Goal: Task Accomplishment & Management: Use online tool/utility

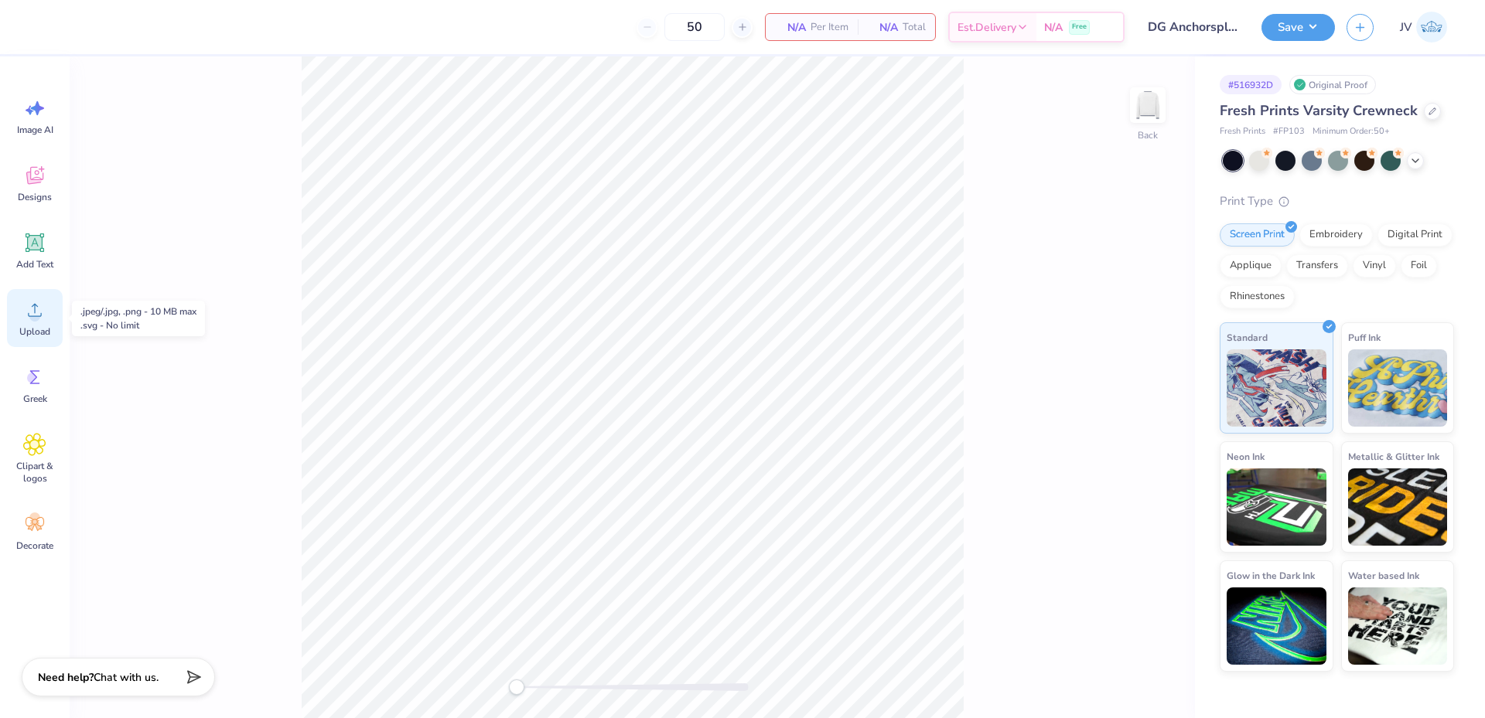
click at [32, 319] on circle at bounding box center [34, 316] width 11 height 11
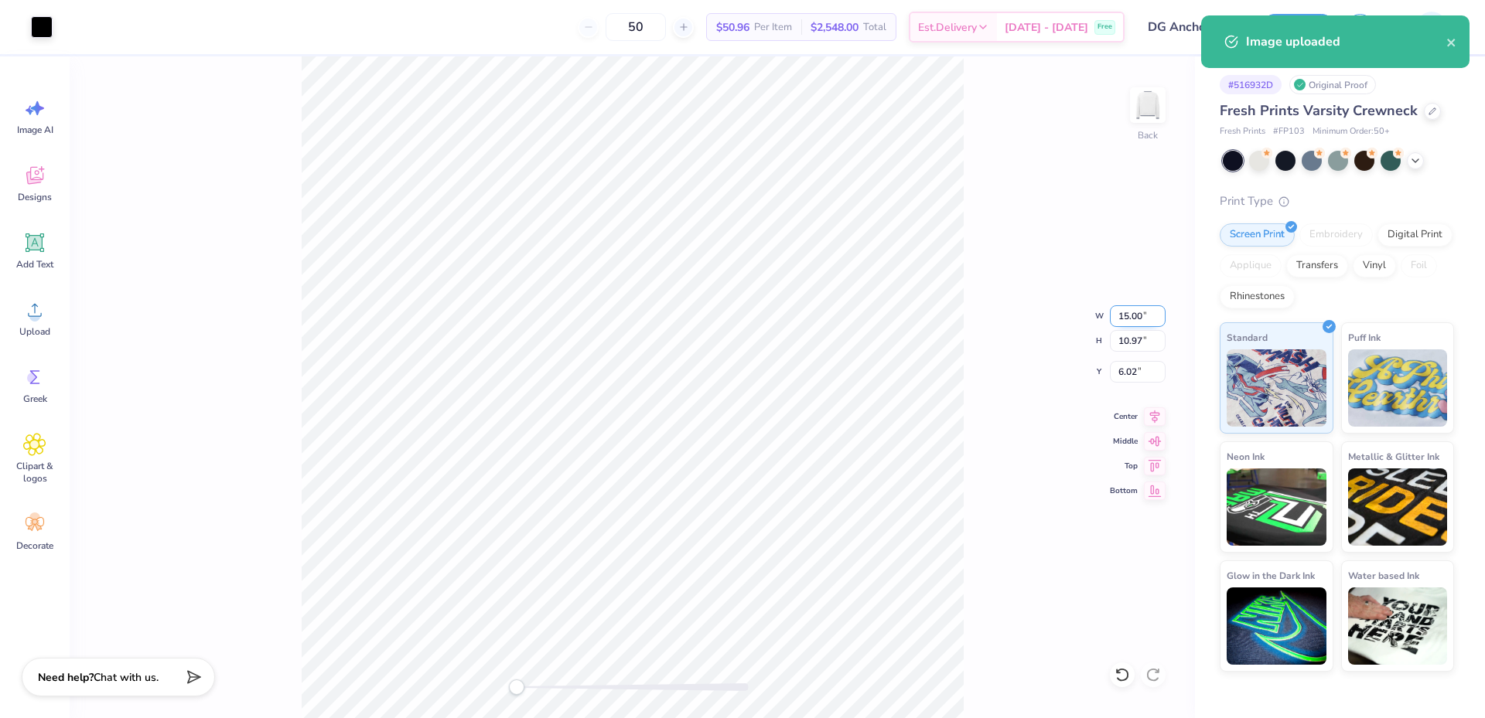
click at [1127, 323] on input "15.00" at bounding box center [1138, 316] width 56 height 22
type input "12"
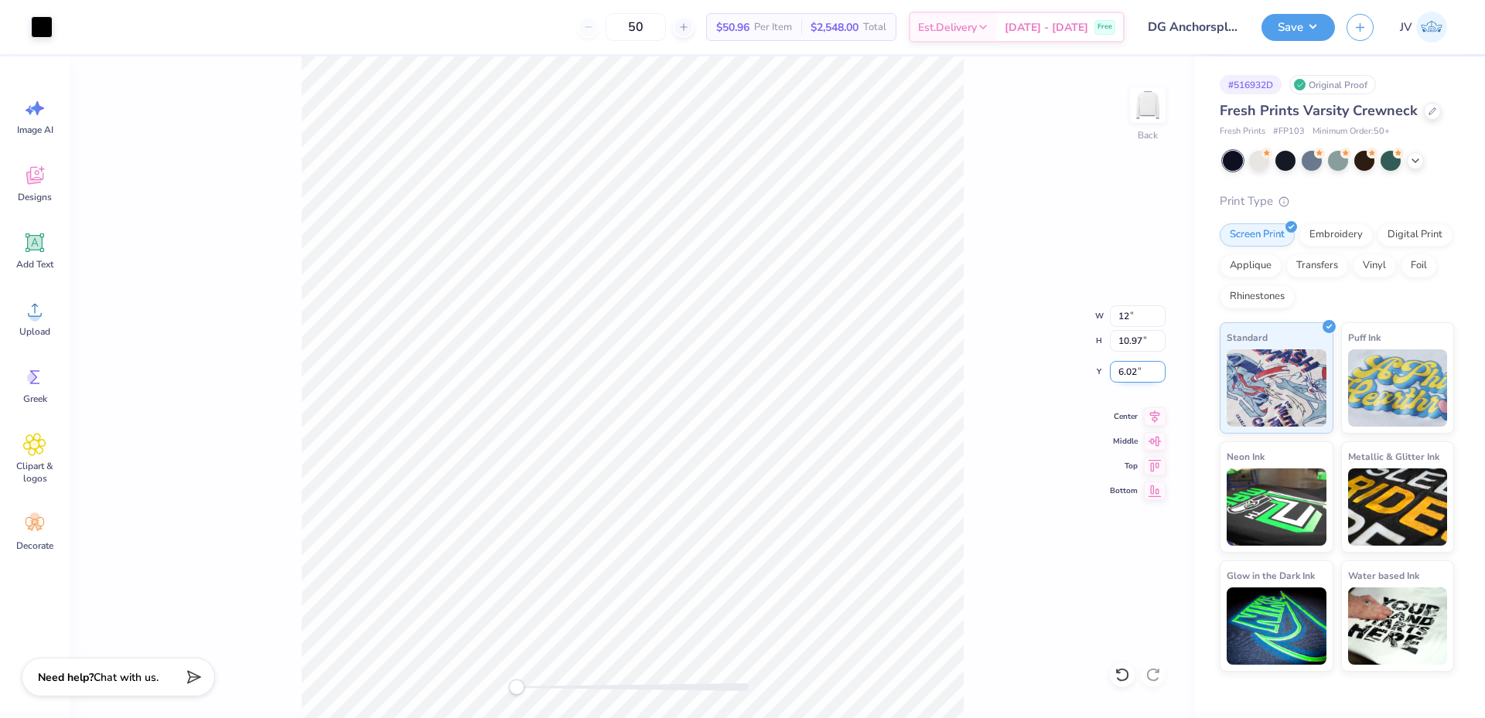
click at [1125, 368] on input "6.02" at bounding box center [1138, 372] width 56 height 22
type input "3"
click at [40, 265] on span "Add Text" at bounding box center [34, 264] width 37 height 12
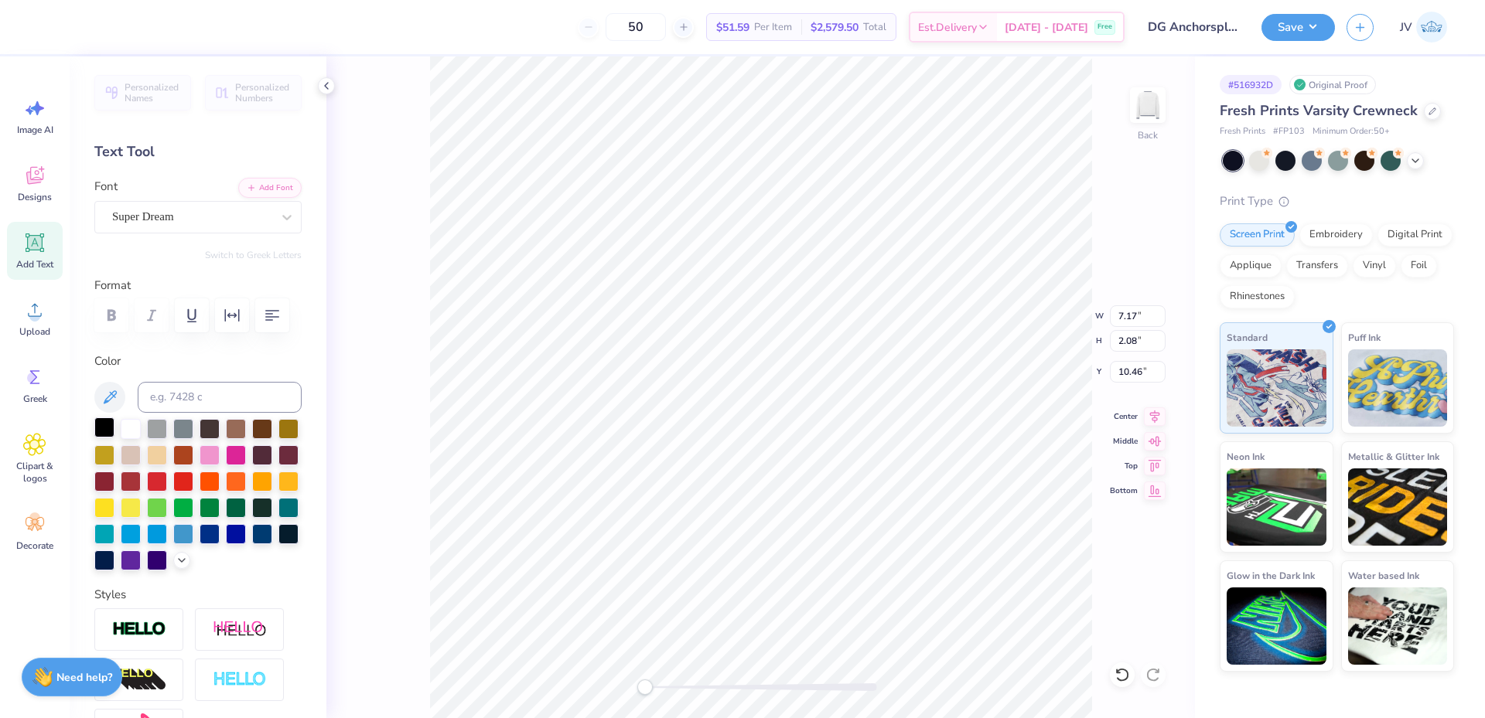
click at [111, 434] on div at bounding box center [104, 428] width 20 height 20
click at [254, 219] on div "Super Dream" at bounding box center [192, 217] width 162 height 24
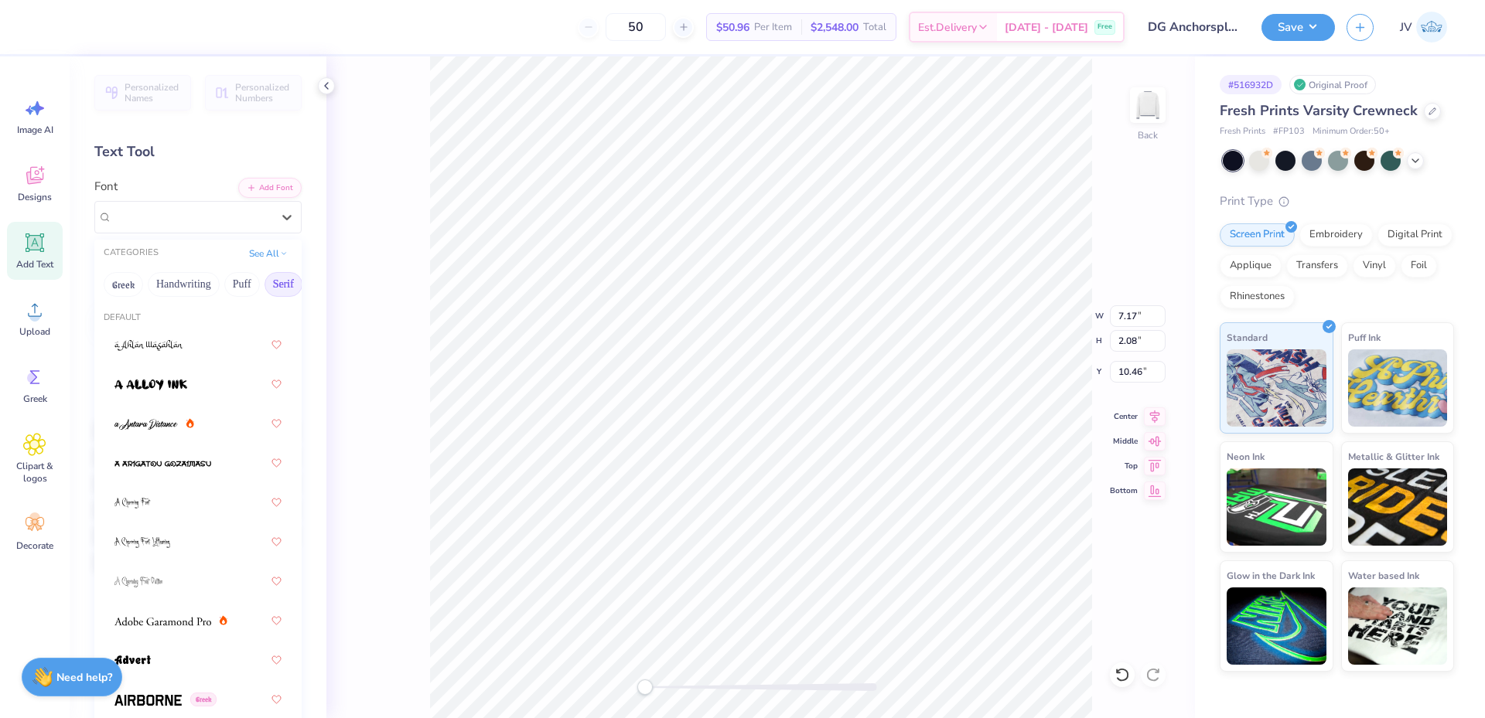
click at [271, 286] on button "Serif" at bounding box center [283, 284] width 38 height 25
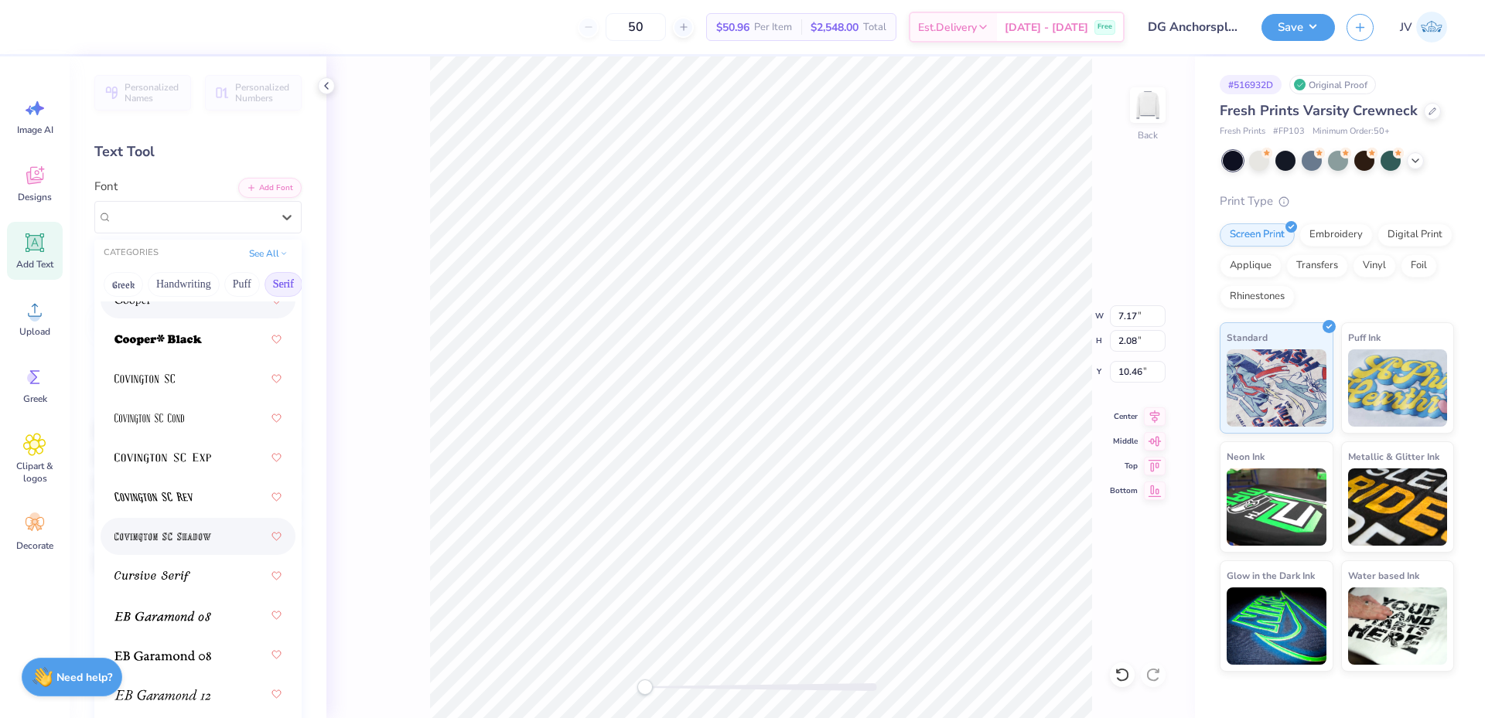
scroll to position [1289, 0]
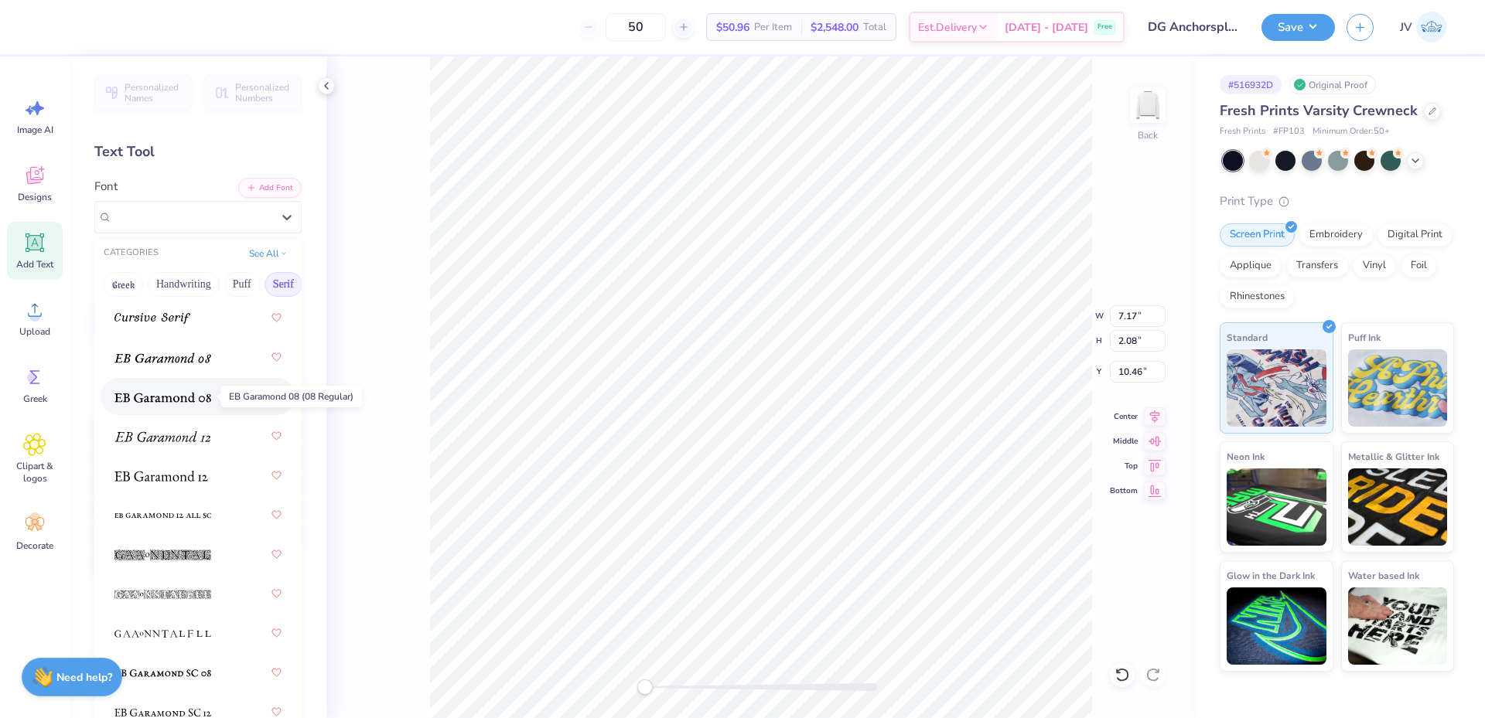
click at [152, 397] on img at bounding box center [162, 397] width 97 height 11
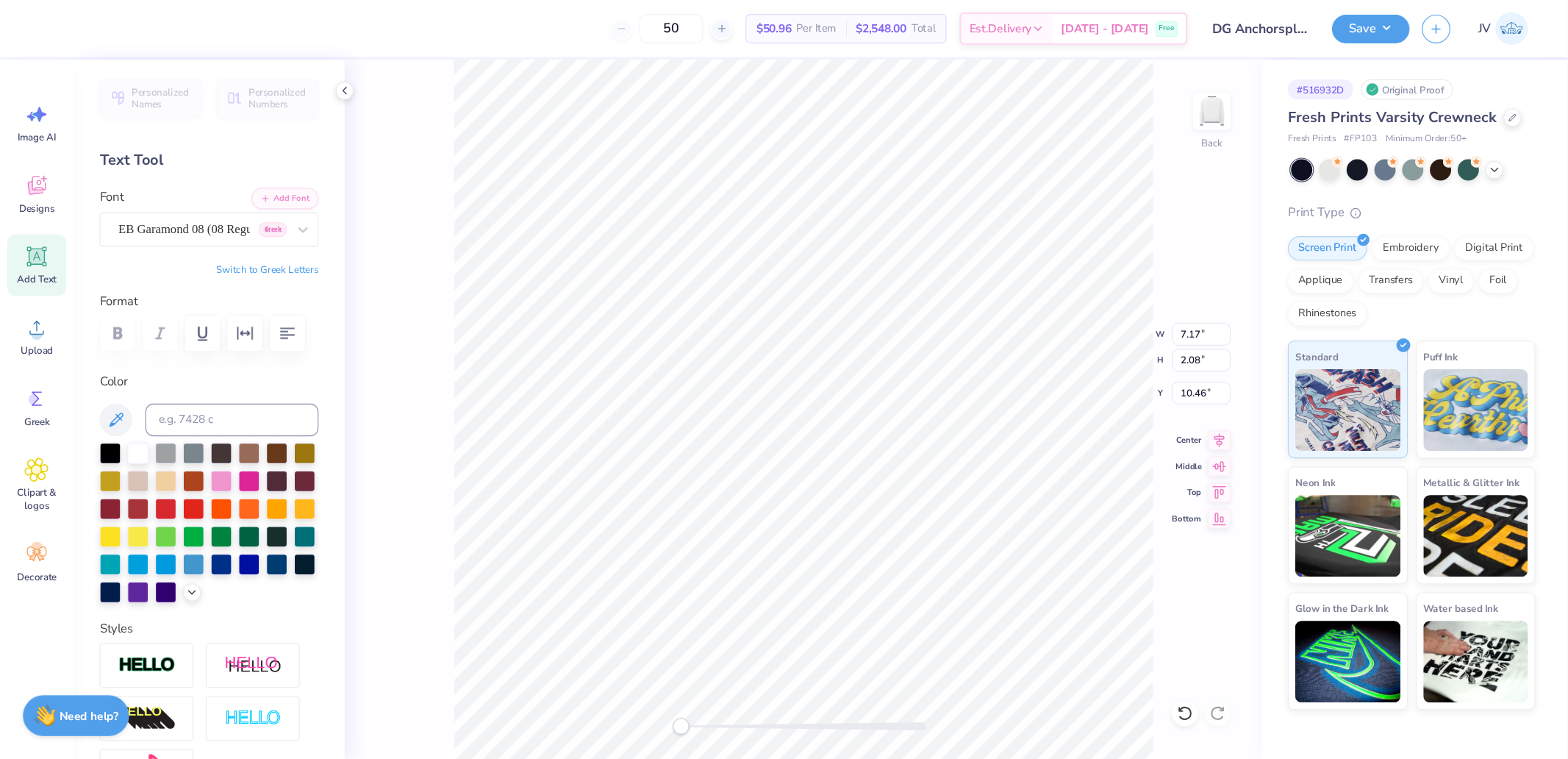
scroll to position [12, 12]
type textarea "ANCHORSPLASH by DELTA GAMMA"
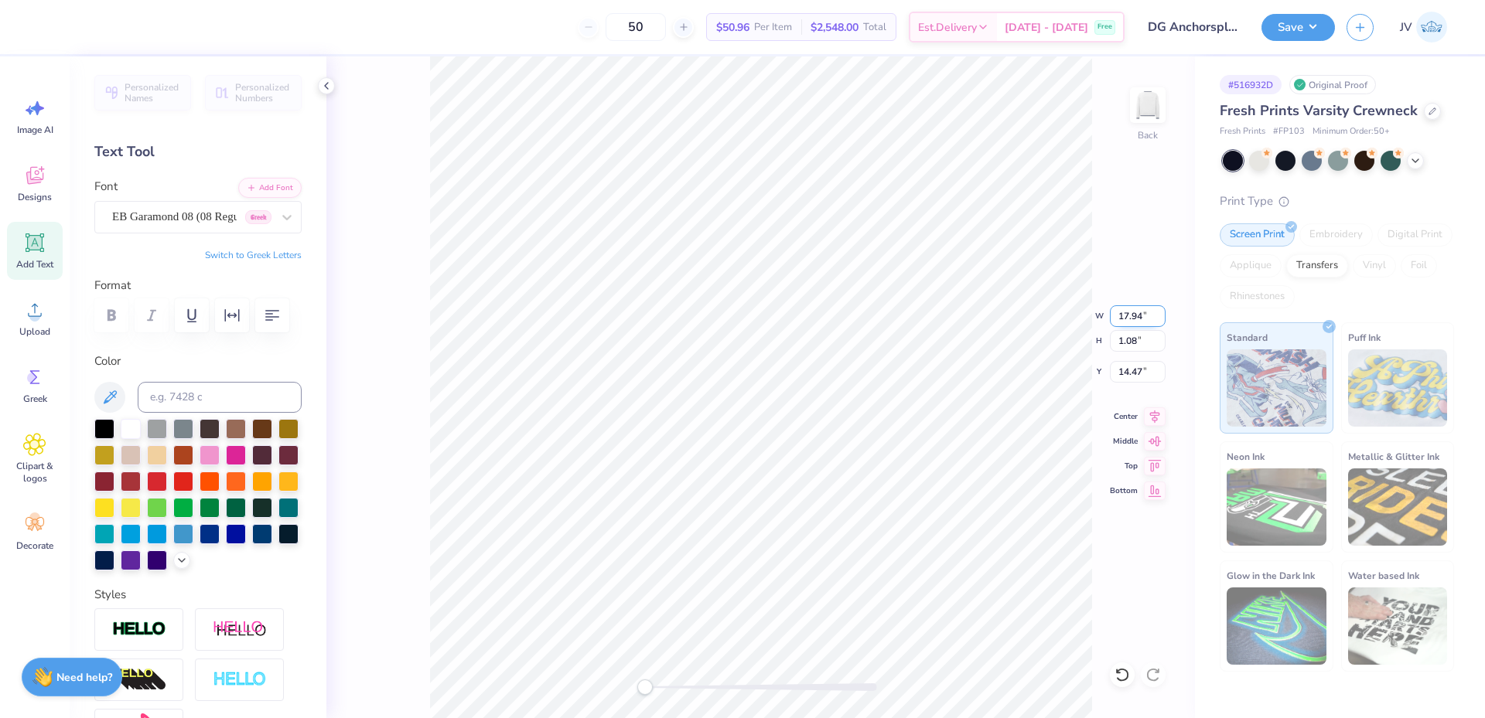
click at [1126, 322] on input "17.94" at bounding box center [1138, 316] width 56 height 22
type input "123"
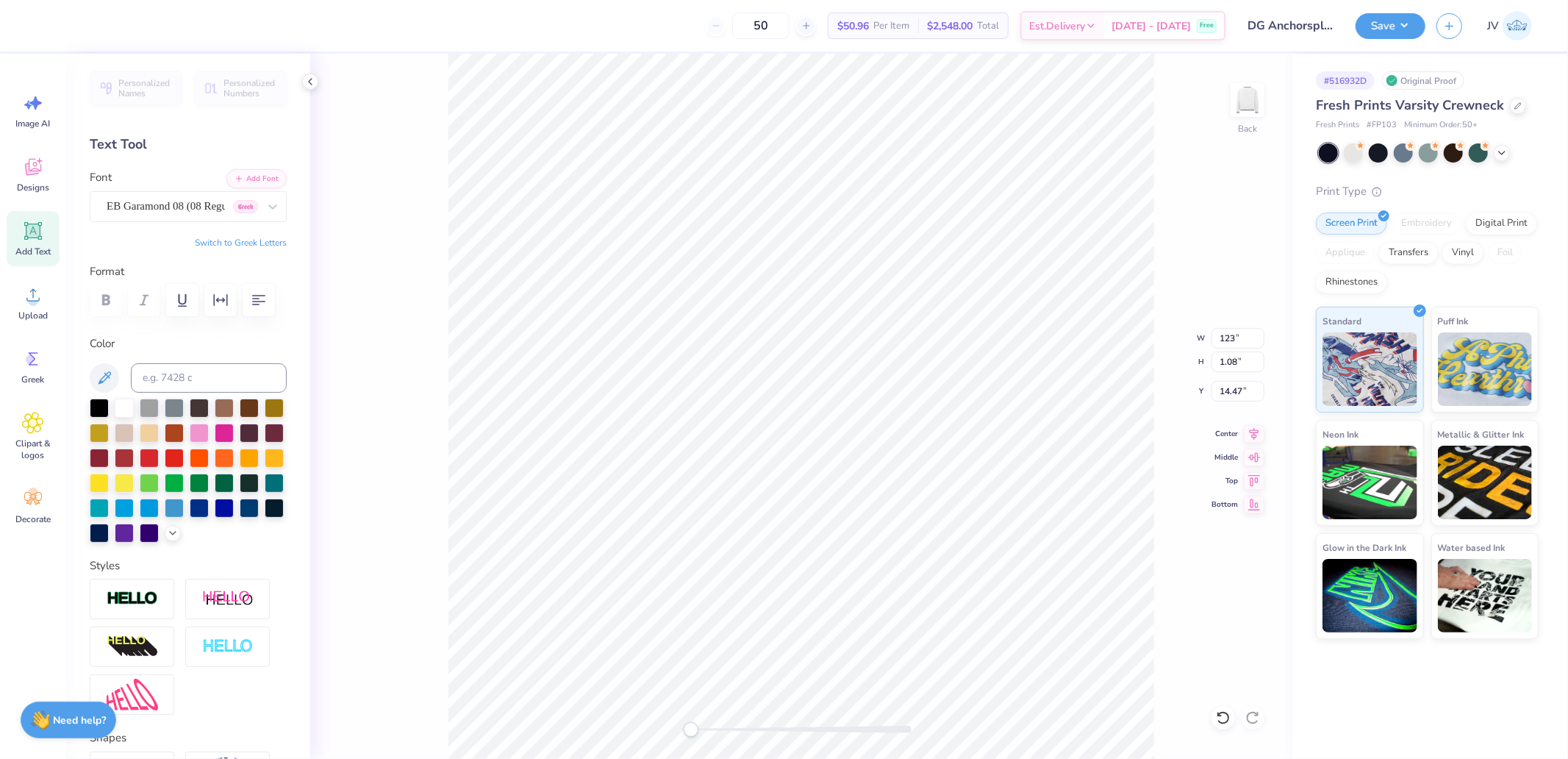
click at [1156, 446] on div "Back W 123 123 " H 1.08 1.08 " Y 14.47 14.47 " Center Middle Top Bottom" at bounding box center [801, 406] width 982 height 706
click at [1225, 333] on input "12.54" at bounding box center [1238, 339] width 53 height 21
click at [1226, 333] on input "12.54" at bounding box center [1238, 339] width 53 height 21
type input "12"
drag, startPoint x: 692, startPoint y: 736, endPoint x: 728, endPoint y: 735, distance: 36.0
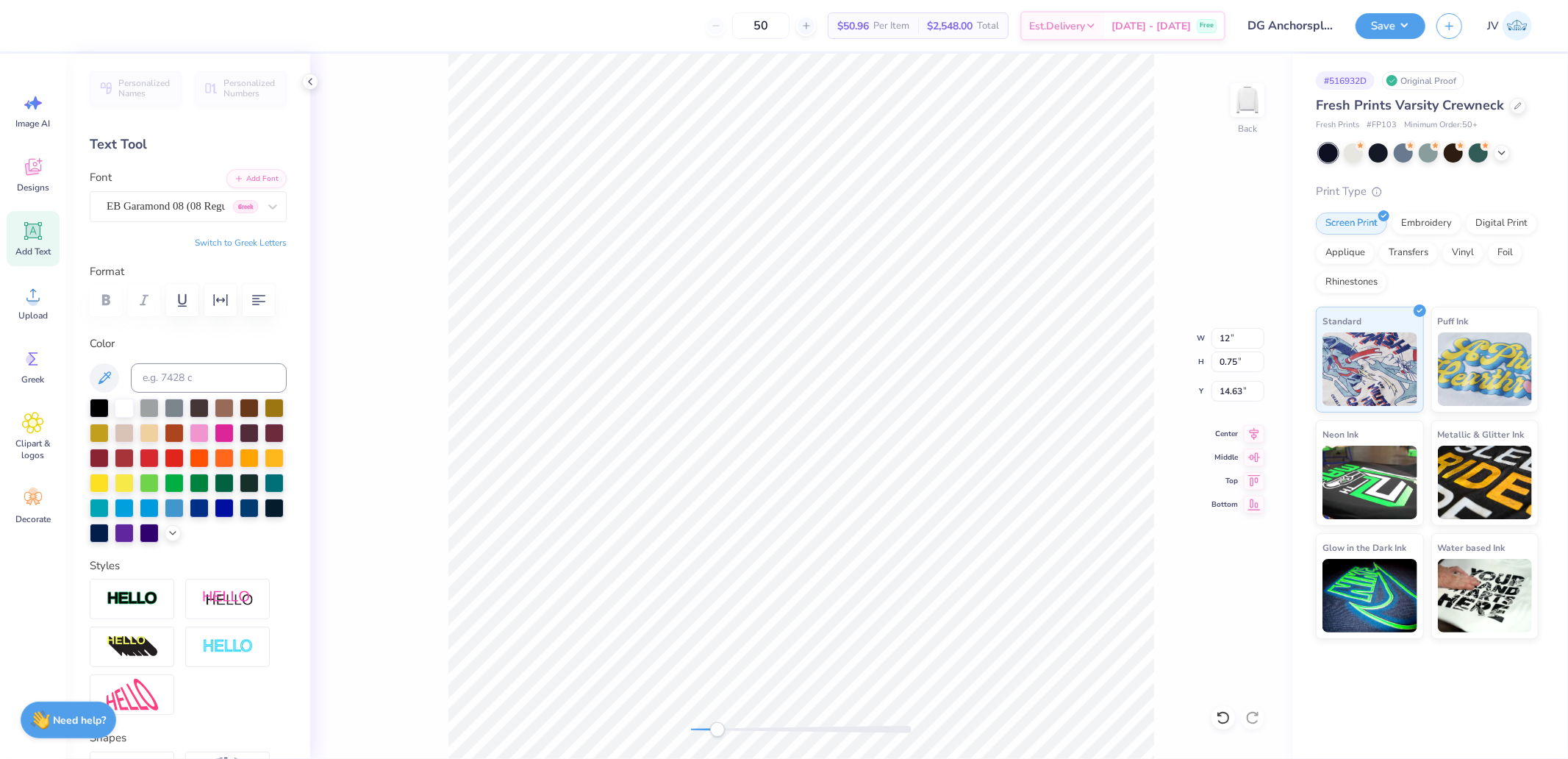
click at [725, 683] on div "Accessibility label" at bounding box center [717, 729] width 14 height 14
click at [1255, 94] on img at bounding box center [1248, 100] width 59 height 59
click at [1255, 94] on img at bounding box center [1248, 100] width 29 height 29
drag, startPoint x: 726, startPoint y: 725, endPoint x: 706, endPoint y: 725, distance: 20.0
click at [706, 683] on div "Accessibility label" at bounding box center [706, 729] width 14 height 14
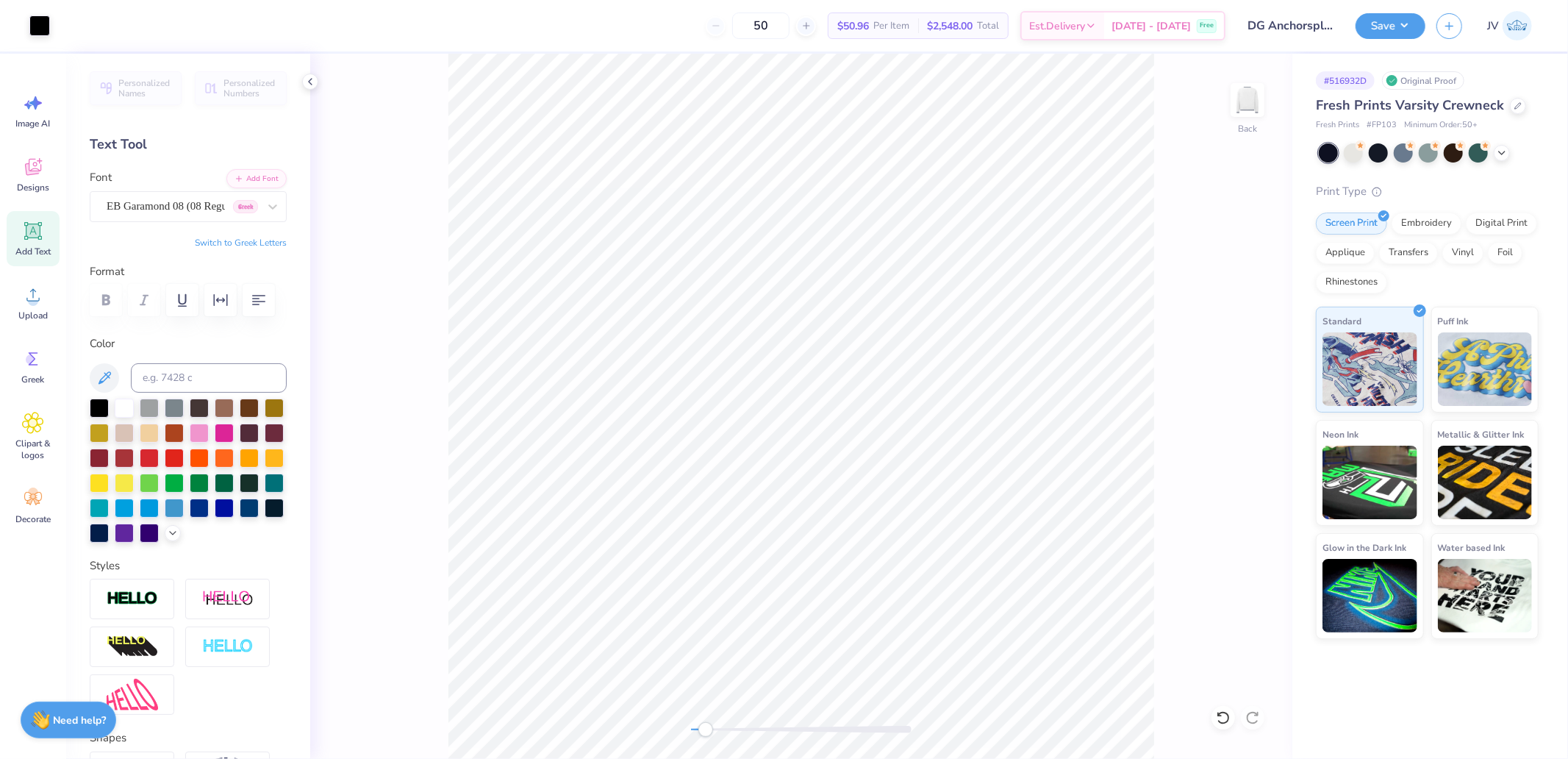
click at [39, 239] on icon at bounding box center [32, 230] width 22 height 22
paste textarea "University of Wisconsin"
type textarea "University of Wisconsin"
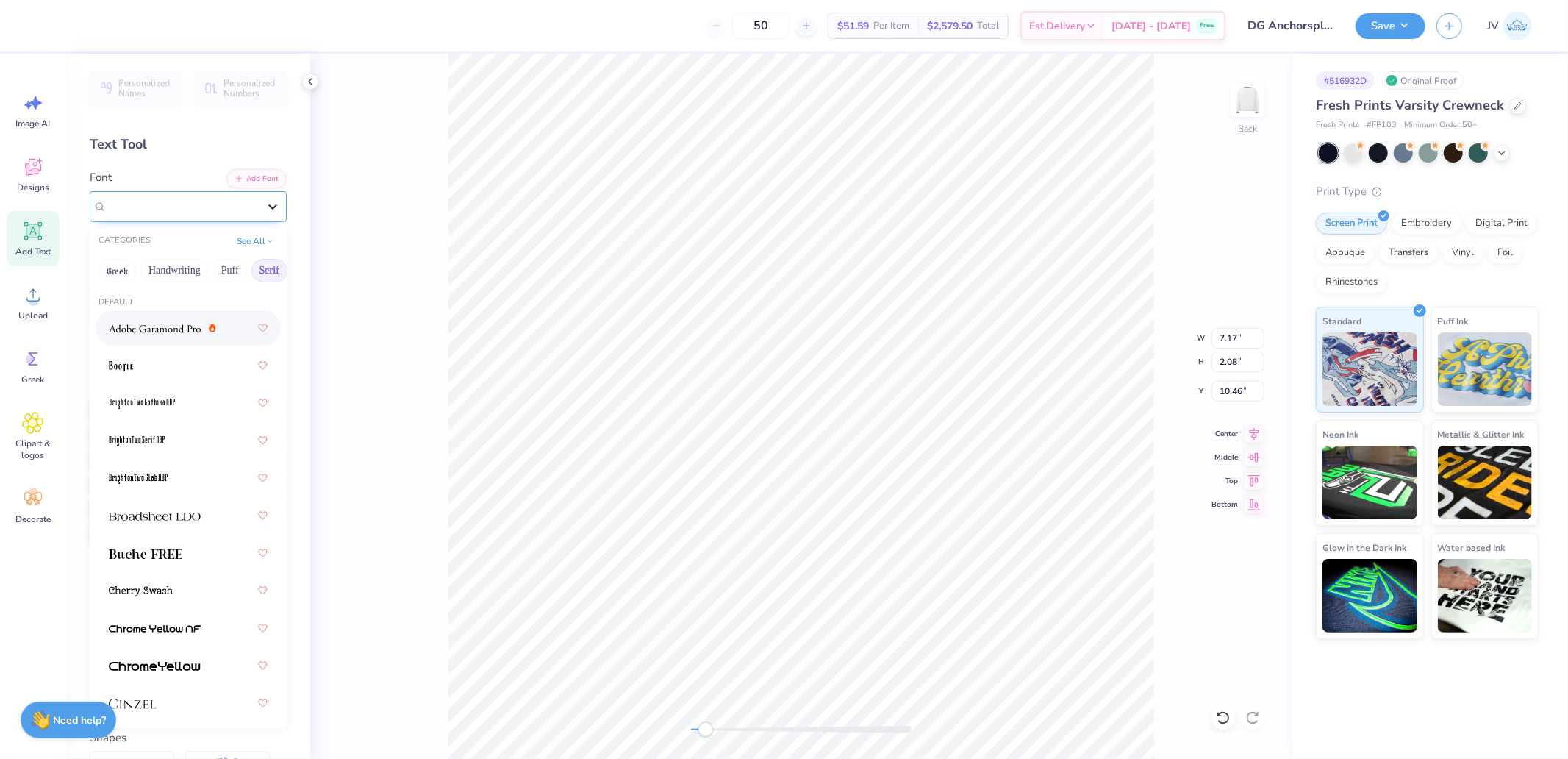
click at [260, 204] on div at bounding box center [273, 206] width 27 height 27
click at [170, 268] on button "Handwriting" at bounding box center [175, 270] width 68 height 24
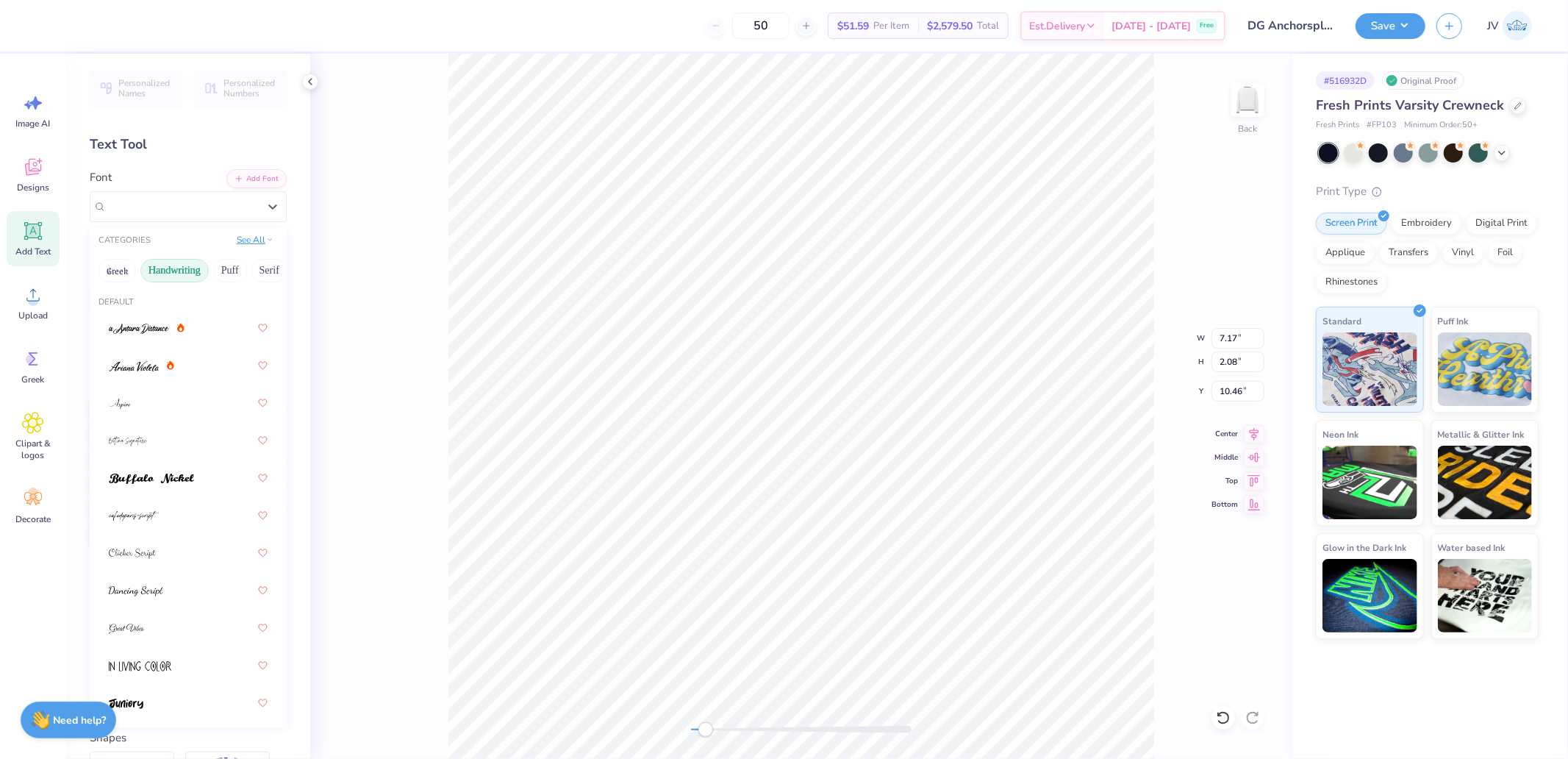
click at [242, 240] on button "See All" at bounding box center [255, 239] width 46 height 14
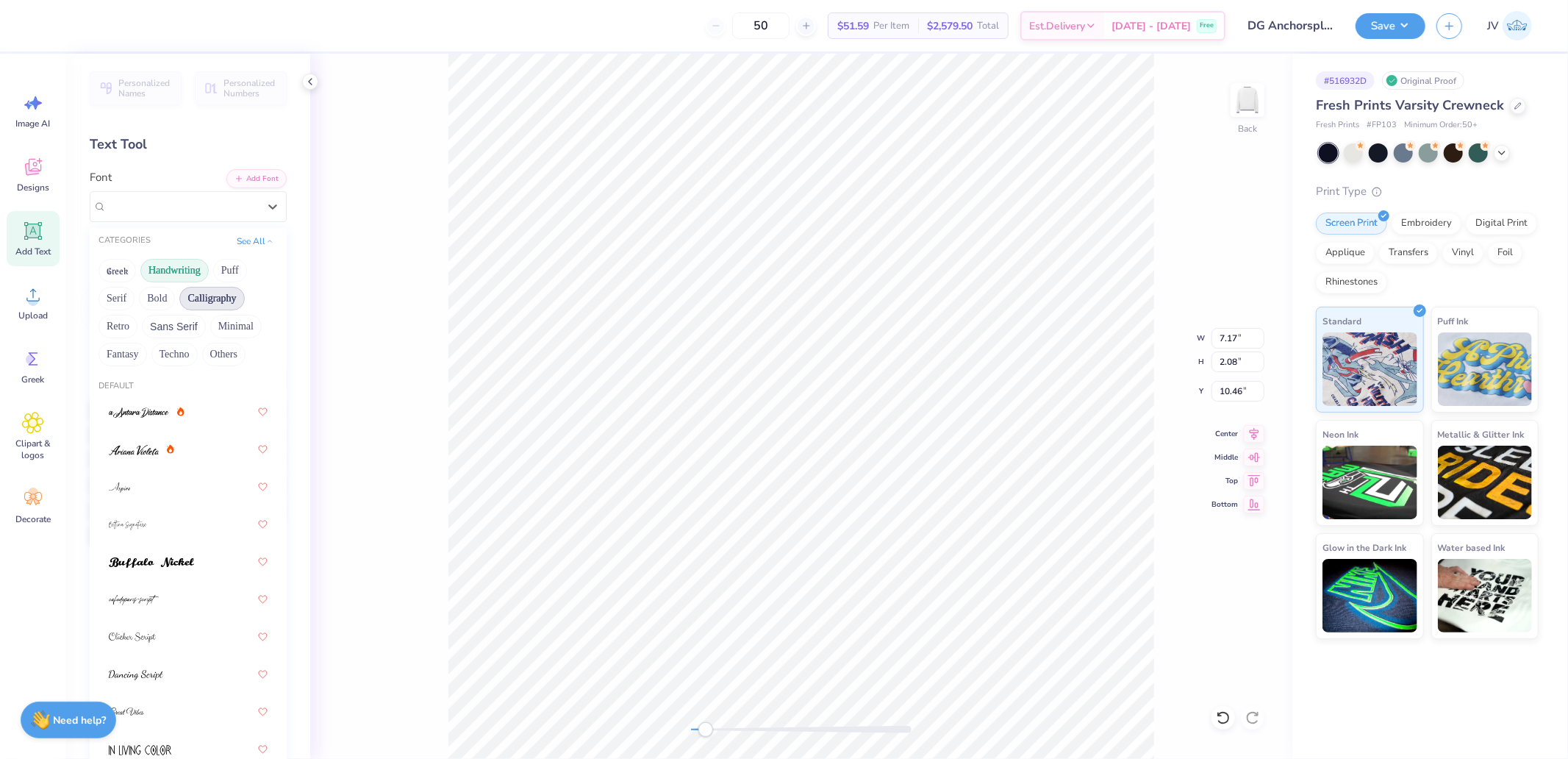
click at [235, 297] on button "Calligraphy" at bounding box center [212, 299] width 65 height 24
click at [145, 514] on div at bounding box center [187, 524] width 159 height 27
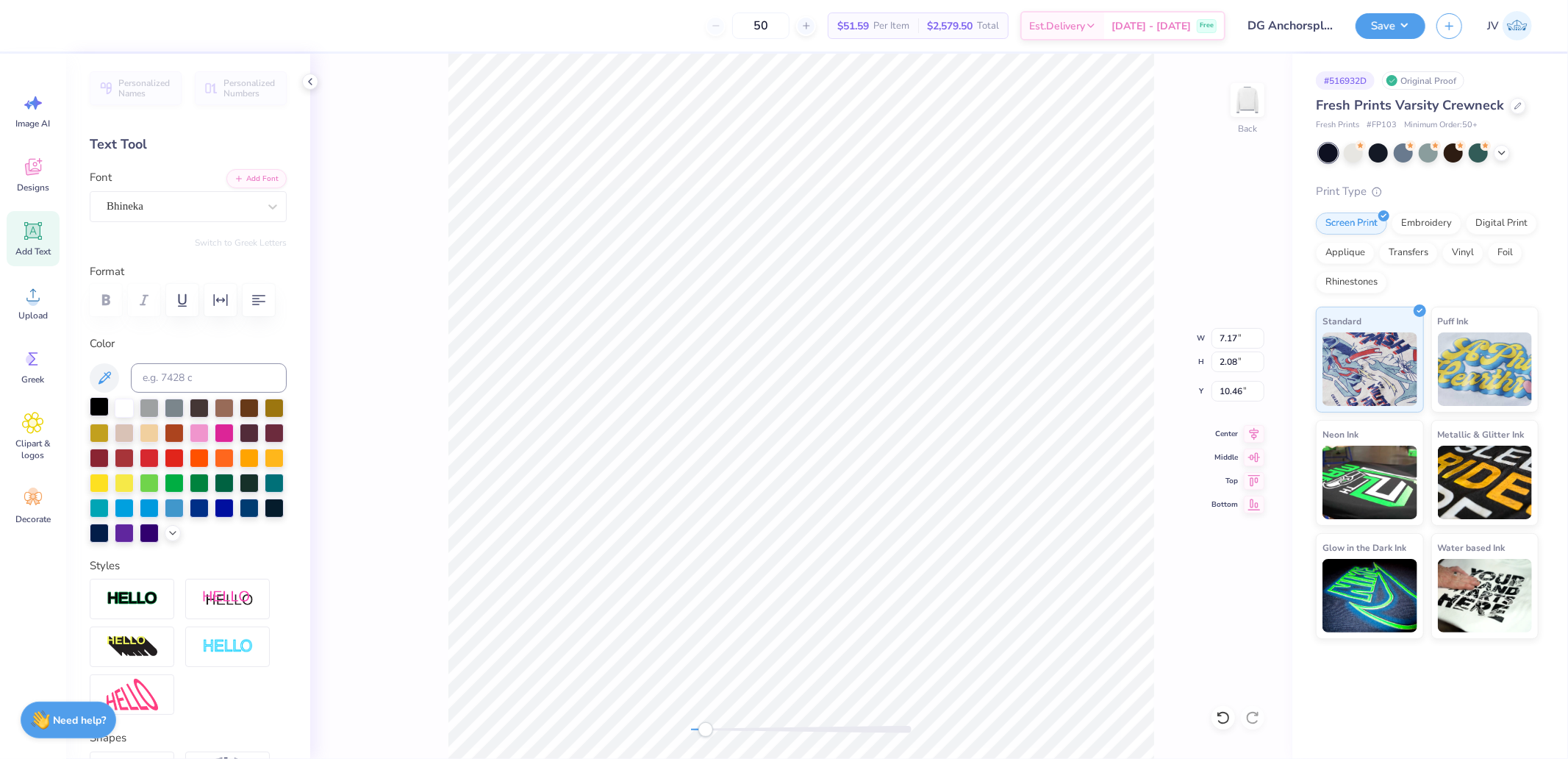
click at [99, 417] on div at bounding box center [99, 407] width 19 height 19
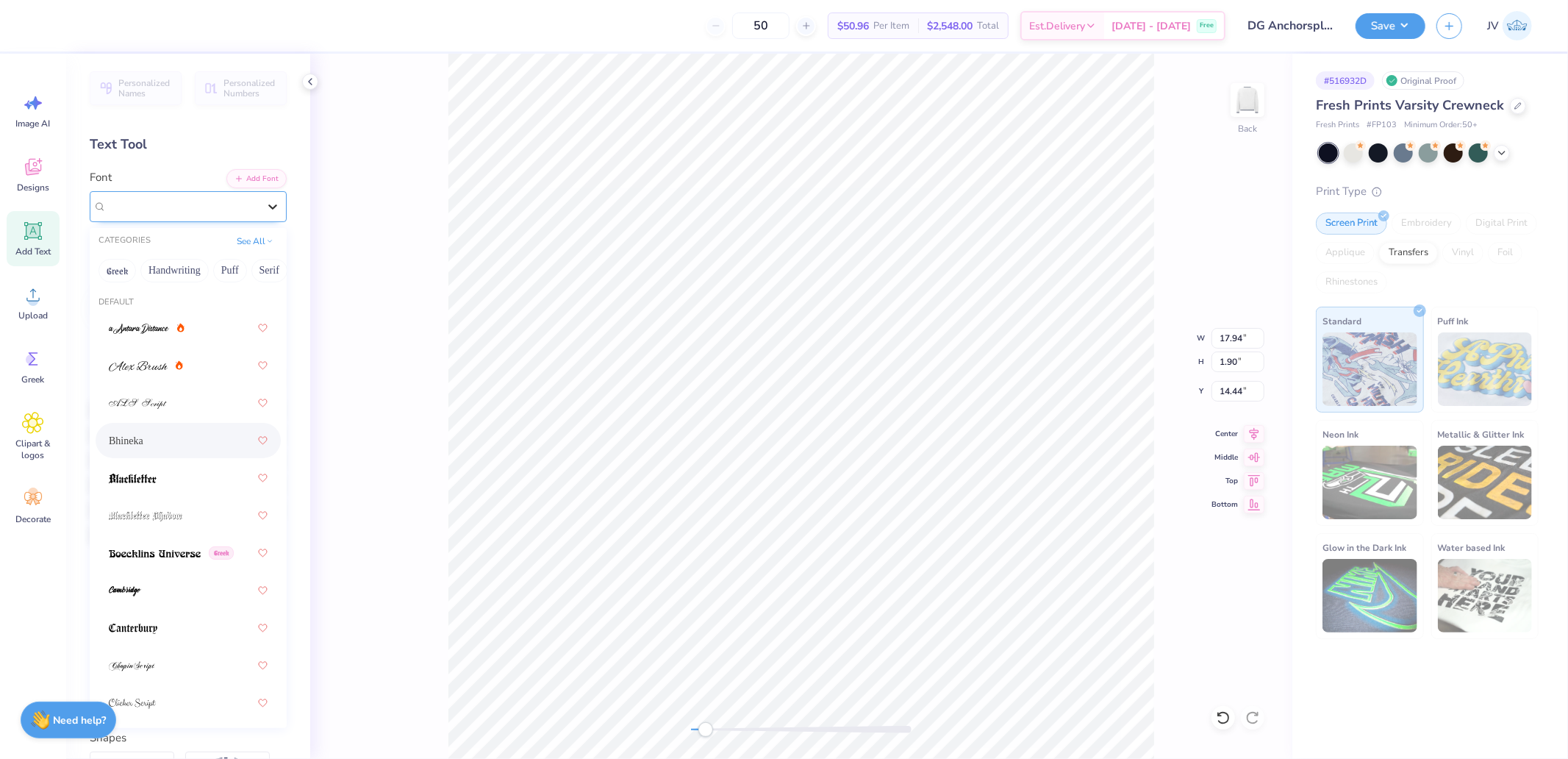
click at [260, 204] on div at bounding box center [273, 206] width 27 height 27
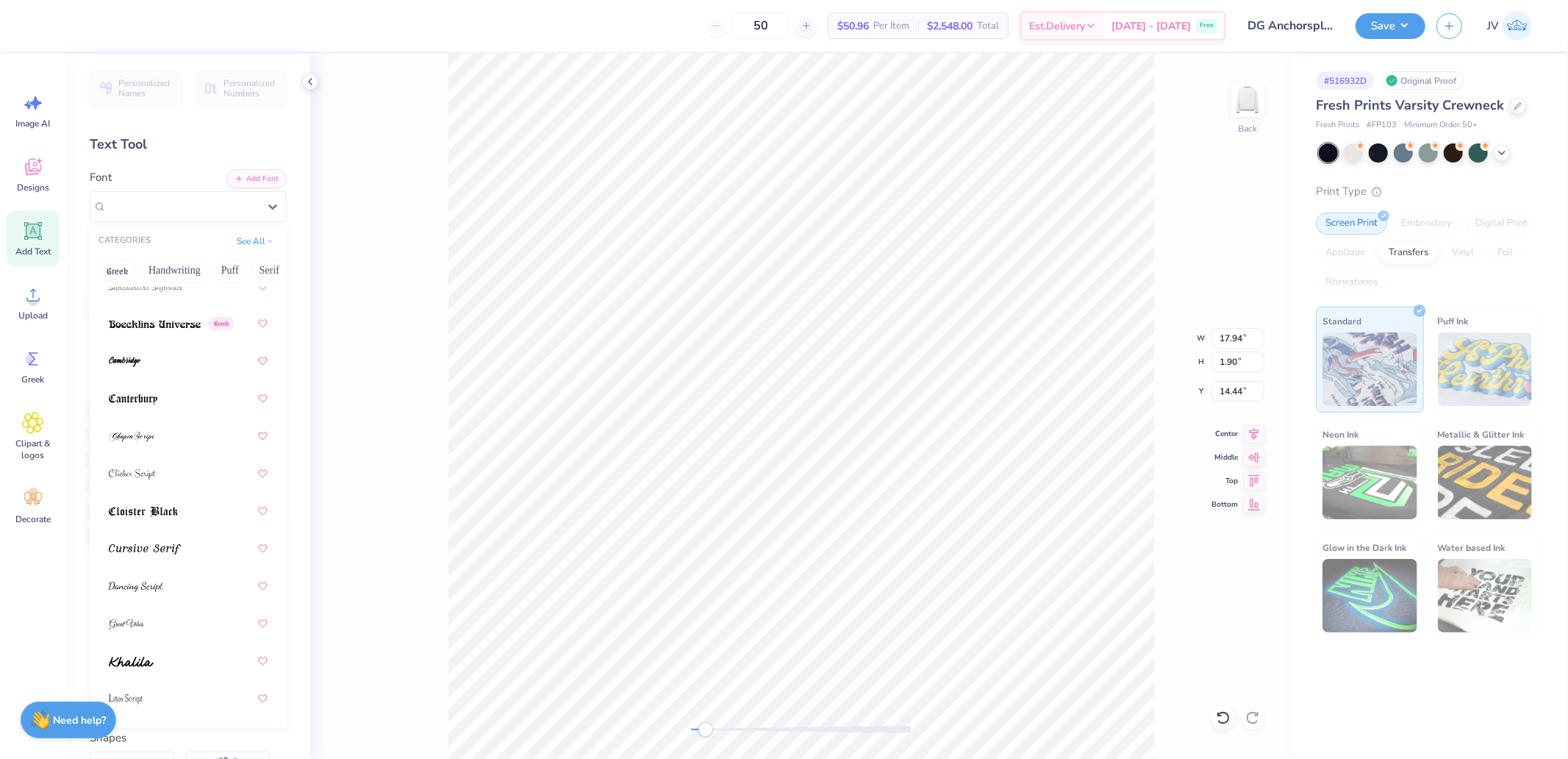
scroll to position [278, 0]
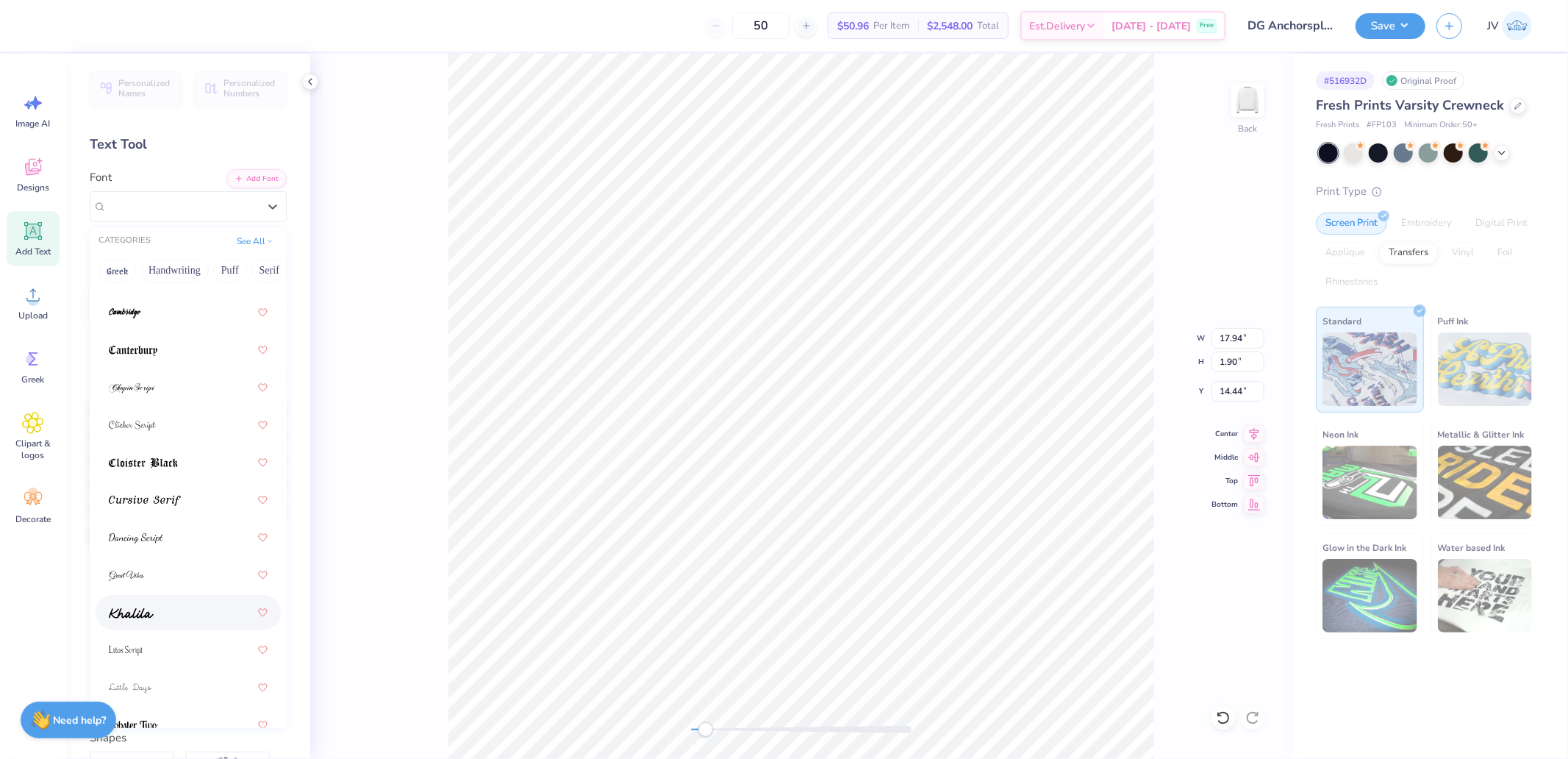
click at [138, 609] on img at bounding box center [130, 613] width 45 height 10
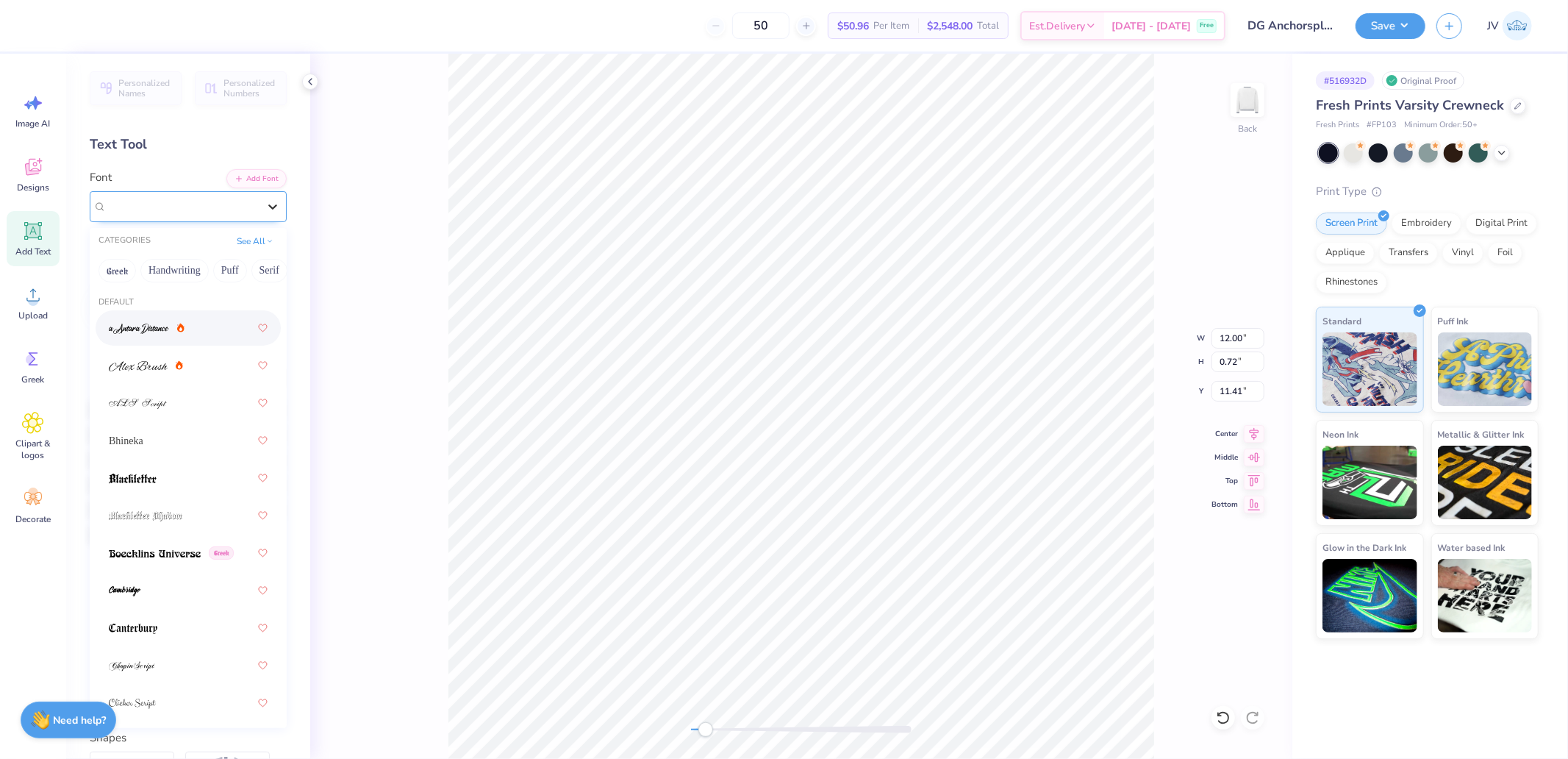
click at [268, 206] on icon at bounding box center [272, 206] width 9 height 5
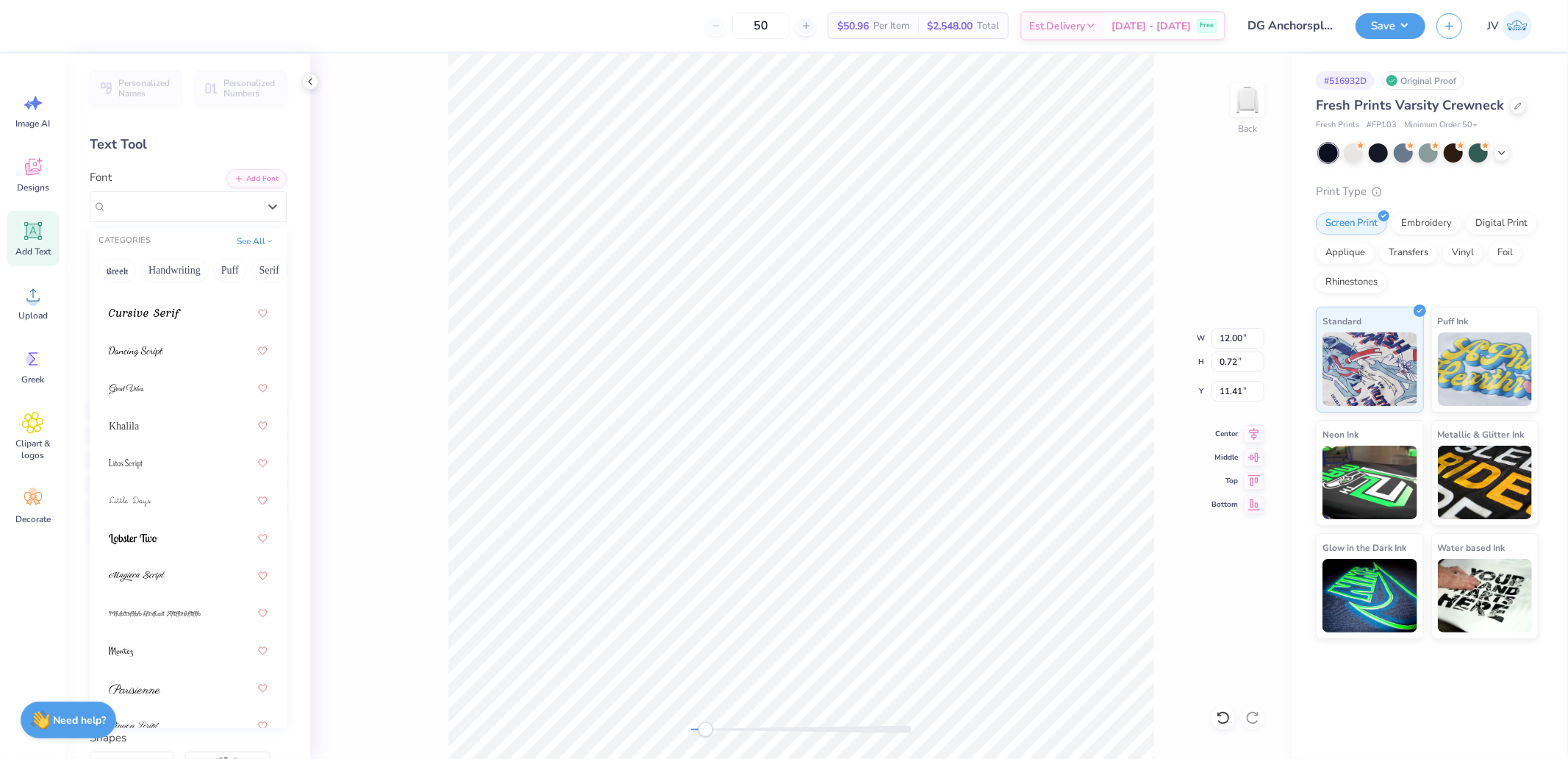
scroll to position [679, 0]
click at [258, 269] on button "Serif" at bounding box center [269, 270] width 36 height 24
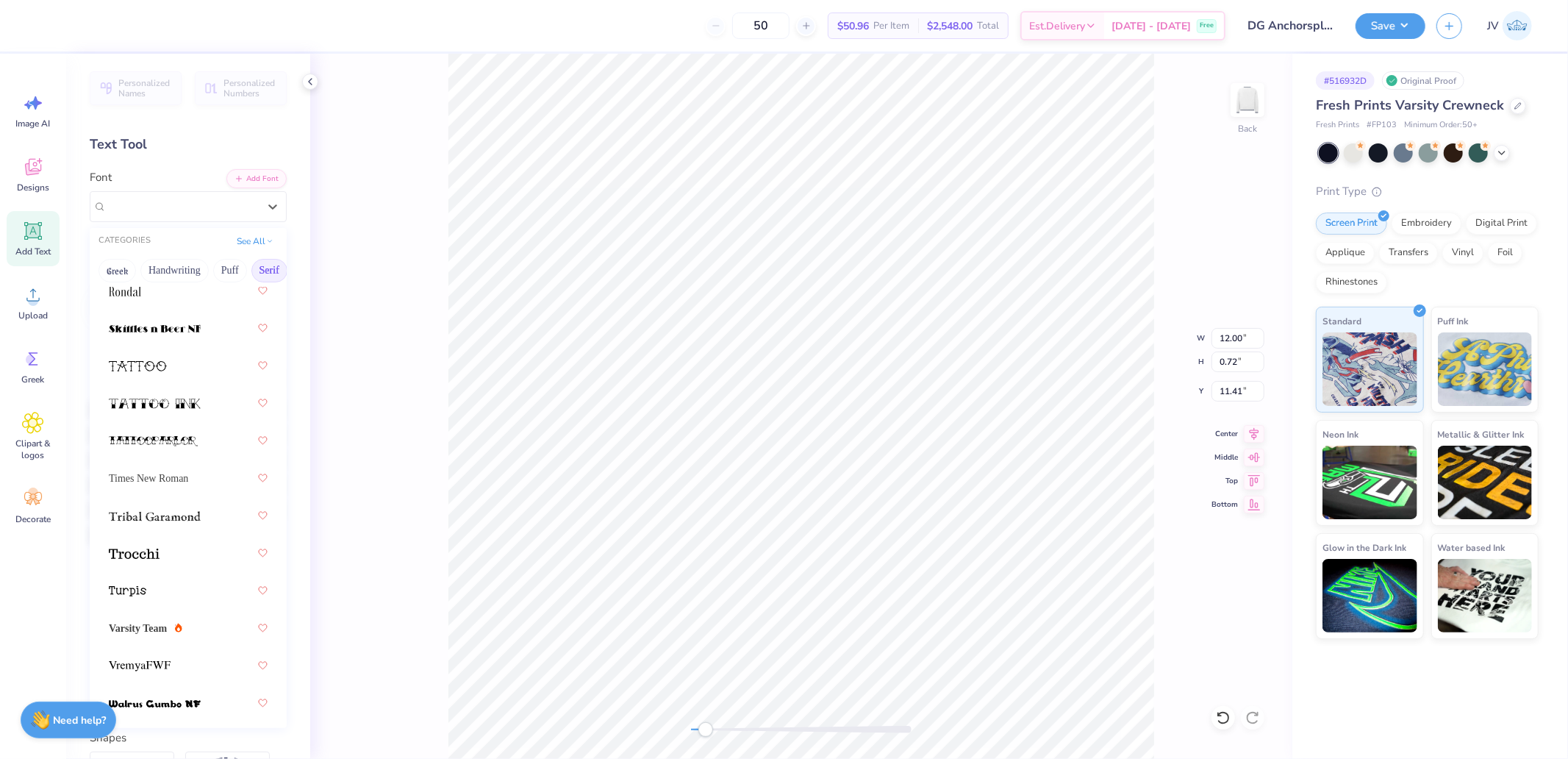
scroll to position [2553, 0]
click at [167, 626] on img at bounding box center [139, 626] width 62 height 10
click at [260, 206] on div at bounding box center [273, 206] width 27 height 27
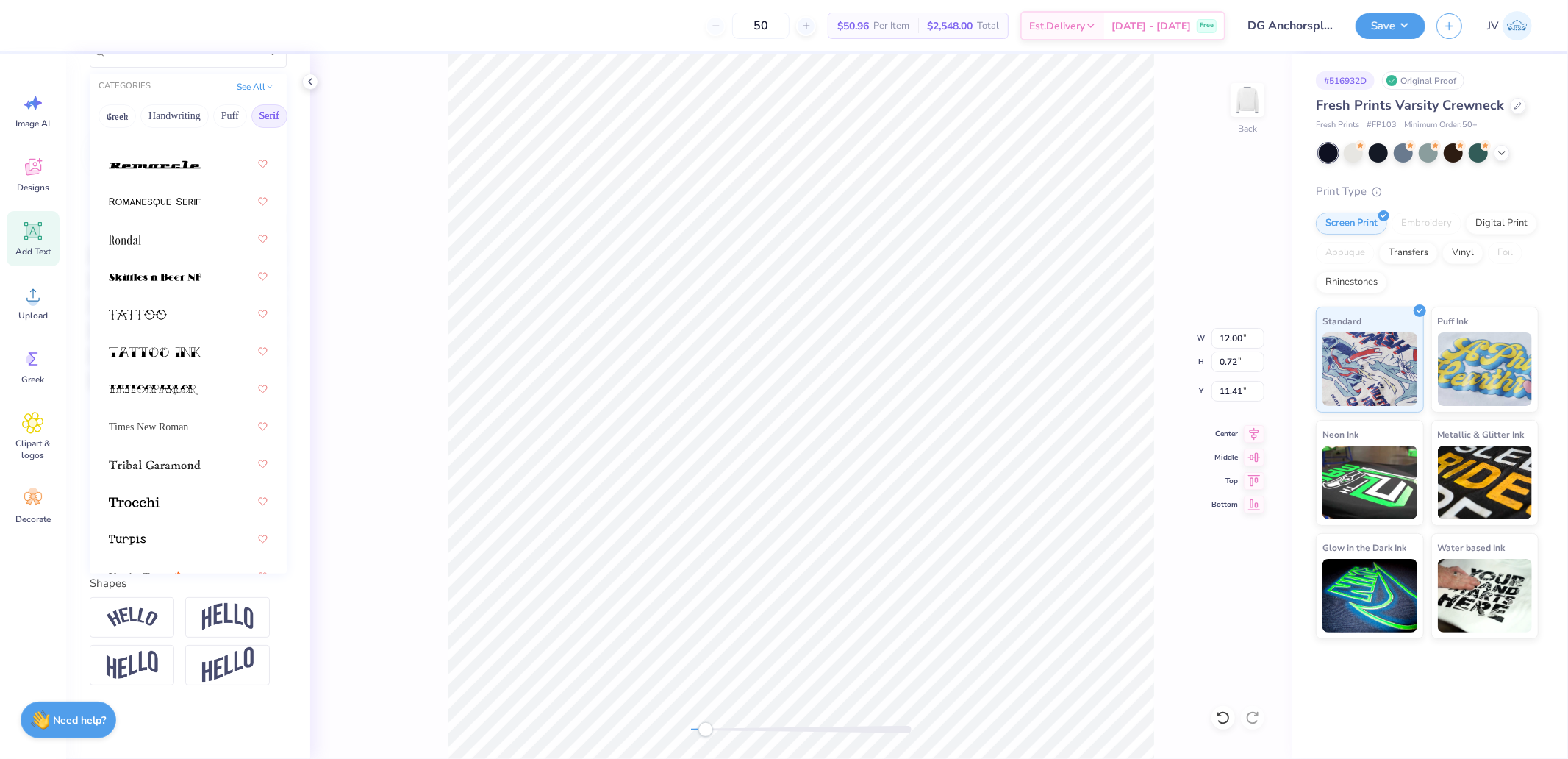
scroll to position [2392, 0]
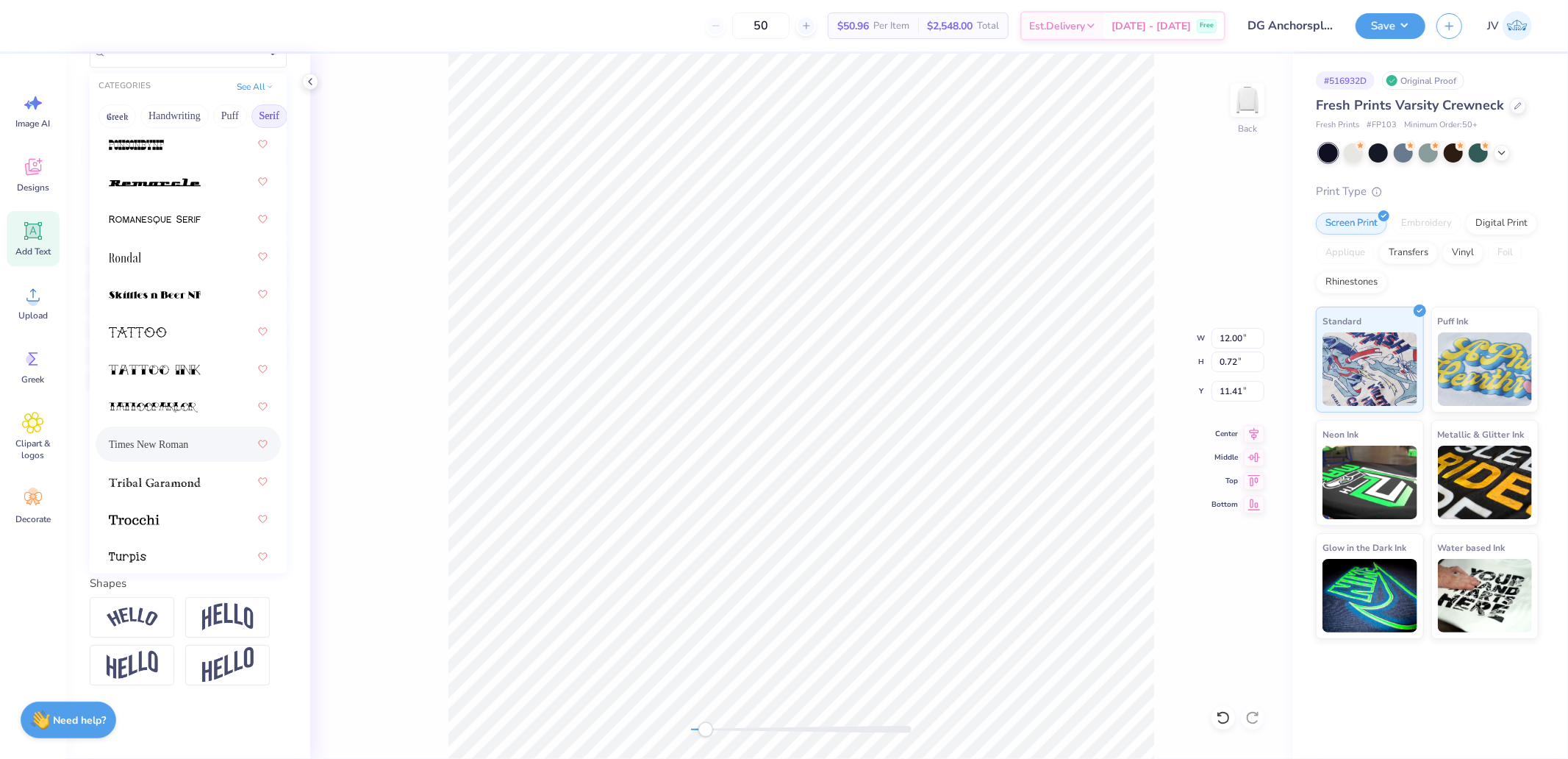
click at [177, 437] on span "Times New Roman" at bounding box center [148, 444] width 80 height 15
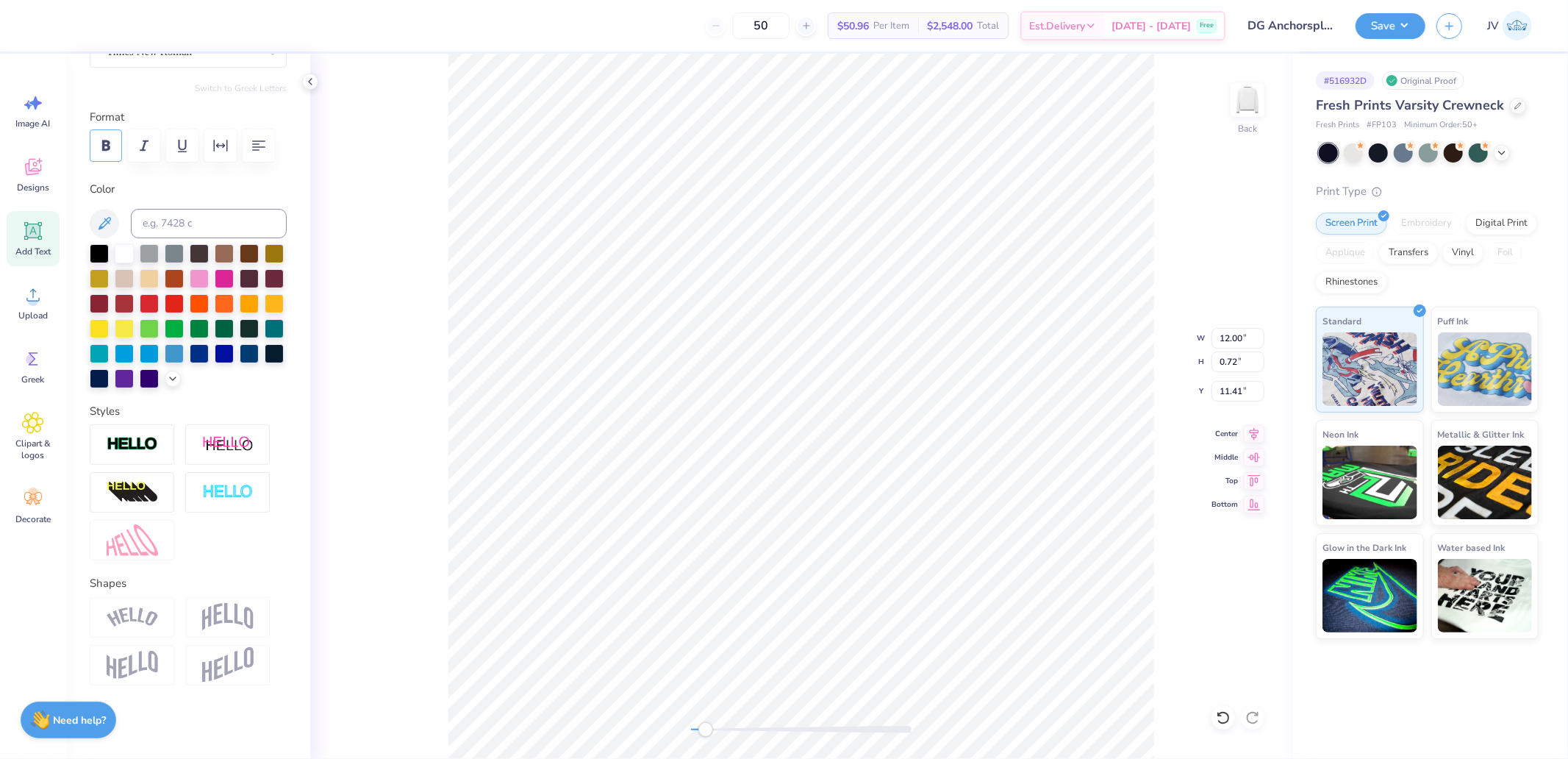
click at [108, 141] on icon "button" at bounding box center [106, 146] width 9 height 10
click at [1228, 336] on input "13.41" at bounding box center [1238, 339] width 53 height 21
type input "12"
click at [1231, 92] on img at bounding box center [1248, 100] width 59 height 59
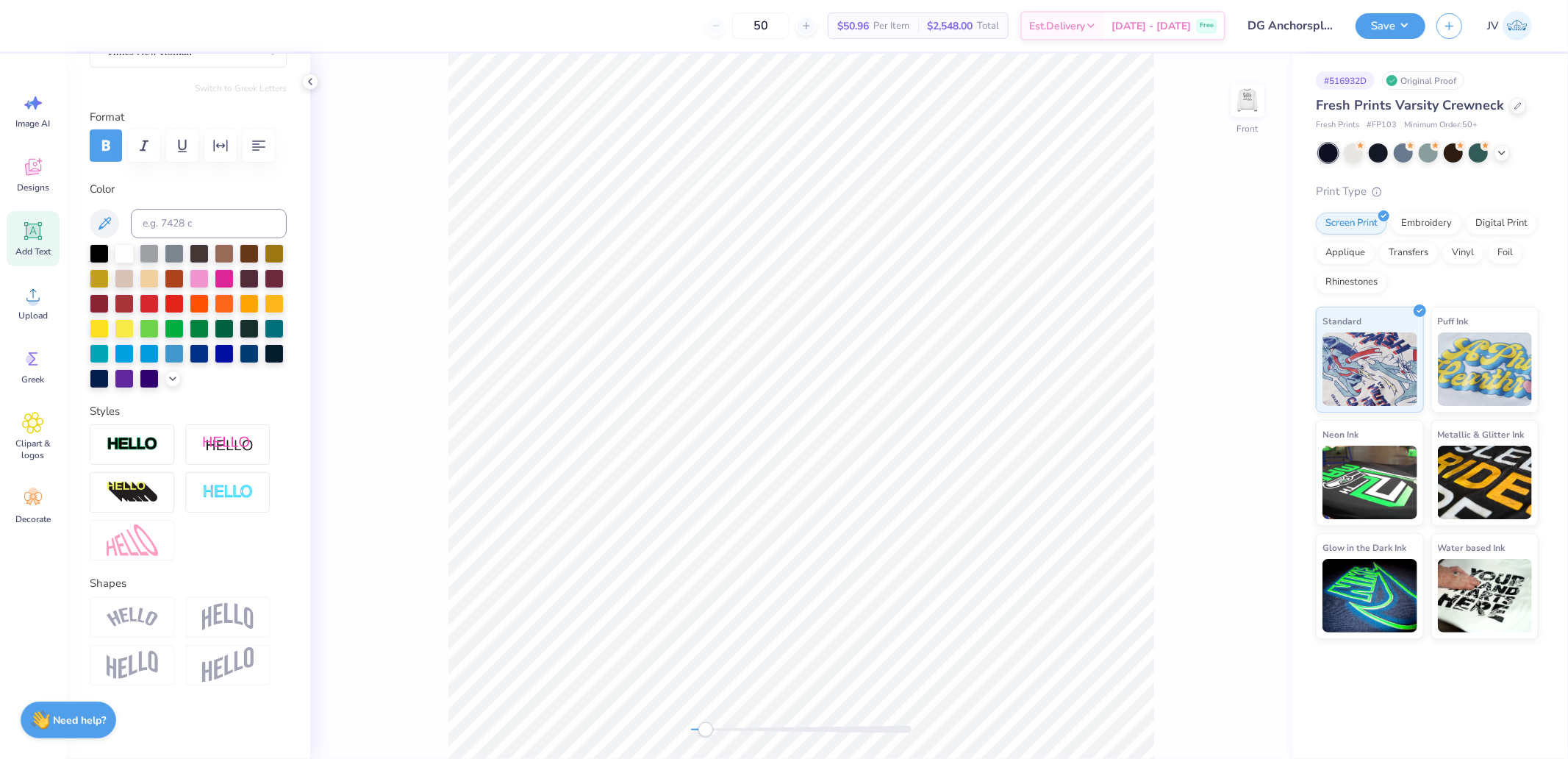
click at [1240, 99] on img at bounding box center [1248, 100] width 29 height 29
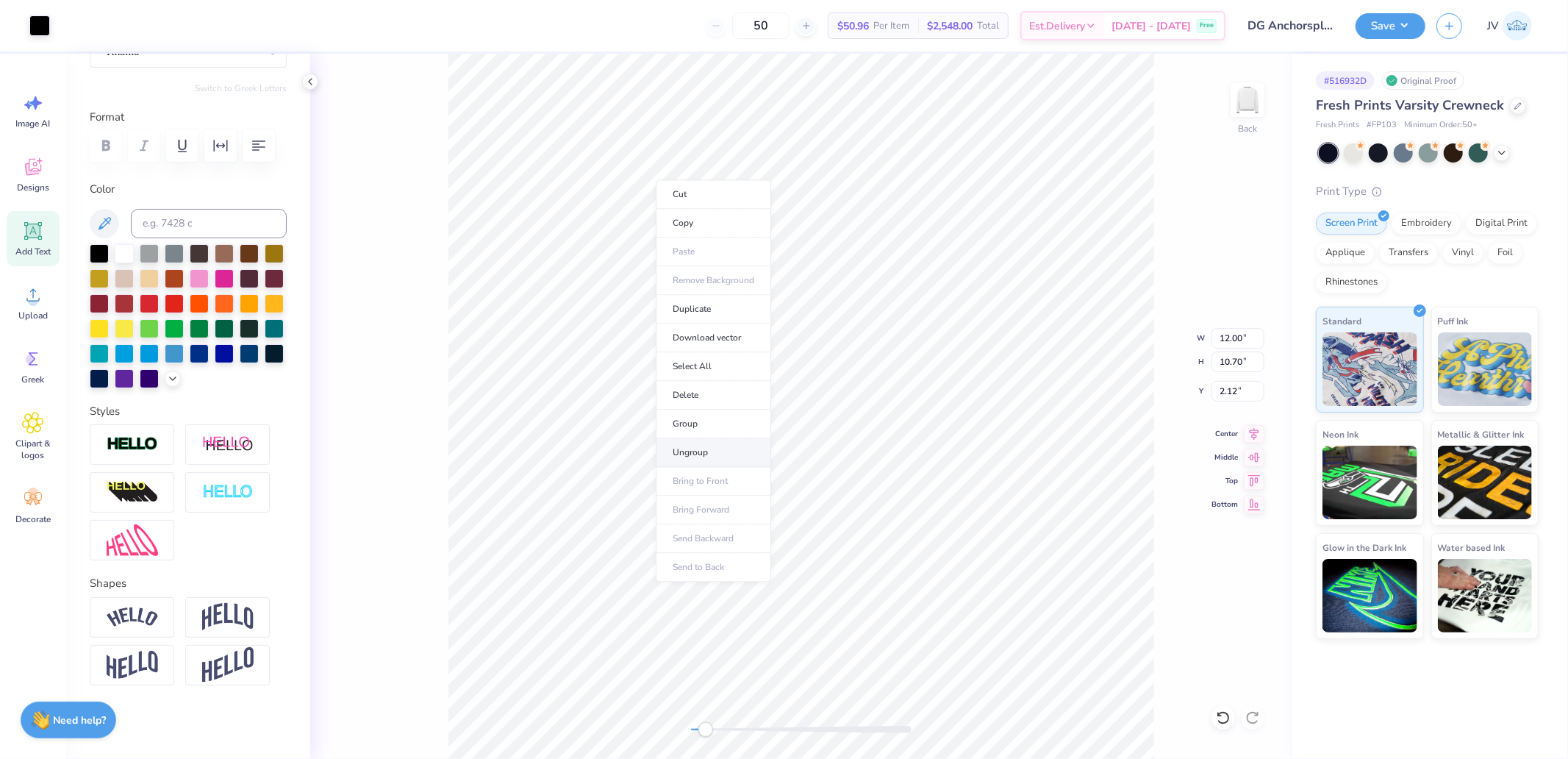
click at [706, 453] on li "Ungroup" at bounding box center [713, 453] width 115 height 29
click at [667, 683] on div "Back" at bounding box center [801, 406] width 982 height 706
click at [1390, 12] on button "Save" at bounding box center [1390, 24] width 69 height 26
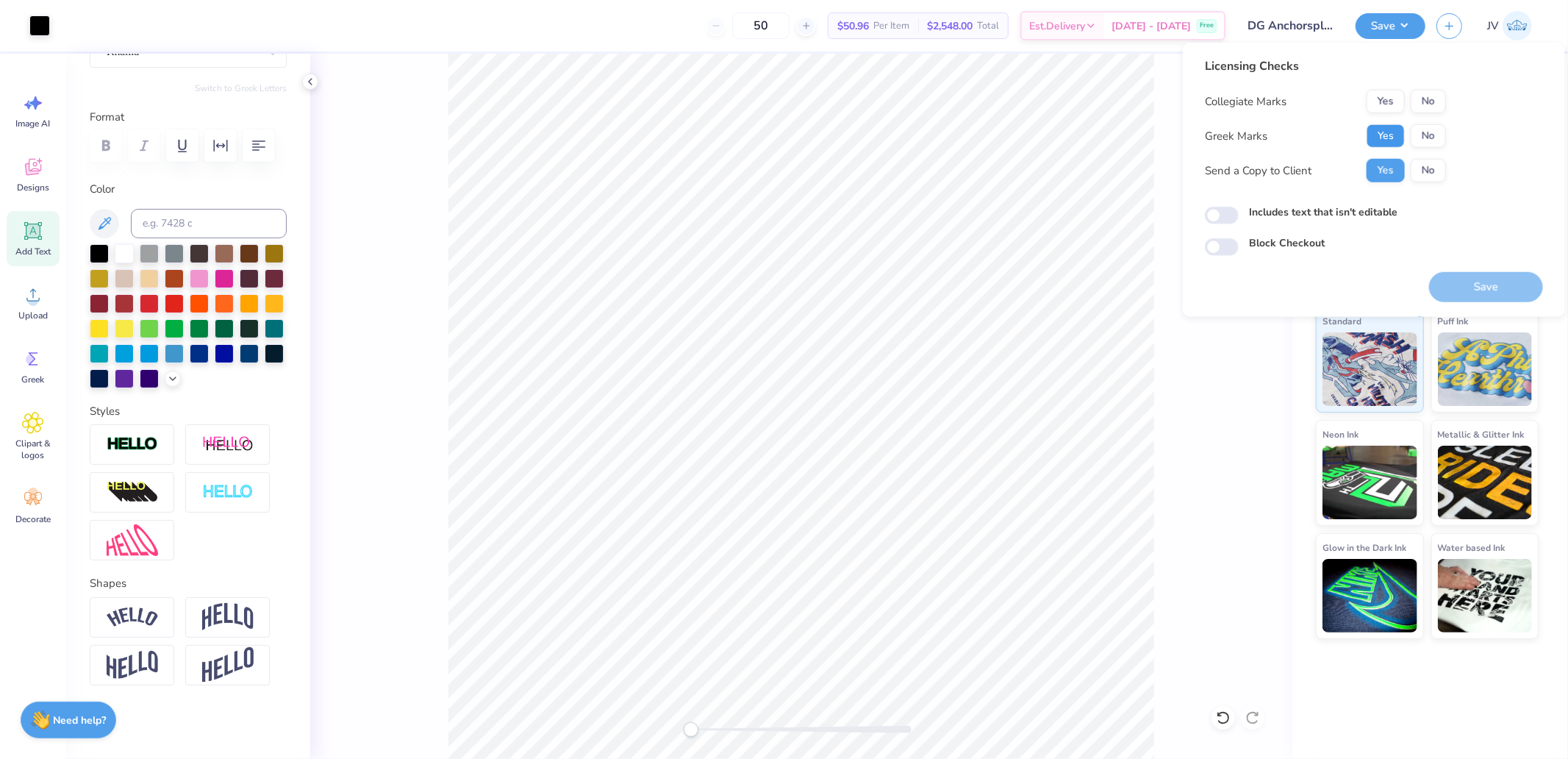
click at [1383, 130] on button "Yes" at bounding box center [1385, 136] width 38 height 24
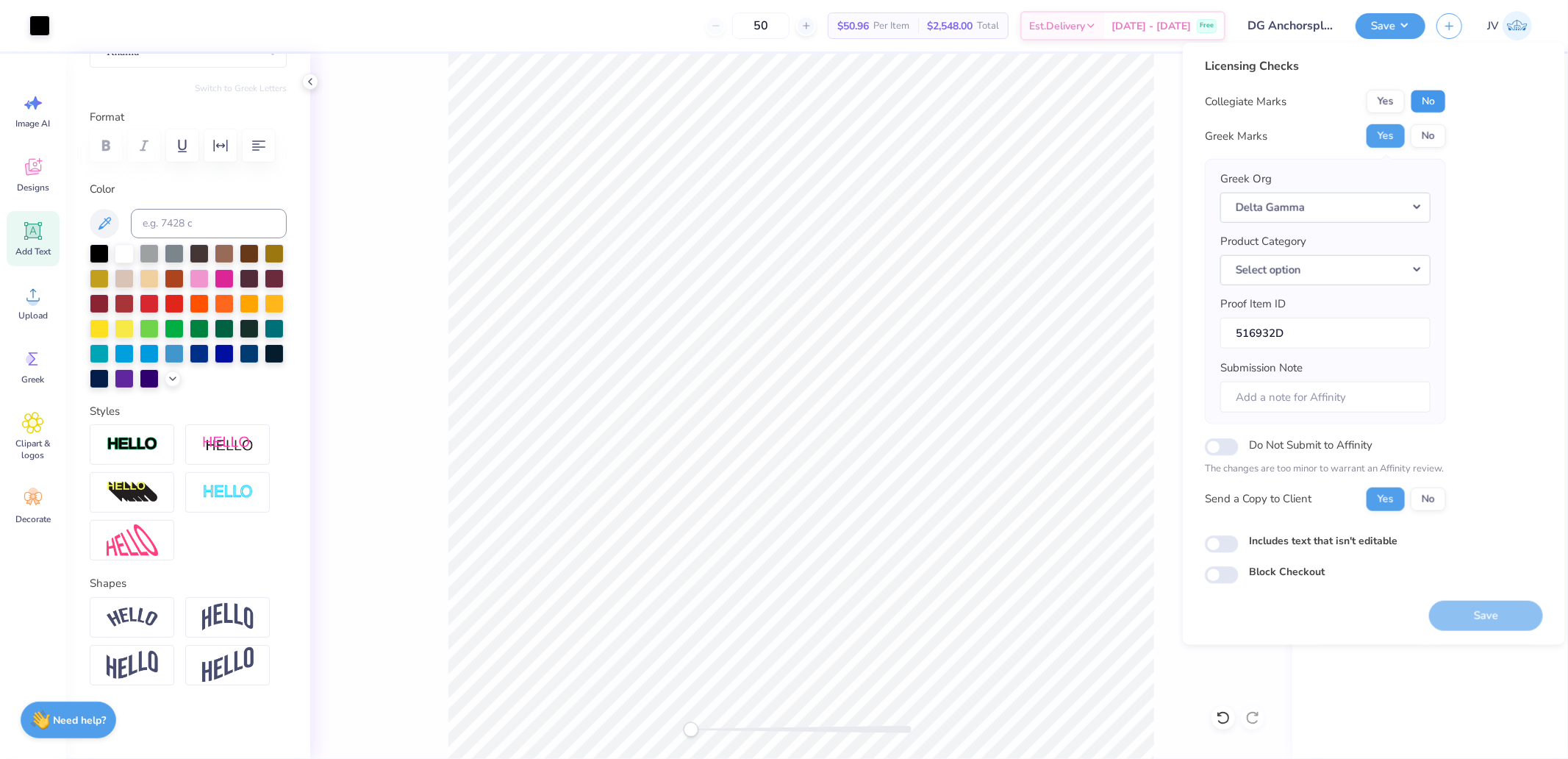
click at [1411, 98] on button "No" at bounding box center [1428, 101] width 35 height 24
click at [1325, 267] on button "Select option" at bounding box center [1326, 270] width 210 height 30
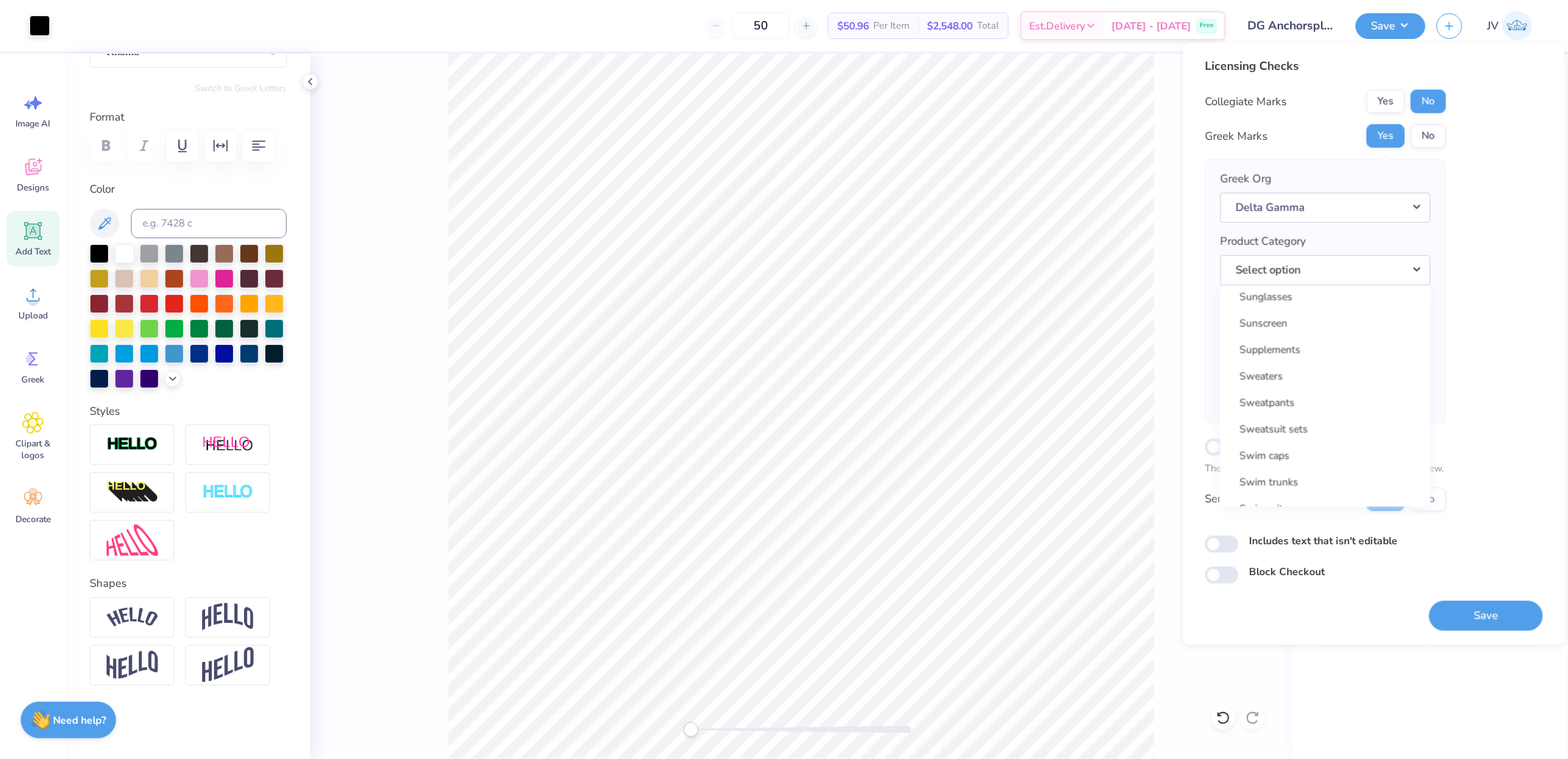
scroll to position [23325, 0]
click at [1300, 345] on link "Sweaters" at bounding box center [1326, 358] width 199 height 25
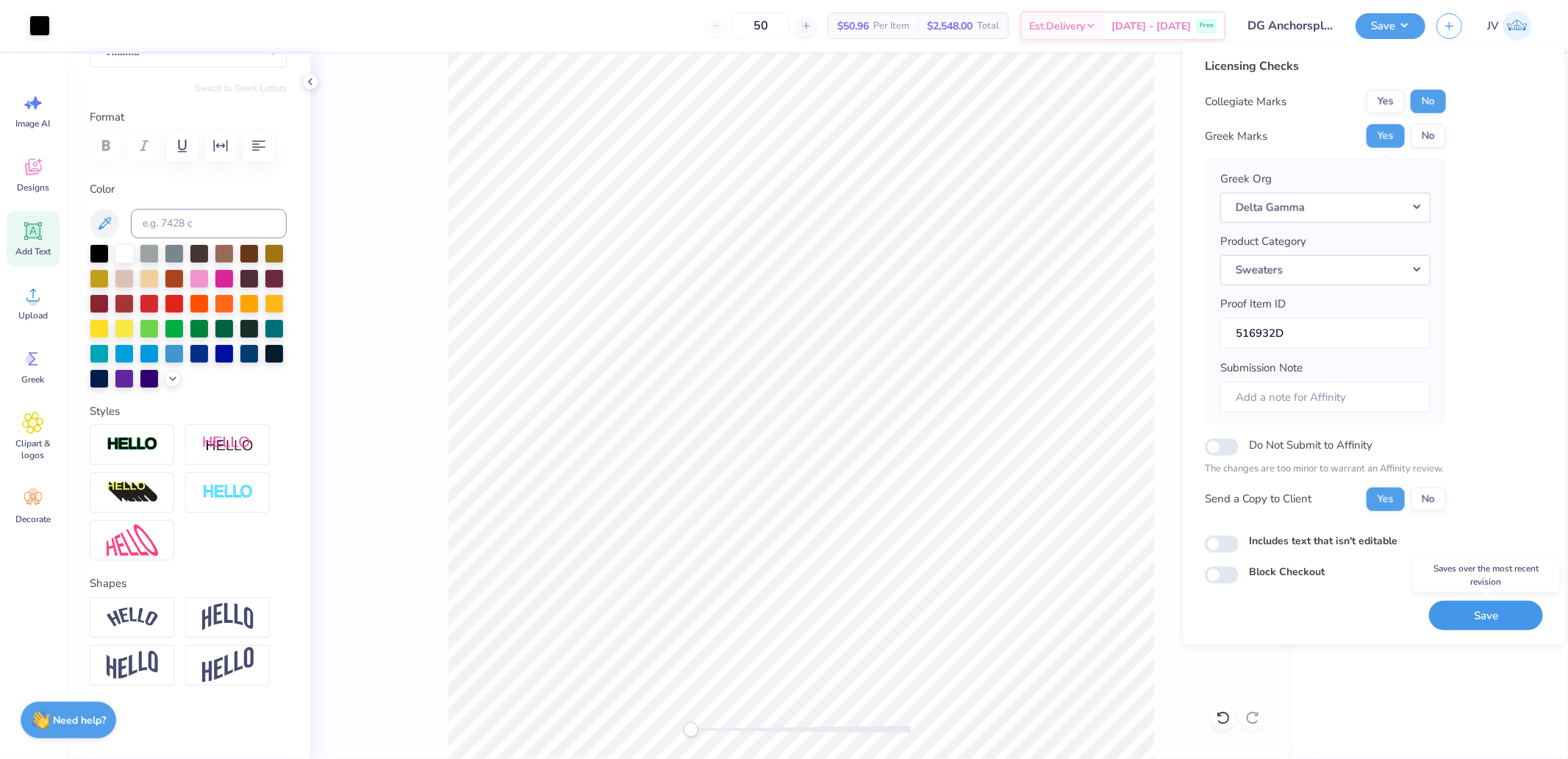
click at [1411, 622] on button "Save" at bounding box center [1486, 615] width 114 height 30
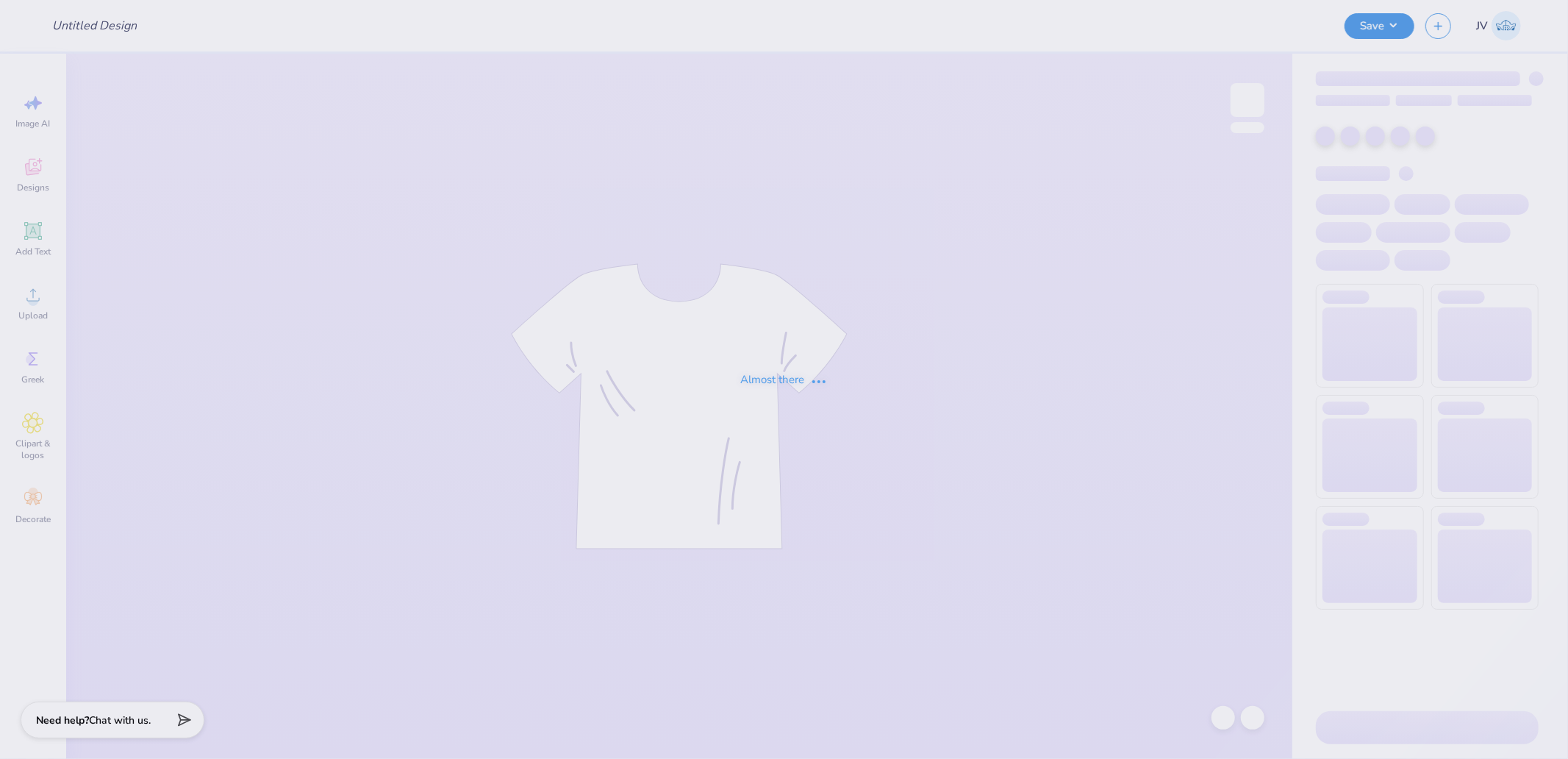
type input "Club Soccer Shirt"
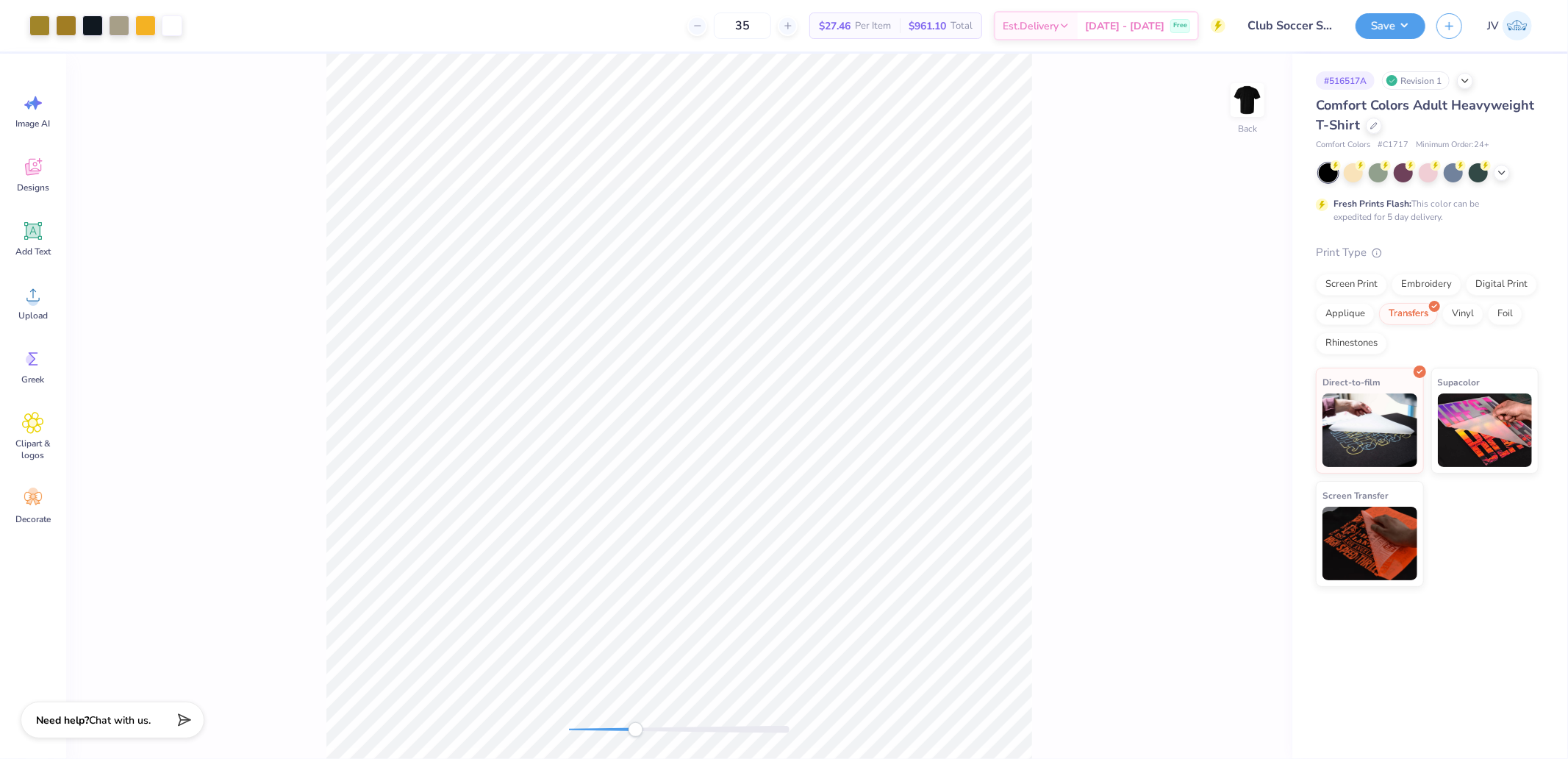
click at [629, 744] on div "Back" at bounding box center [680, 406] width 1227 height 706
drag, startPoint x: 628, startPoint y: 731, endPoint x: 570, endPoint y: 733, distance: 58.0
click at [570, 733] on div "Accessibility label" at bounding box center [570, 729] width 14 height 14
click at [635, 569] on li "Ungroup" at bounding box center [663, 571] width 115 height 29
click at [28, 304] on icon at bounding box center [32, 294] width 22 height 22
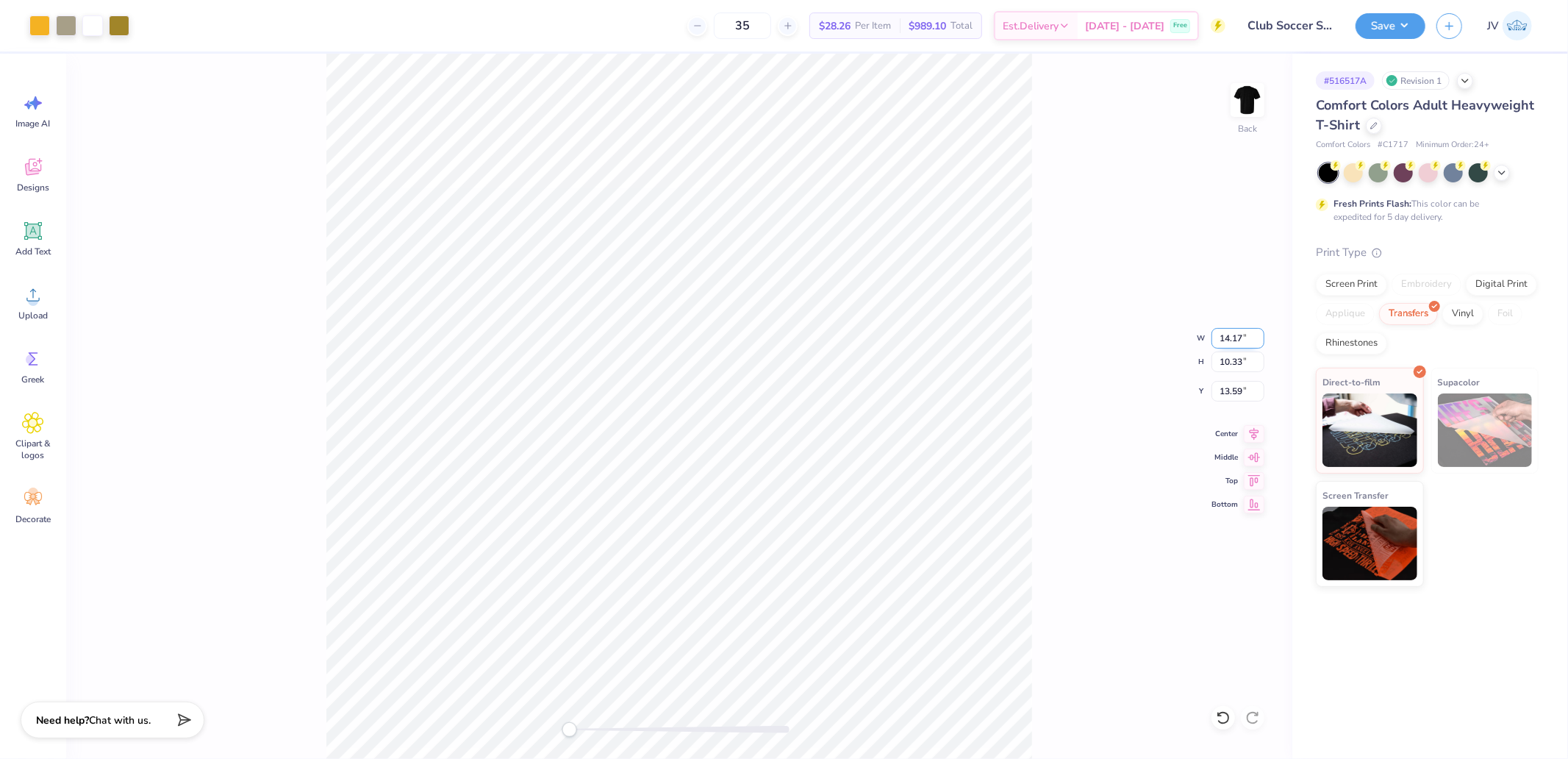
click at [1232, 336] on input "14.17" at bounding box center [1238, 339] width 53 height 21
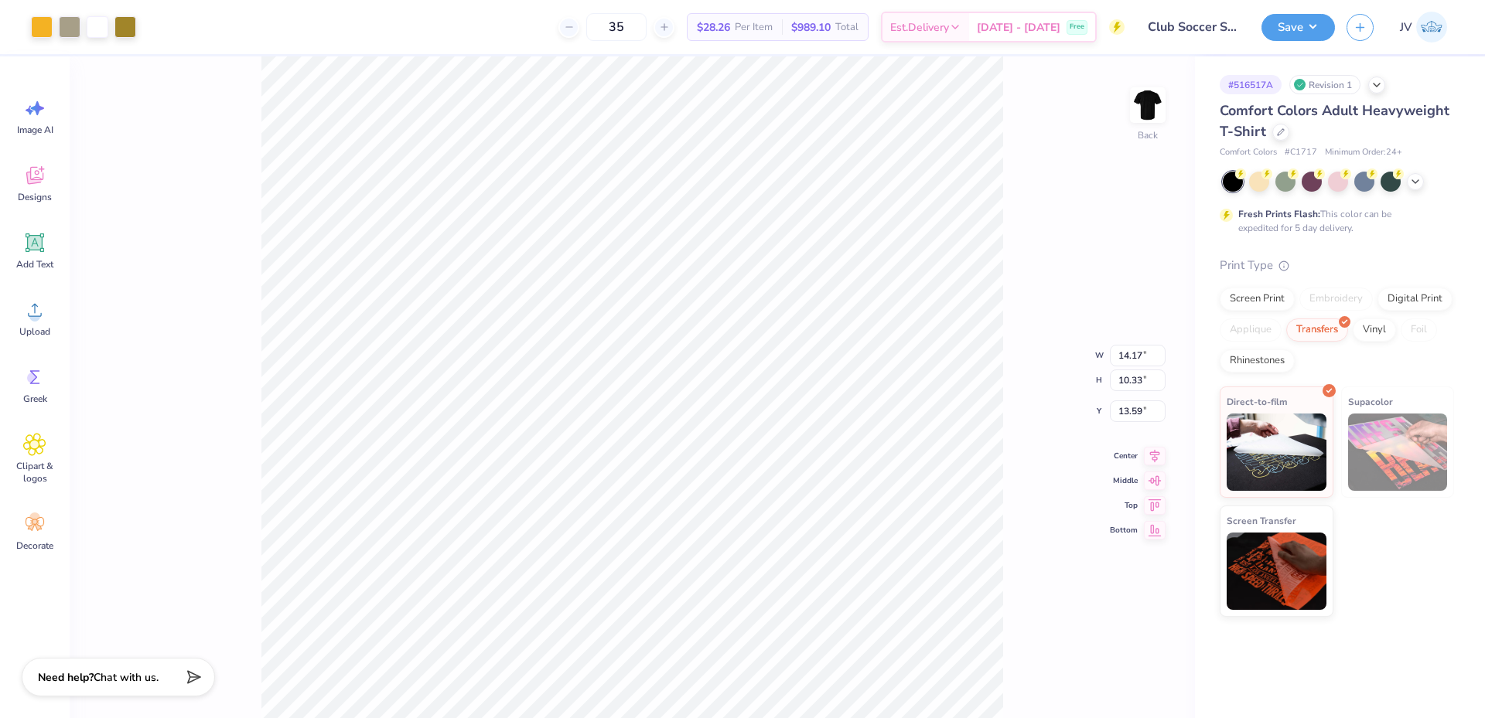
drag, startPoint x: 1567, startPoint y: 4, endPoint x: 1055, endPoint y: 479, distance: 698.2
click at [1055, 479] on div "Back W 14.17 14.17 " H 10.33 10.33 " Y 13.59 13.59 " Center Middle Top Bottom" at bounding box center [632, 427] width 1125 height 742
click at [1120, 321] on input "14.17" at bounding box center [1138, 316] width 56 height 22
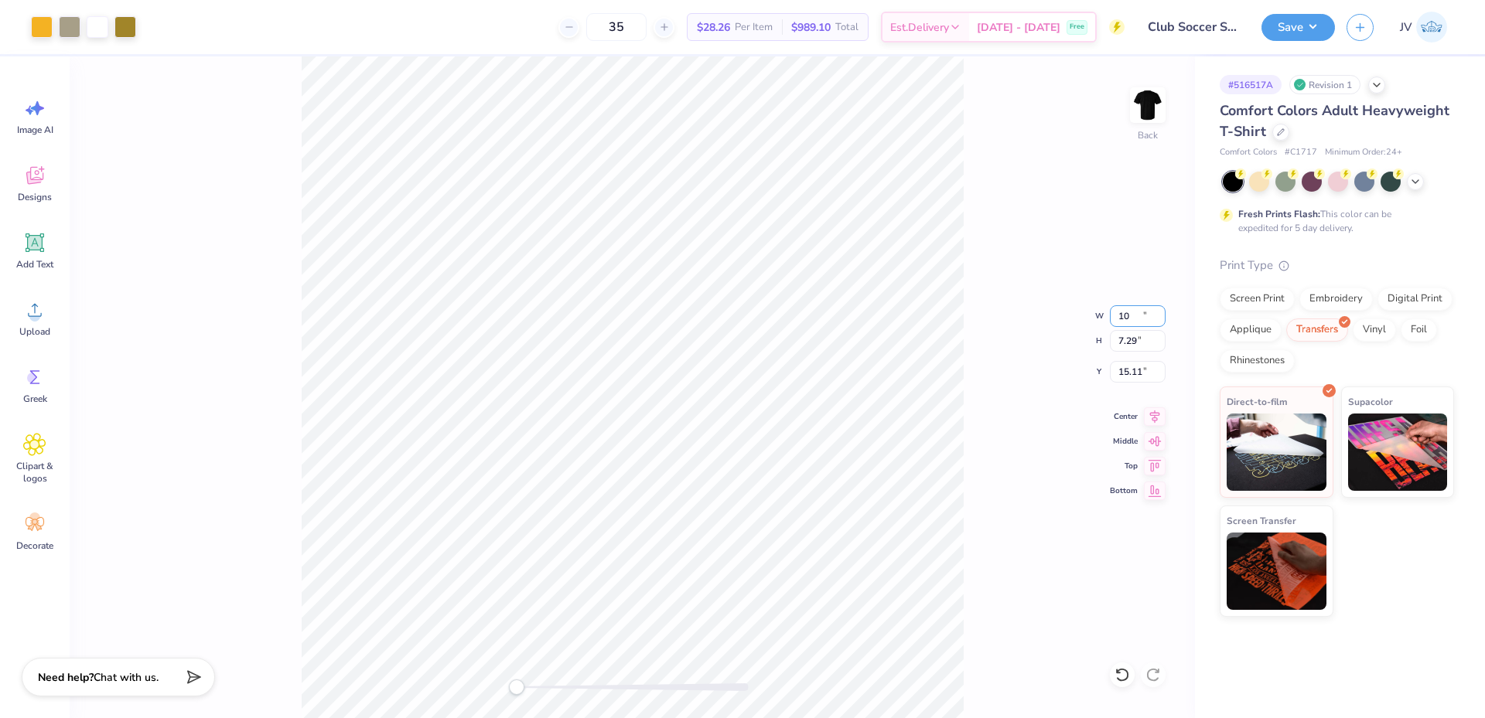
type input "10.00"
type input "7.29"
type input "15.11"
type input "10.97"
type input "7.99"
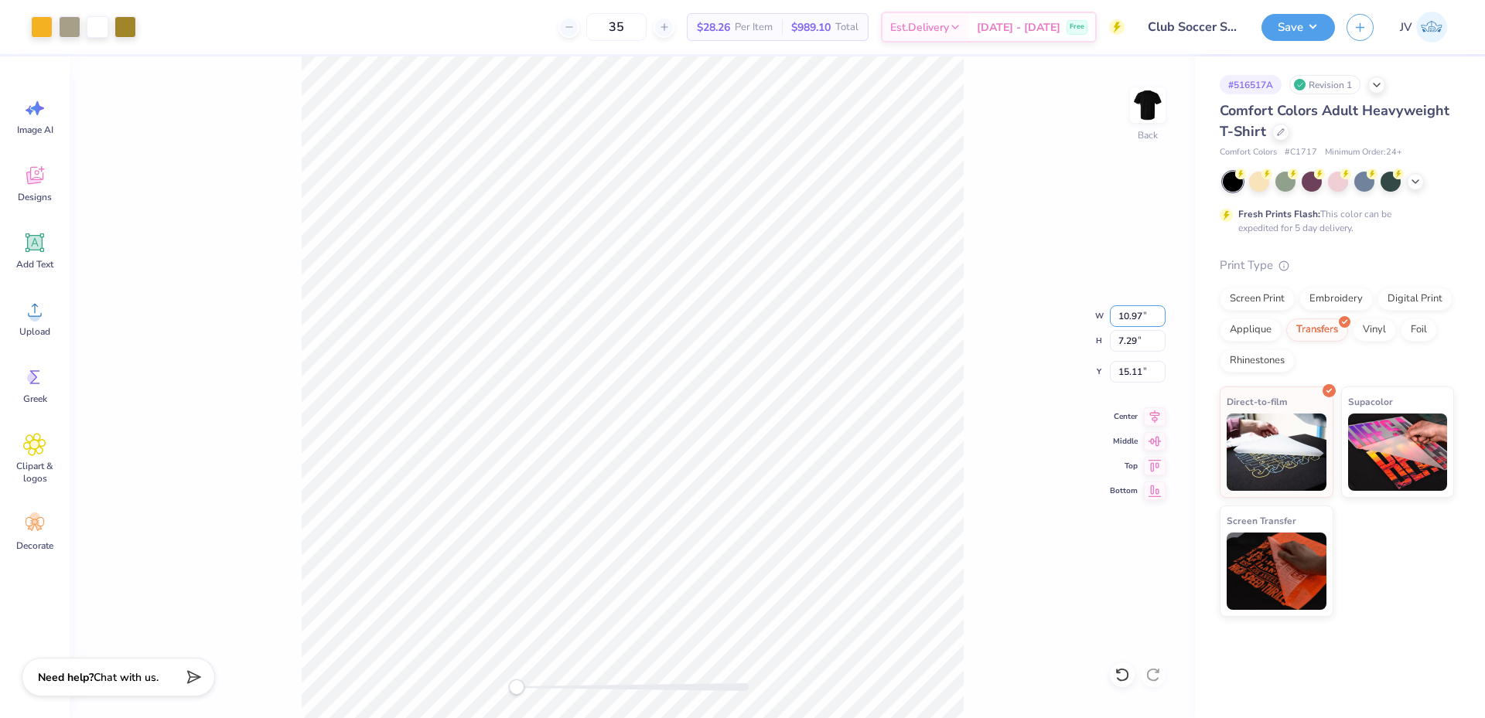
type input "14.75"
click at [1125, 378] on input "14.75" at bounding box center [1138, 372] width 56 height 22
type input "2.23"
click at [23, 251] on icon at bounding box center [34, 242] width 23 height 23
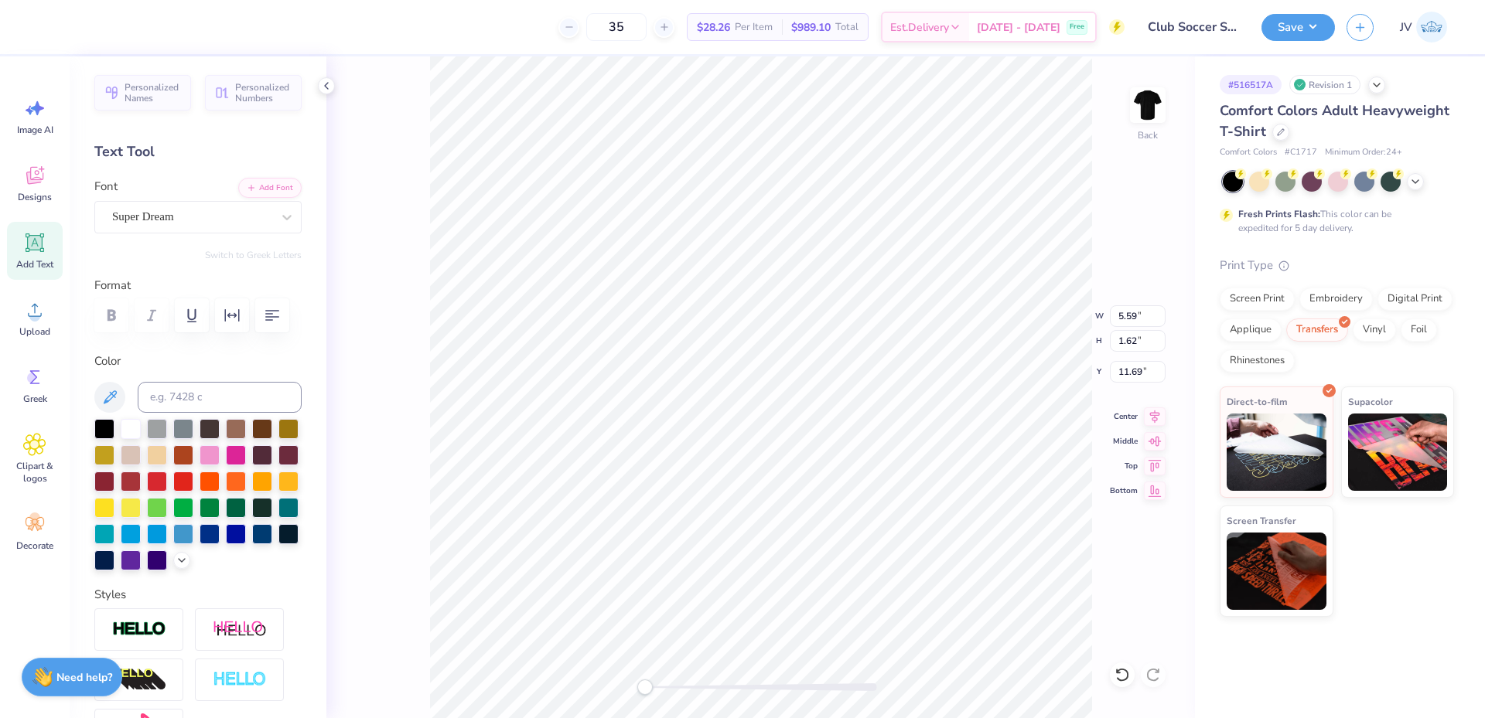
scroll to position [13, 5]
type textarea "SOCCER CLUB"
click at [259, 179] on button "Add Font" at bounding box center [269, 186] width 63 height 20
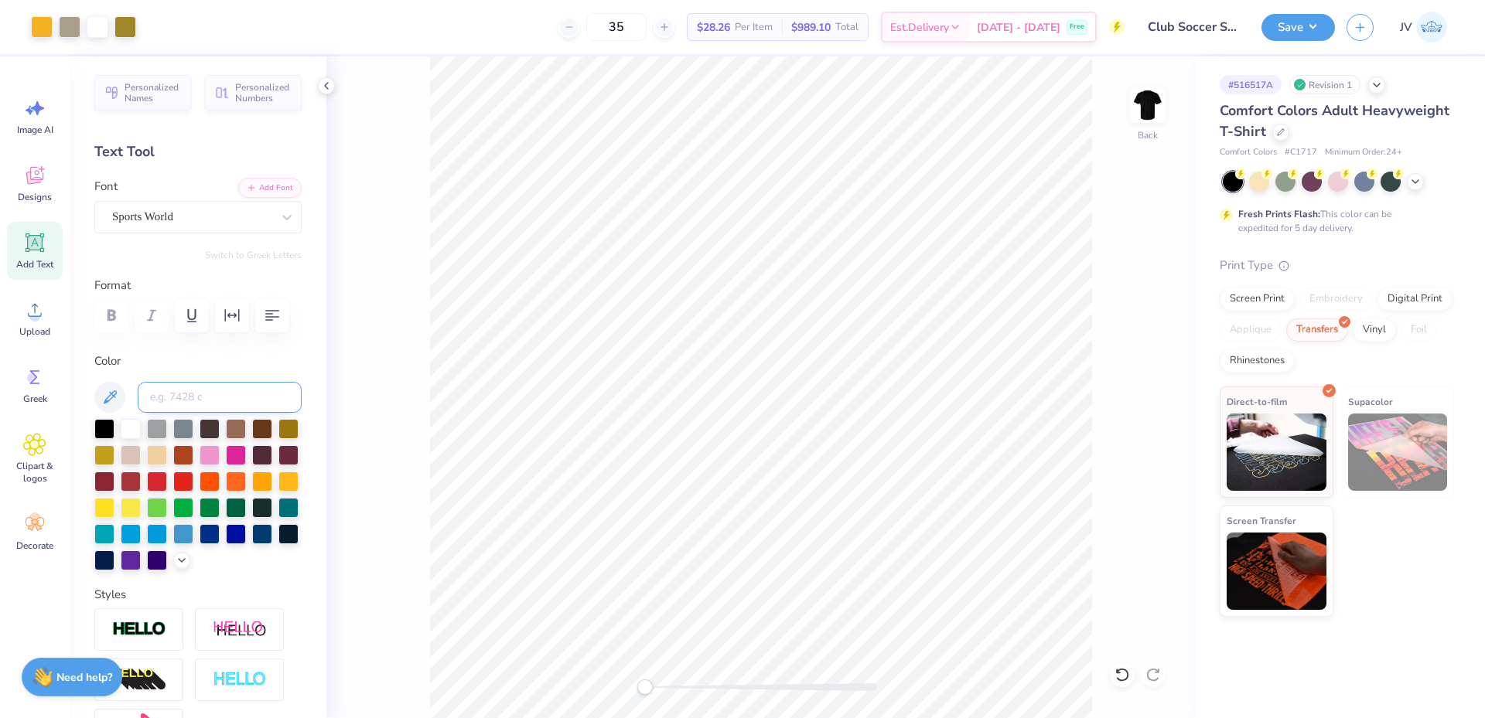
click at [191, 396] on input at bounding box center [220, 397] width 164 height 31
type input "7409"
type input "14.17"
type input "1.36"
type input "14.48"
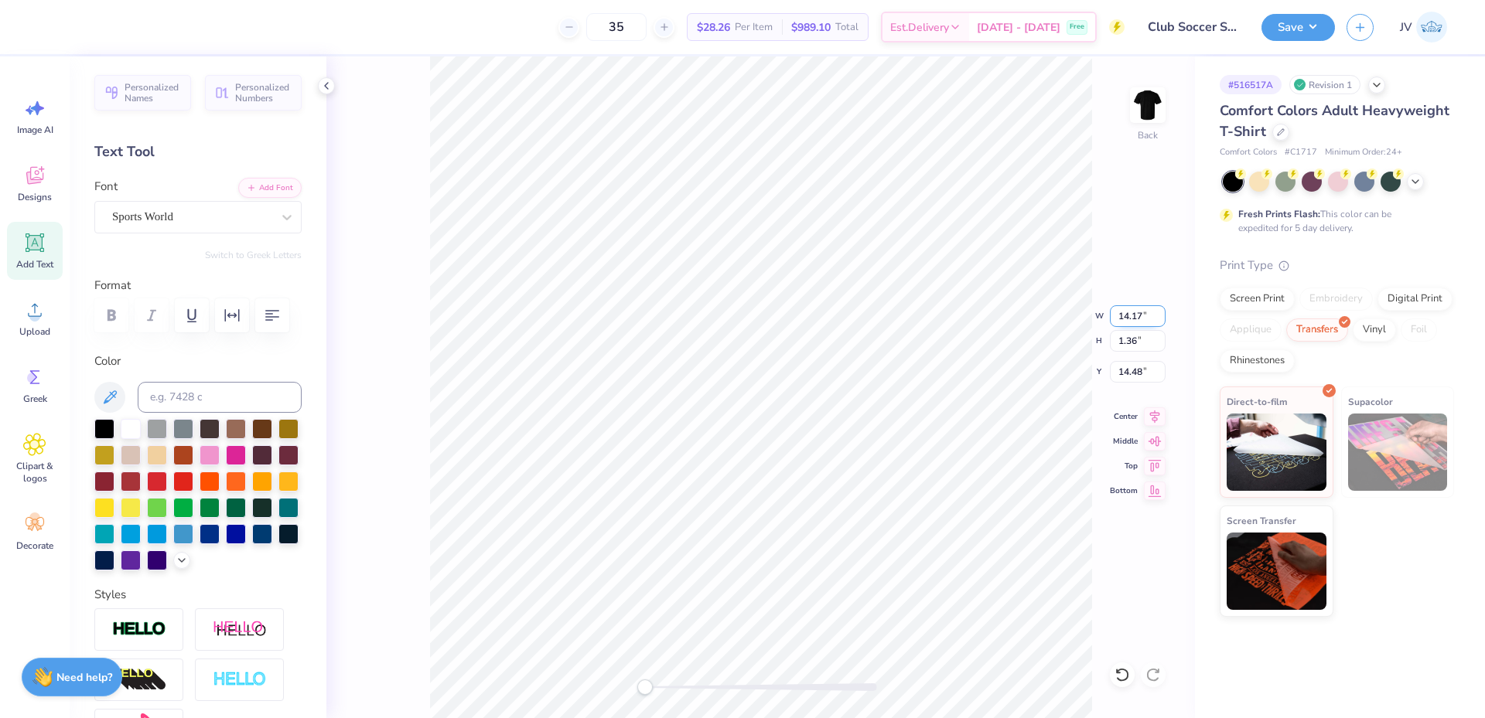
click at [1124, 315] on input "14.17" at bounding box center [1138, 316] width 56 height 22
type input "11.57"
type input "1.11"
type input "14.61"
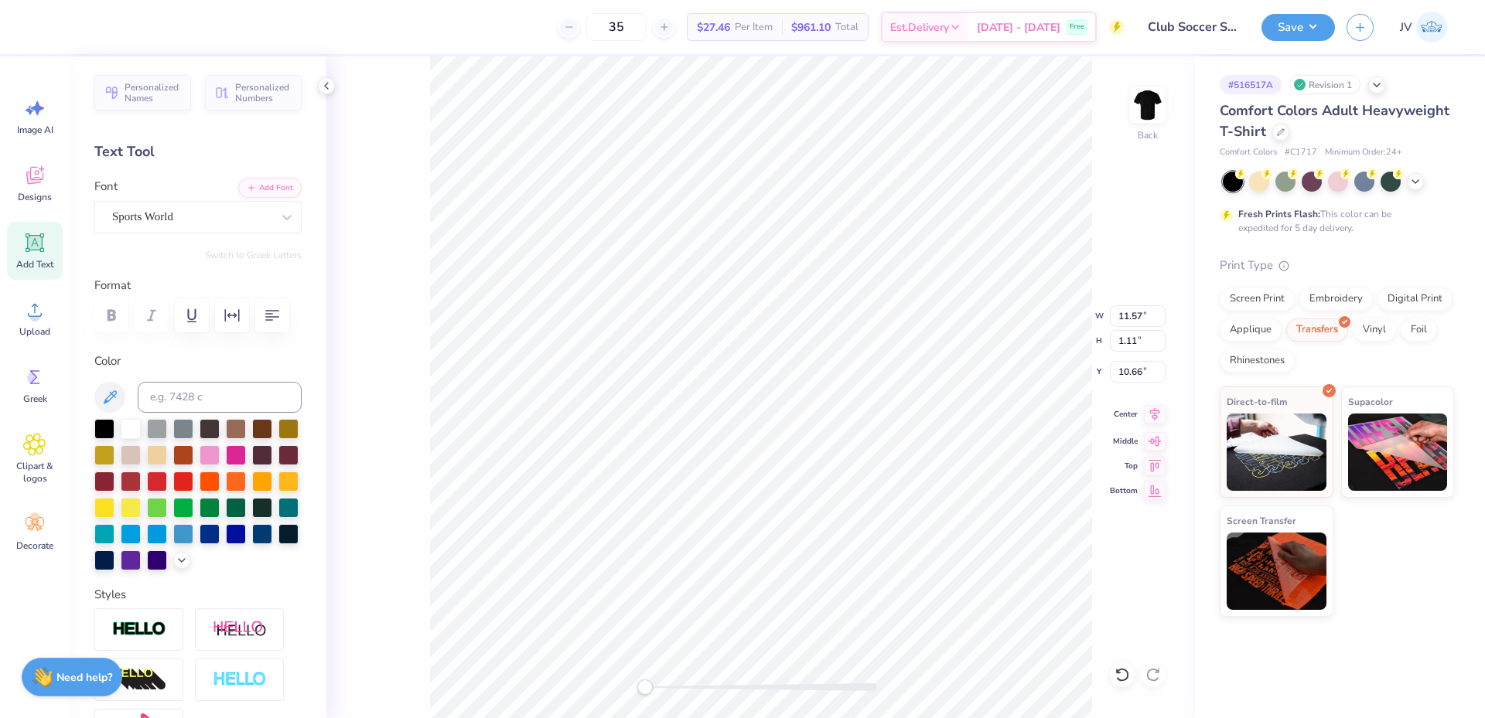
click at [1151, 418] on icon at bounding box center [1155, 414] width 22 height 19
click at [1151, 411] on icon at bounding box center [1155, 414] width 22 height 19
click at [390, 43] on div "Art colors 35 $27.46 Per Item $961.10 Total Est. Delivery [DATE] - [DATE] Free …" at bounding box center [742, 359] width 1485 height 718
click at [766, 477] on li "Group" at bounding box center [766, 479] width 121 height 30
click at [1123, 318] on input "11.57" at bounding box center [1138, 316] width 56 height 22
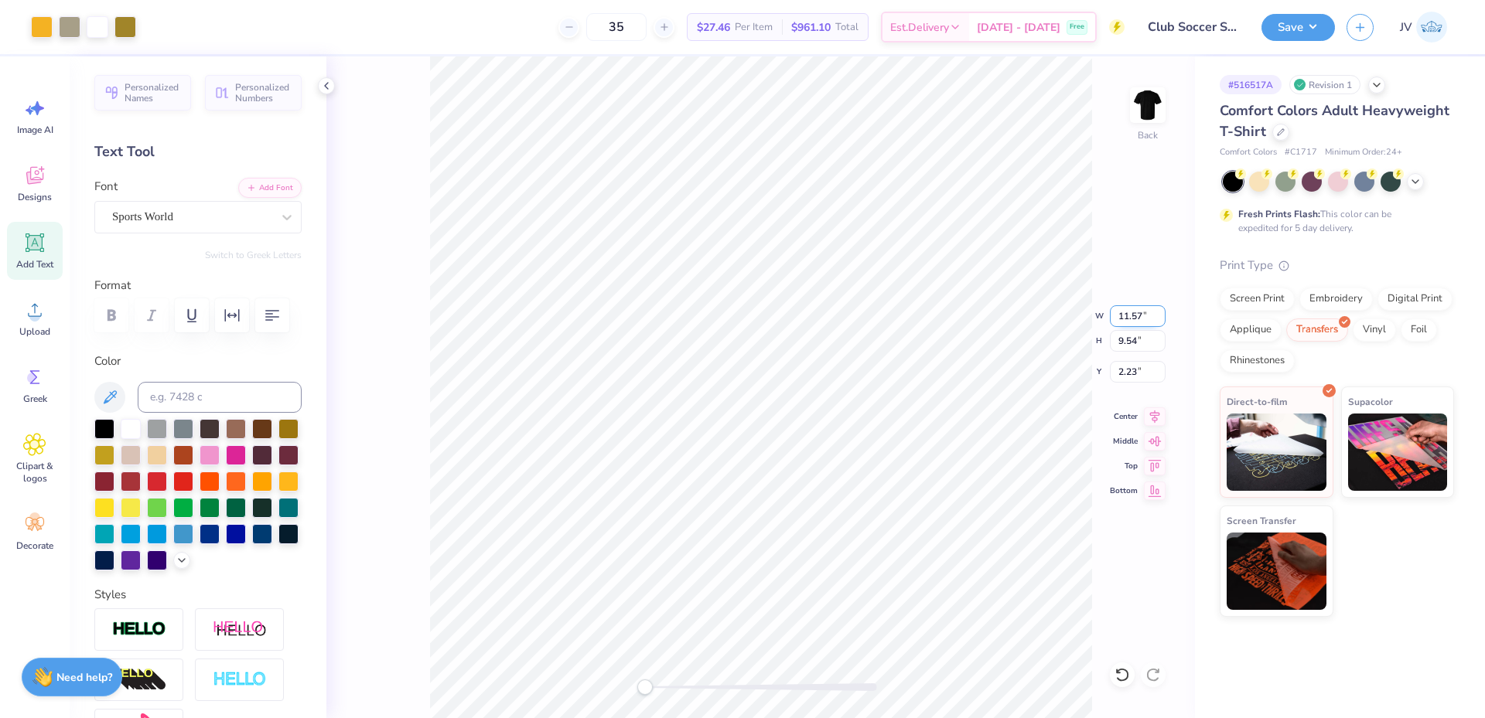
click at [1123, 318] on input "11.57" at bounding box center [1138, 316] width 56 height 22
type input "12.00"
type input "9.90"
click at [1123, 379] on input "2.05" at bounding box center [1138, 372] width 56 height 22
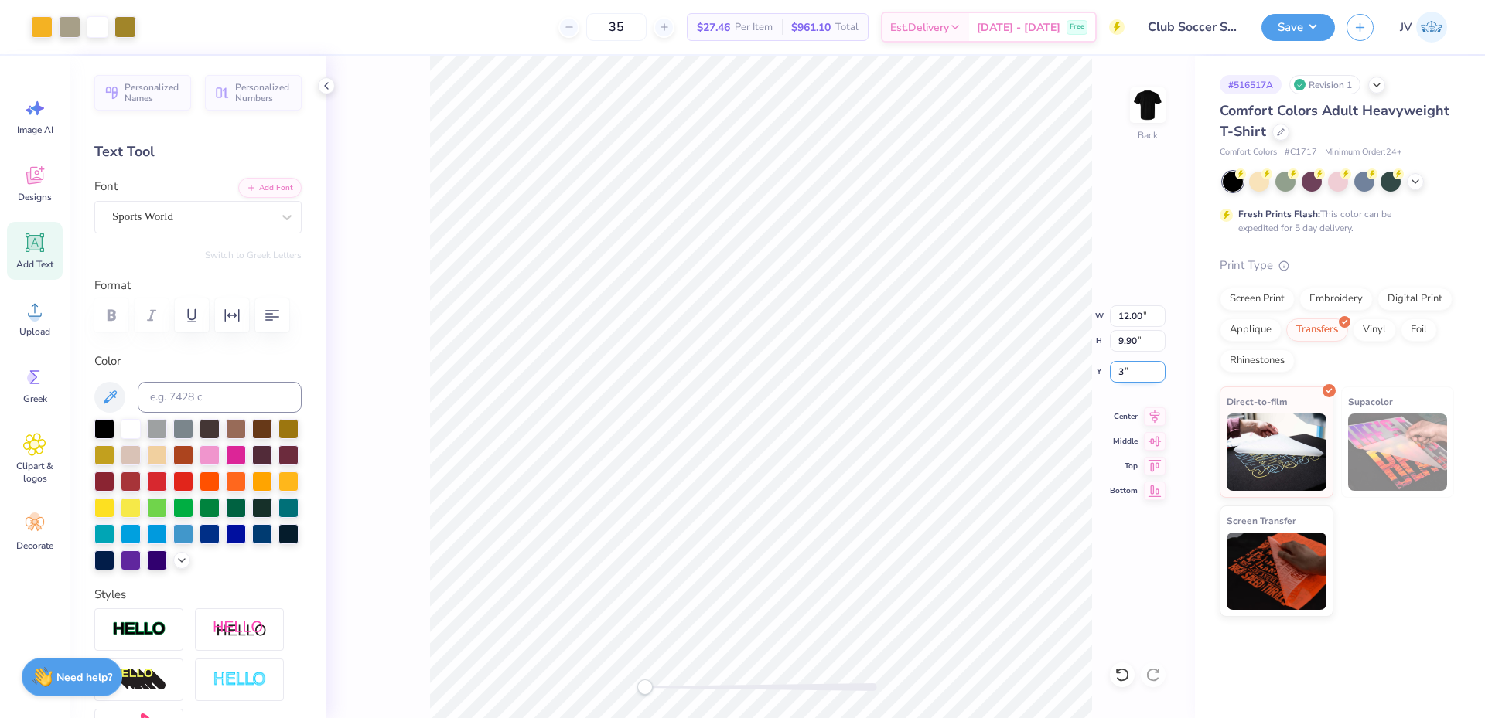
type input "3"
click at [783, 575] on li "Ungroup" at bounding box center [809, 579] width 121 height 30
click at [27, 316] on icon at bounding box center [34, 309] width 23 height 23
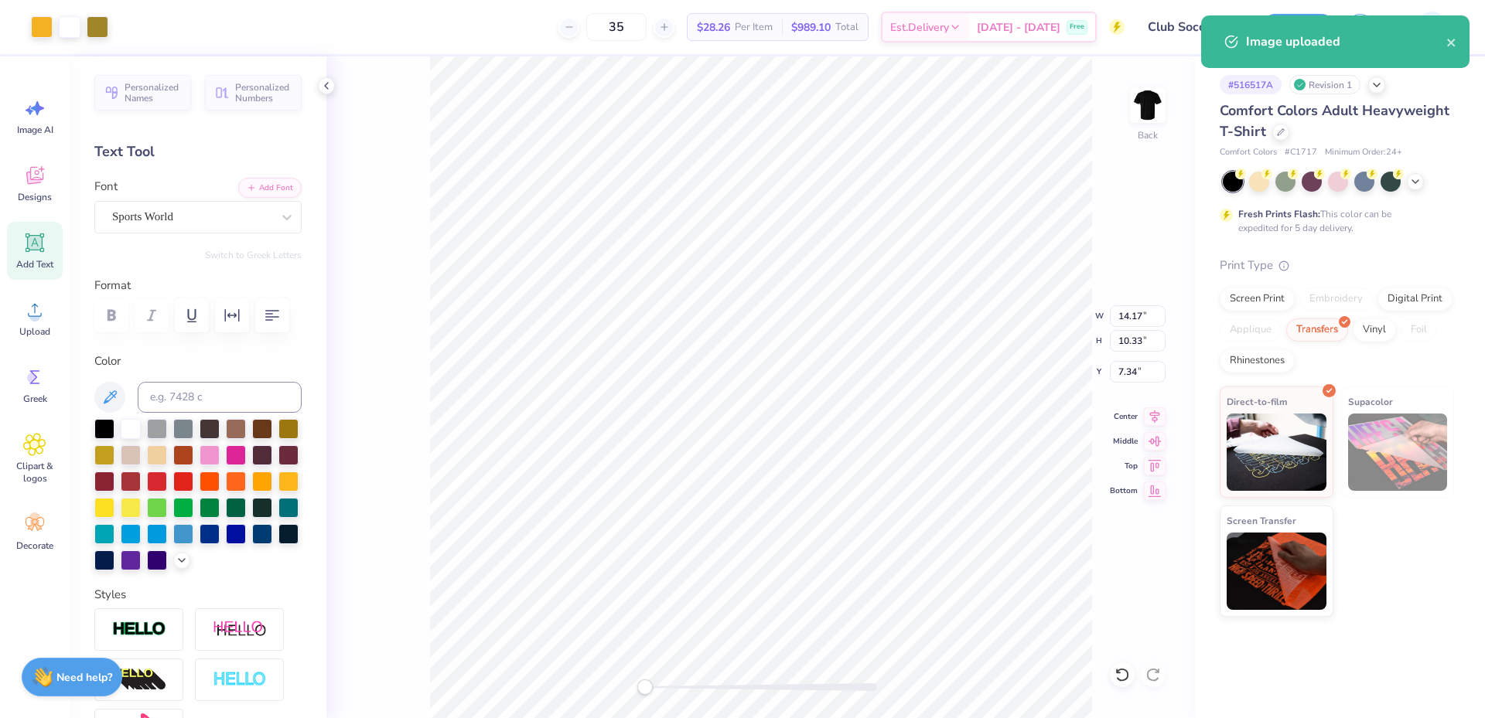
type input "11.38"
type input "8.29"
type input "3.00"
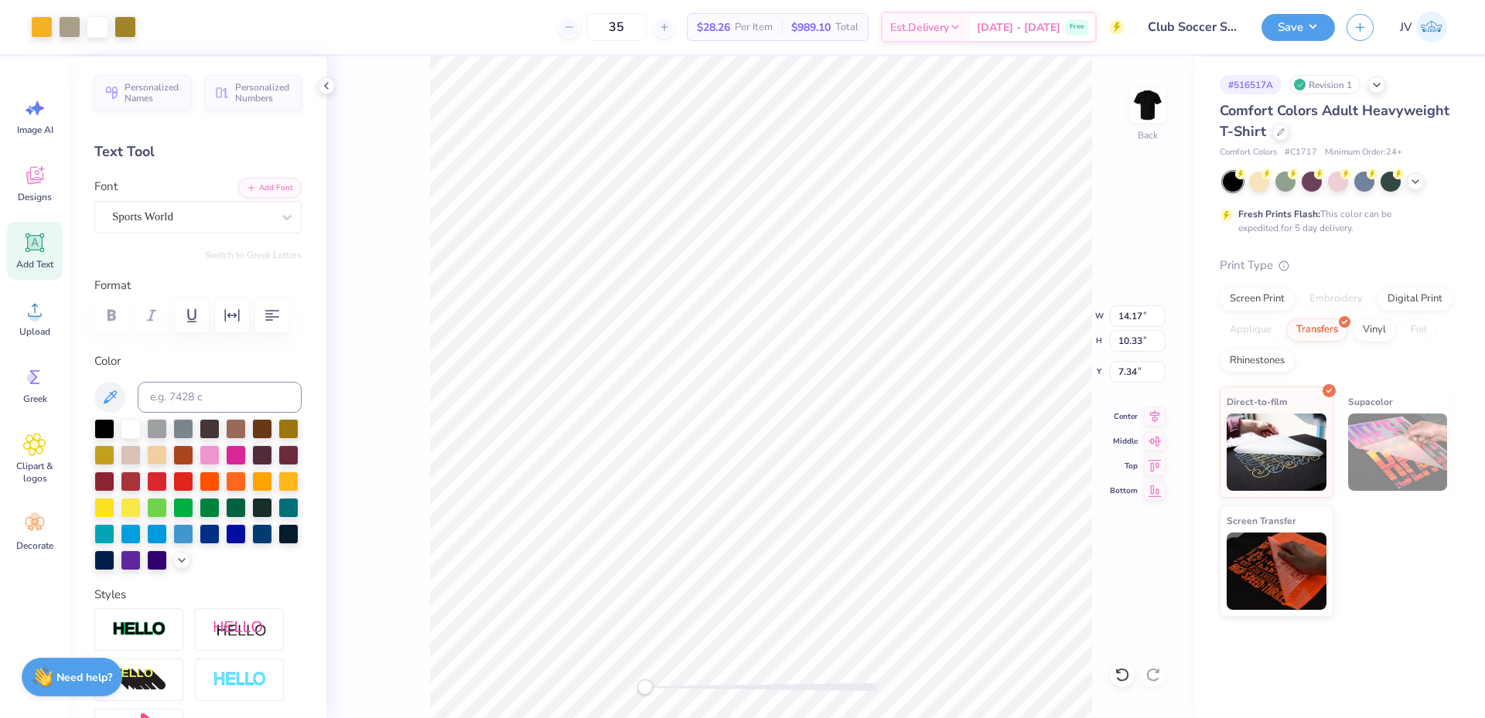
type input "11.38"
type input "8.29"
type input "3.00"
type input "14.17"
type input "10.33"
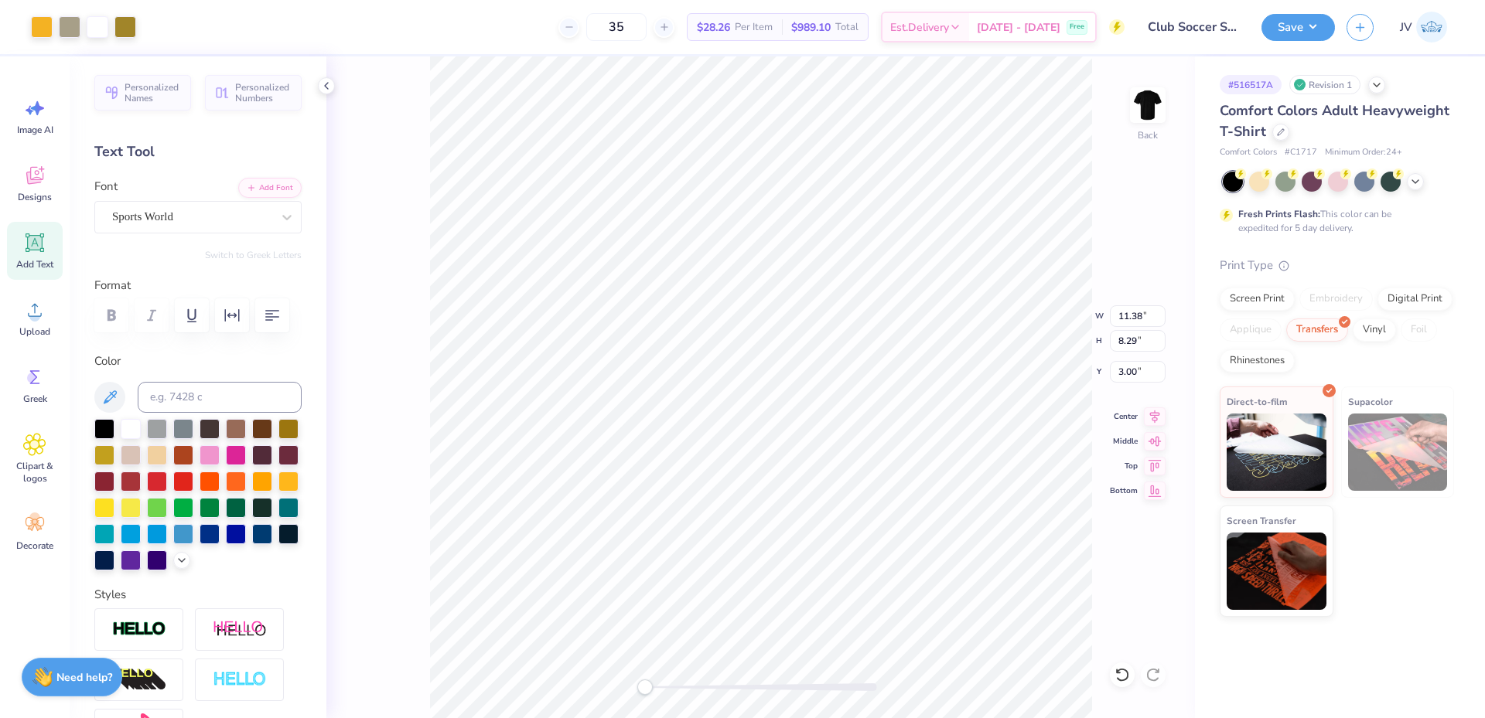
type input "9.33"
click at [1124, 319] on input "14.17" at bounding box center [1138, 316] width 56 height 22
type input "11.28"
type input "8.22"
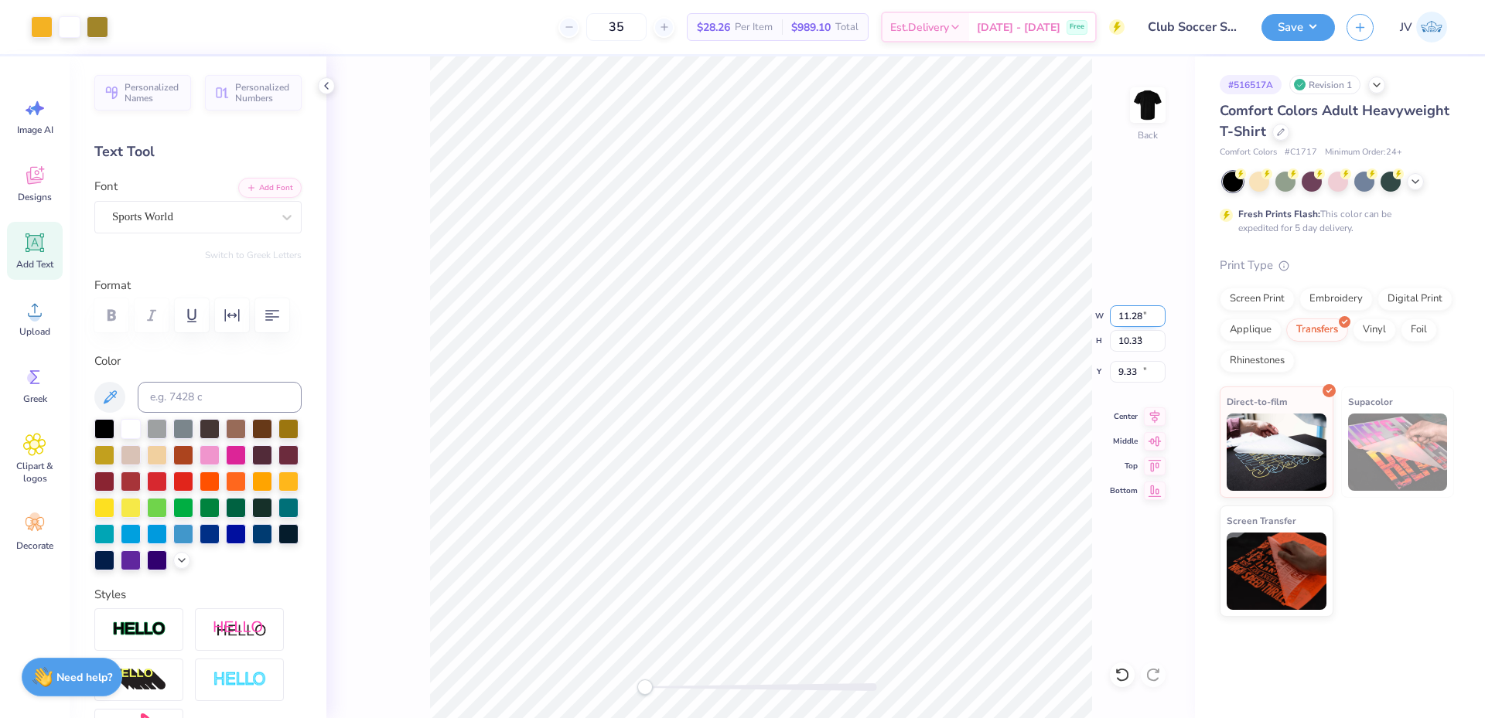
type input "10.38"
click at [1127, 368] on input "10.38" at bounding box center [1138, 372] width 56 height 22
type input "3"
click at [348, 559] on div "Back" at bounding box center [760, 387] width 868 height 662
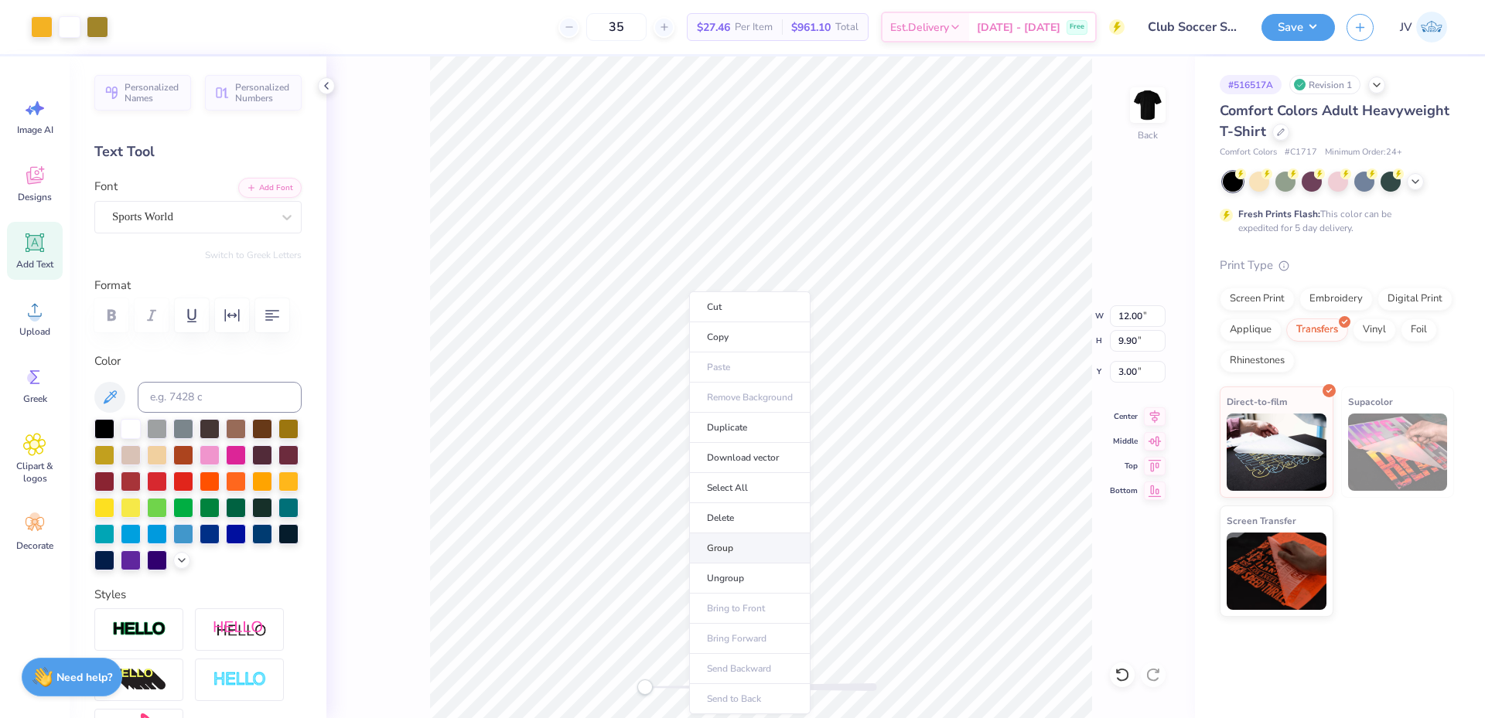
click at [755, 541] on li "Group" at bounding box center [749, 549] width 121 height 30
click at [1302, 29] on button "Save" at bounding box center [1297, 25] width 73 height 27
click at [866, 538] on li "Ungroup" at bounding box center [880, 544] width 121 height 30
click at [37, 327] on span "Upload" at bounding box center [34, 332] width 31 height 12
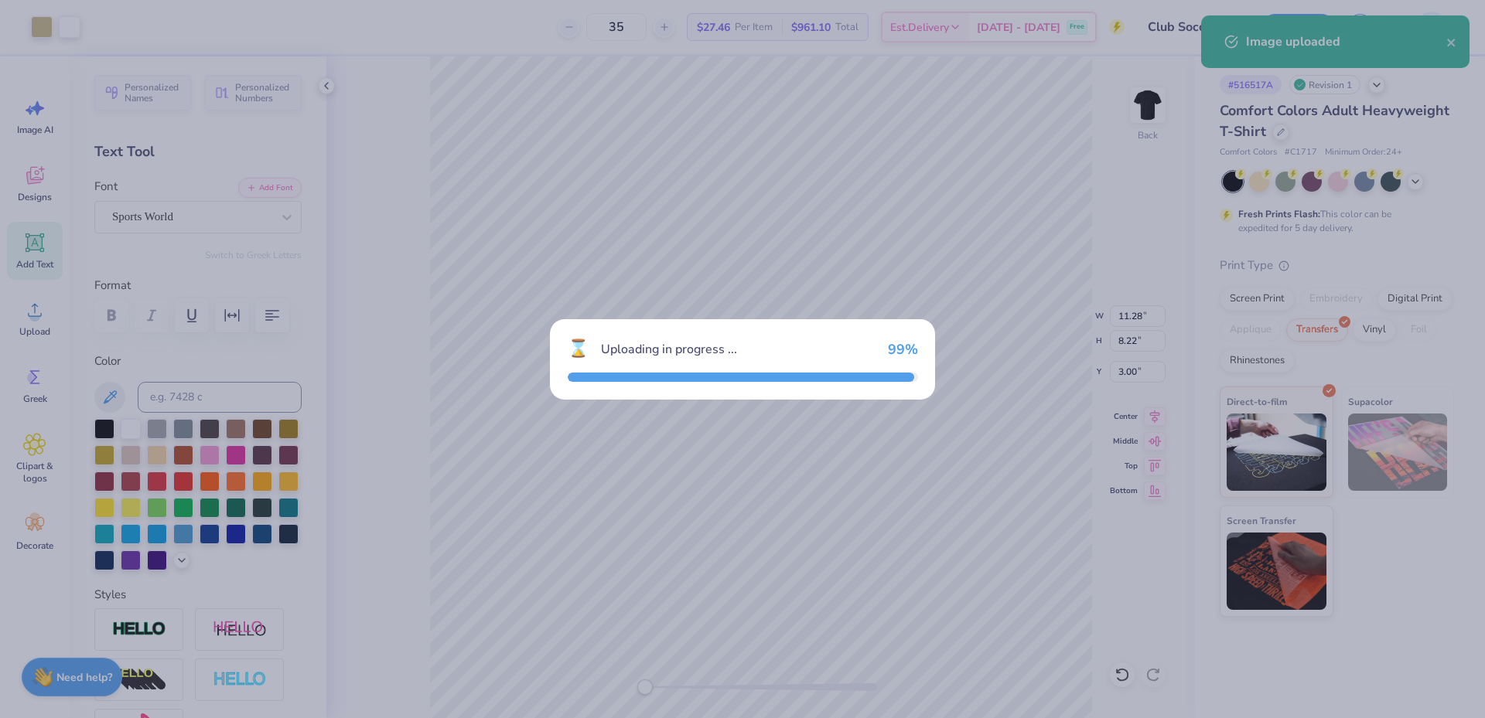
type input "14.17"
type input "10.33"
type input "7.34"
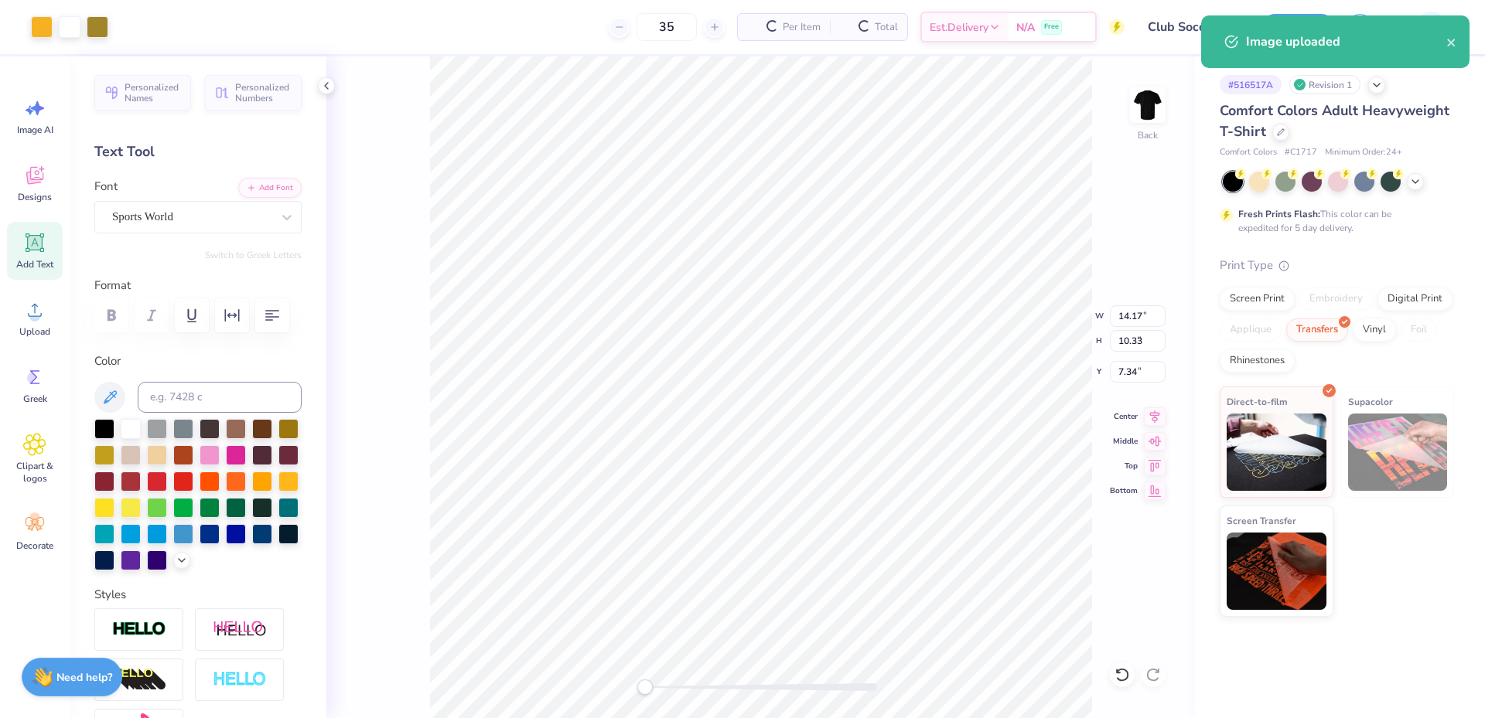
type input "11.28"
type input "8.22"
type input "3.00"
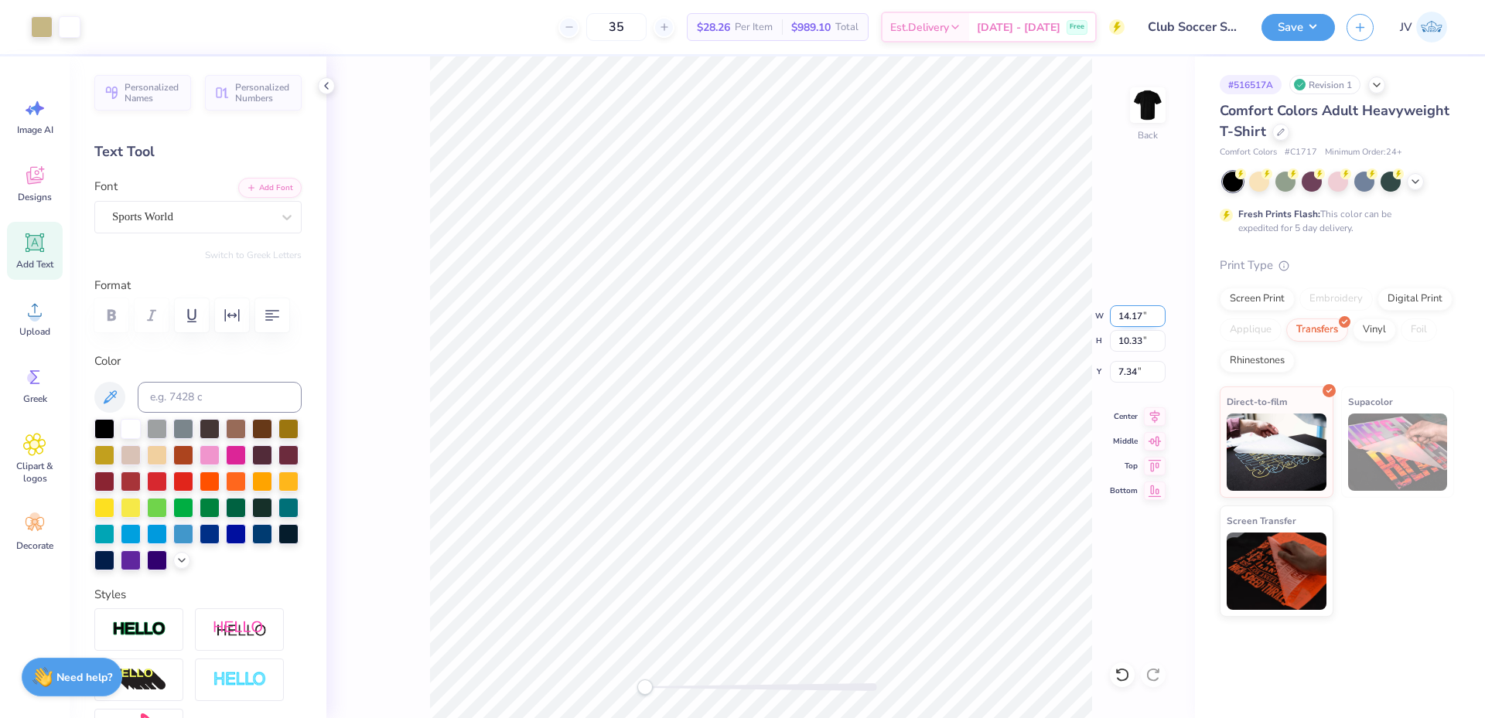
click at [1129, 319] on input "14.17" at bounding box center [1138, 316] width 56 height 22
type input "11.28"
type input "8.22"
type input "8.39"
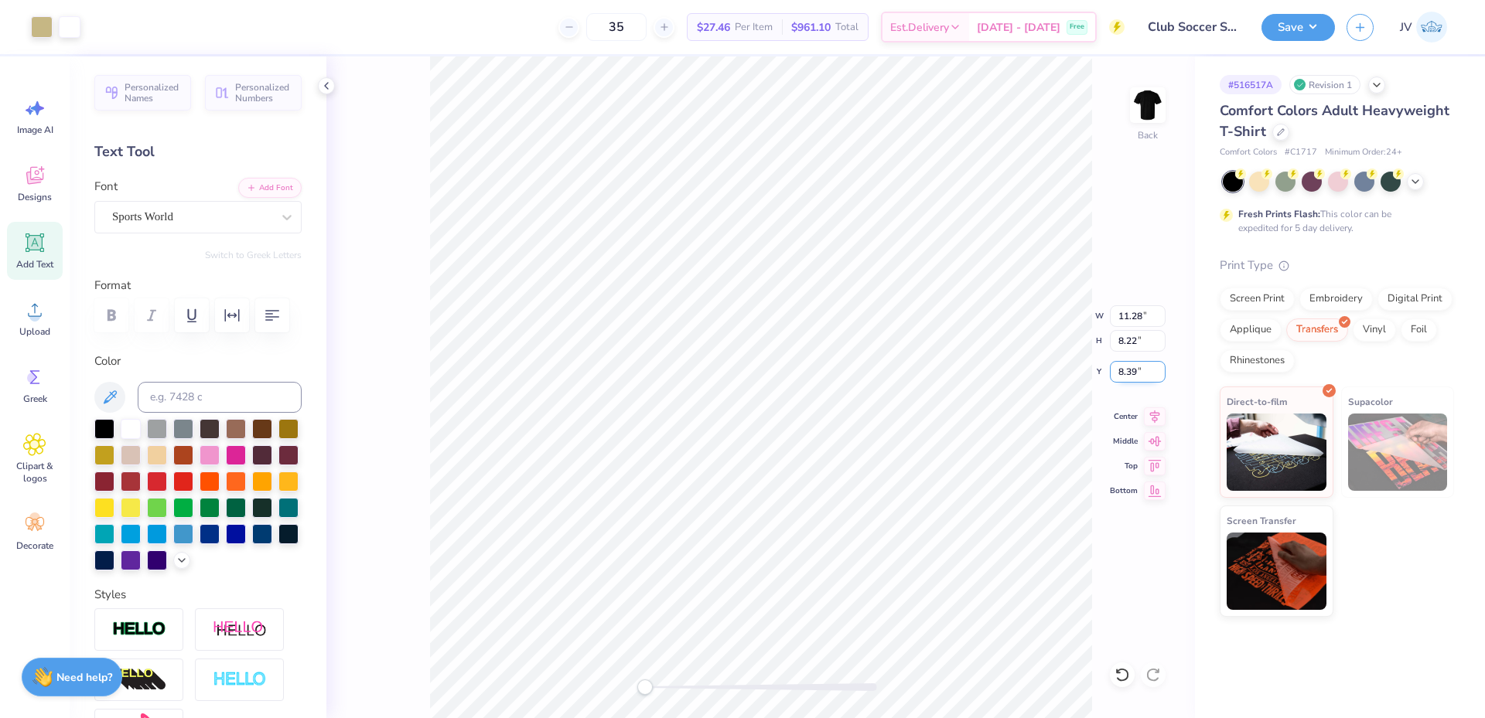
click at [1132, 370] on input "8.39" at bounding box center [1138, 372] width 56 height 22
type input "3"
click at [1151, 416] on icon at bounding box center [1155, 414] width 22 height 19
click at [1138, 110] on img at bounding box center [1148, 105] width 62 height 62
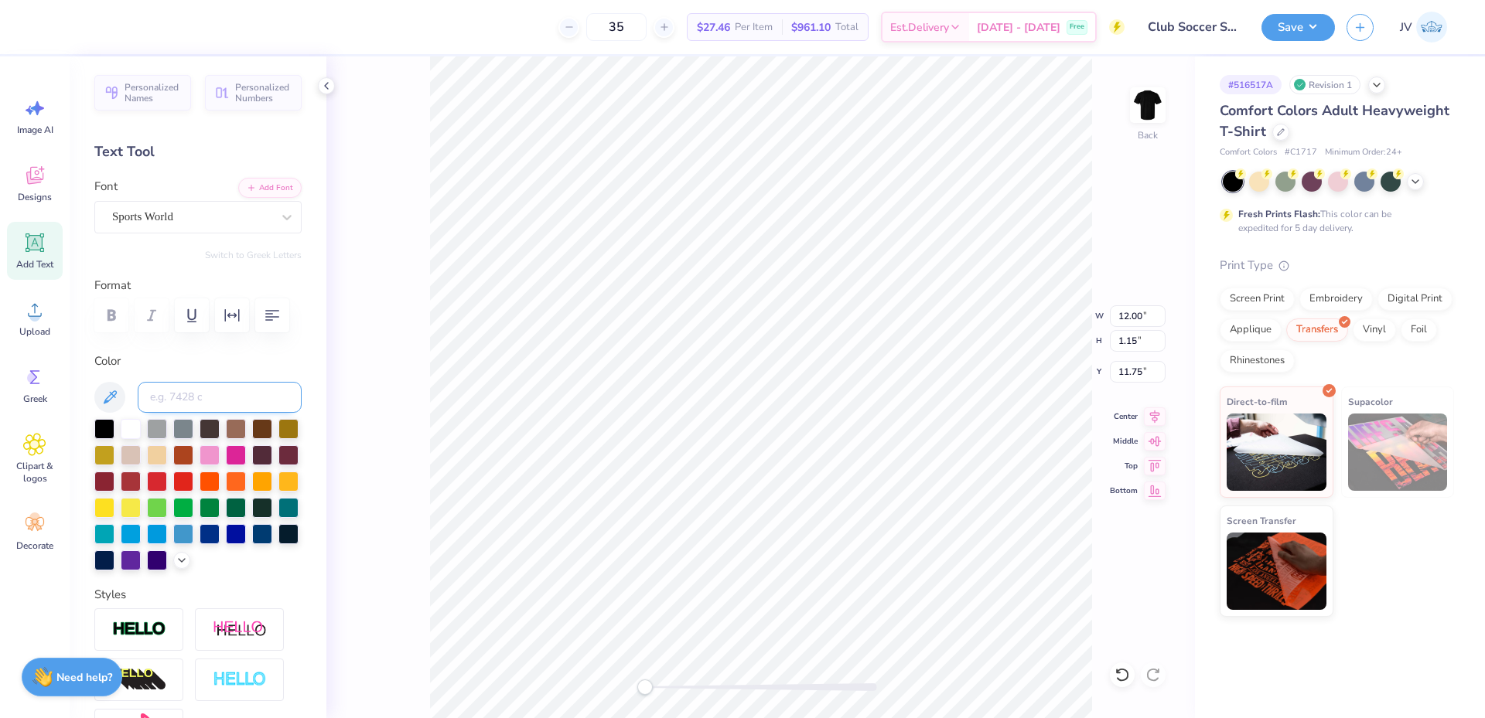
click at [203, 396] on input at bounding box center [220, 397] width 164 height 31
type input "7"
type input "4525"
click at [844, 541] on li "Group" at bounding box center [853, 544] width 121 height 30
click at [1318, 26] on button "Save" at bounding box center [1297, 25] width 73 height 27
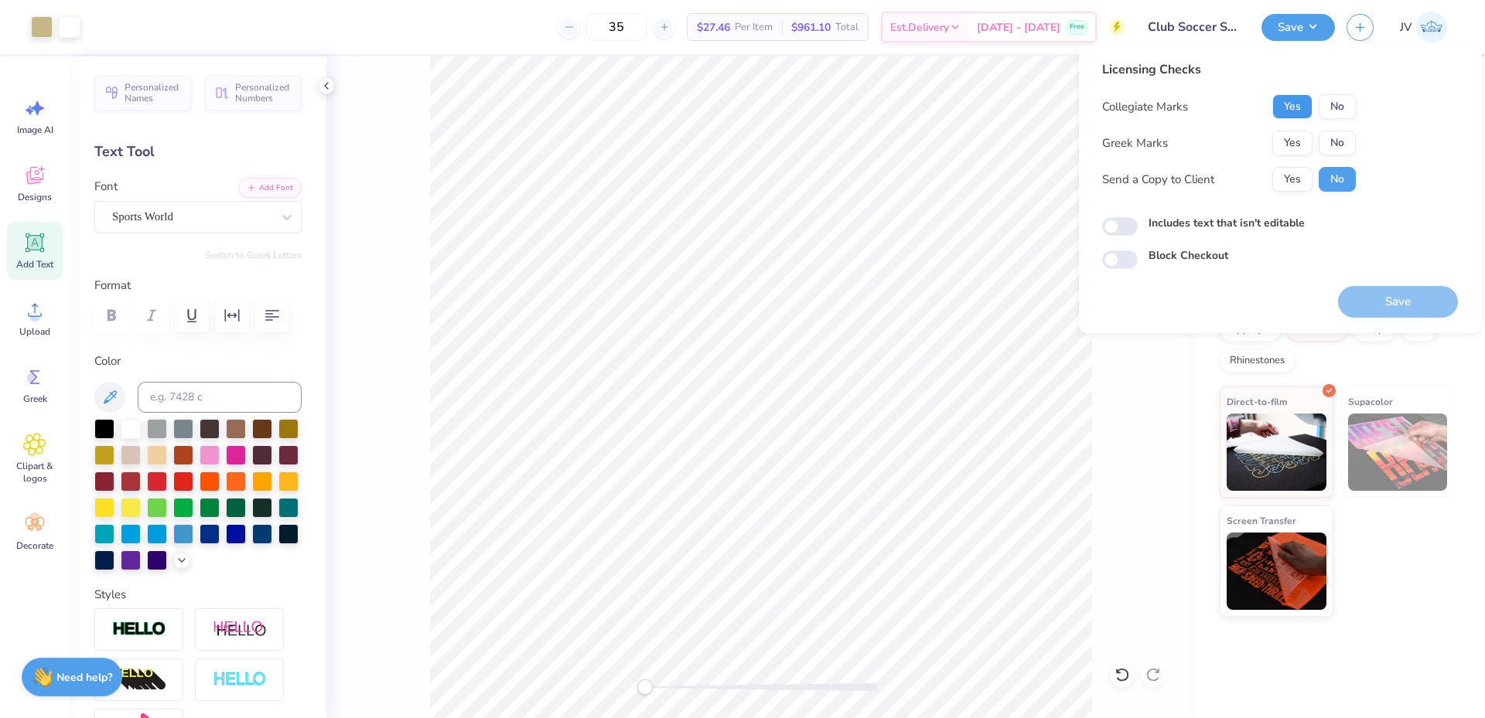
click at [1291, 114] on button "Yes" at bounding box center [1292, 106] width 40 height 25
click at [1344, 147] on button "No" at bounding box center [1336, 143] width 37 height 25
click at [1384, 296] on button "Save" at bounding box center [1398, 302] width 120 height 32
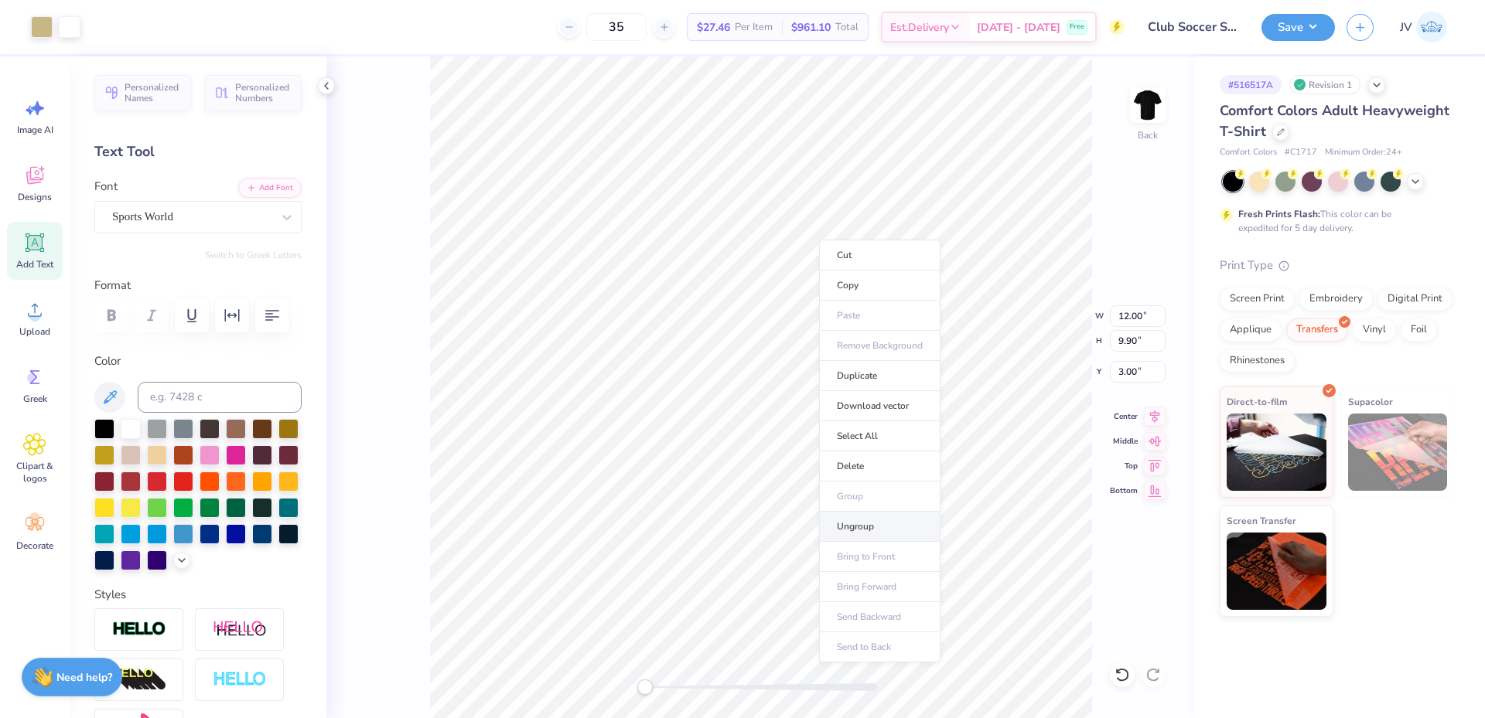
click at [858, 527] on li "Ungroup" at bounding box center [879, 527] width 121 height 30
click at [38, 309] on icon at bounding box center [34, 309] width 23 height 23
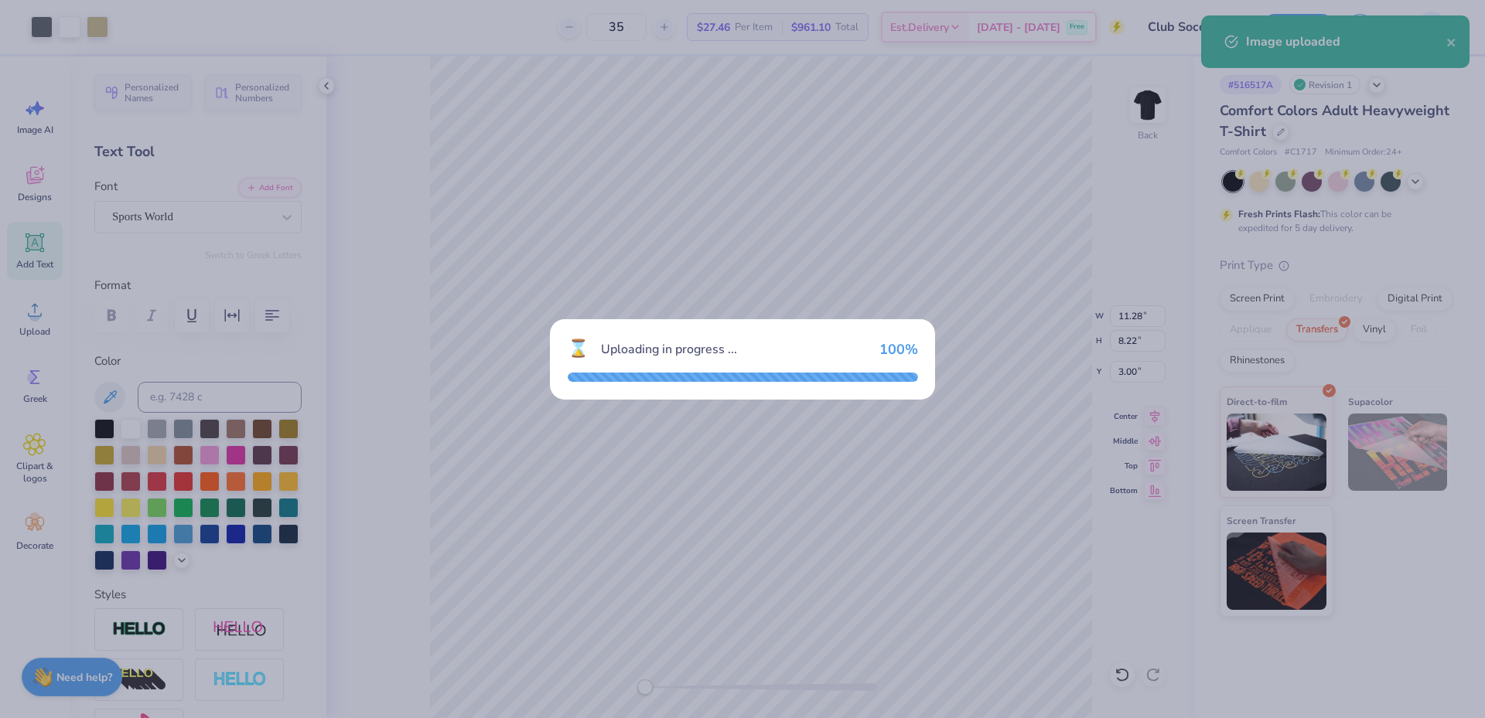
type input "14.17"
type input "10.47"
type input "7.27"
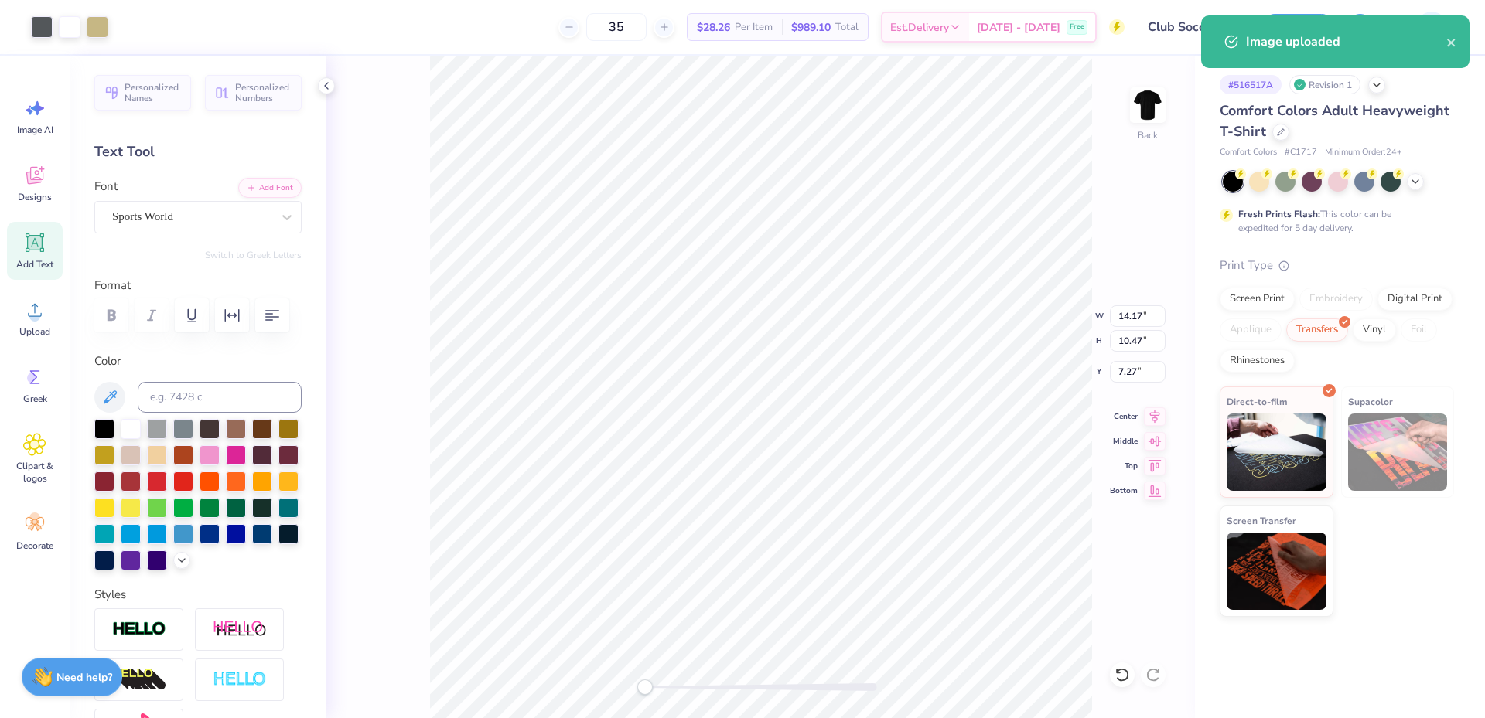
type input "11.28"
type input "8.22"
type input "3.00"
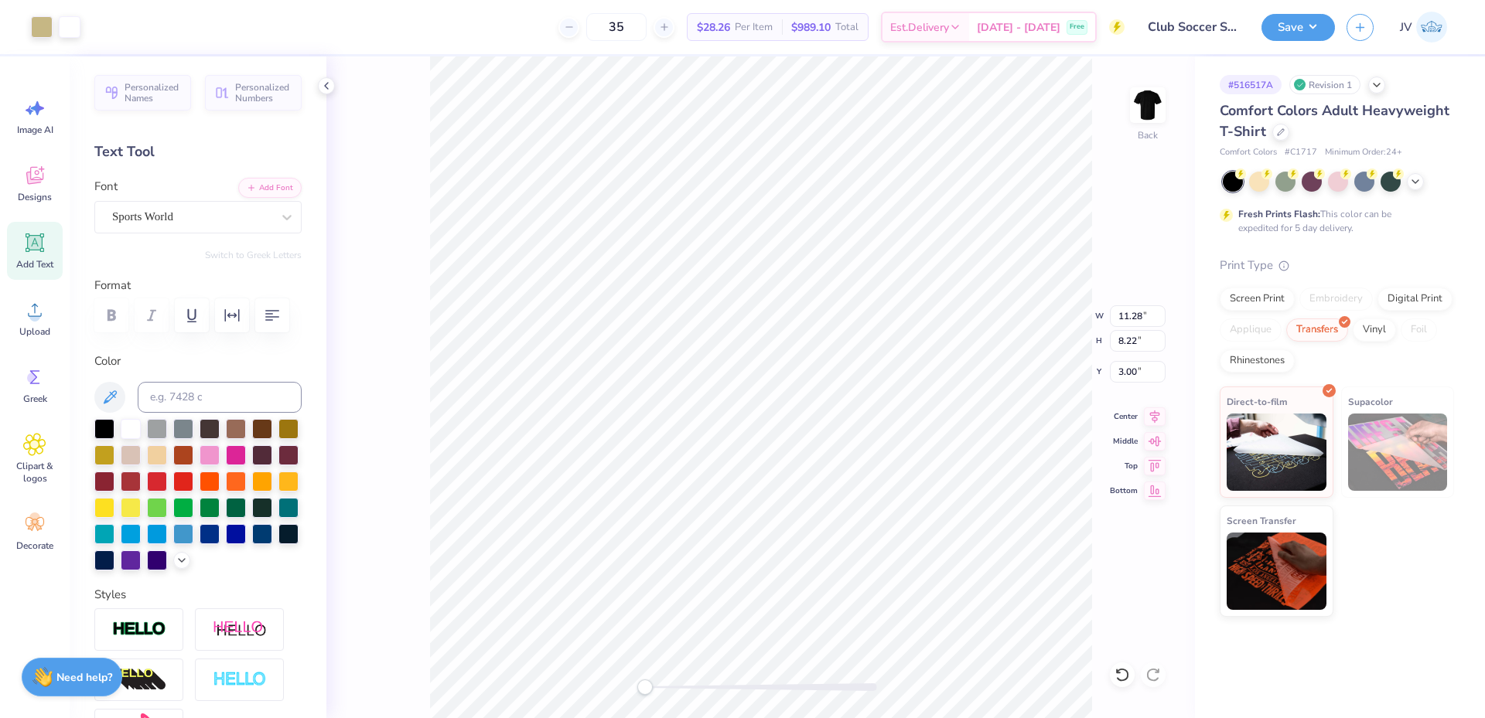
type input "14.17"
type input "10.47"
type input "7.27"
click at [1127, 320] on input "14.17" at bounding box center [1138, 316] width 56 height 22
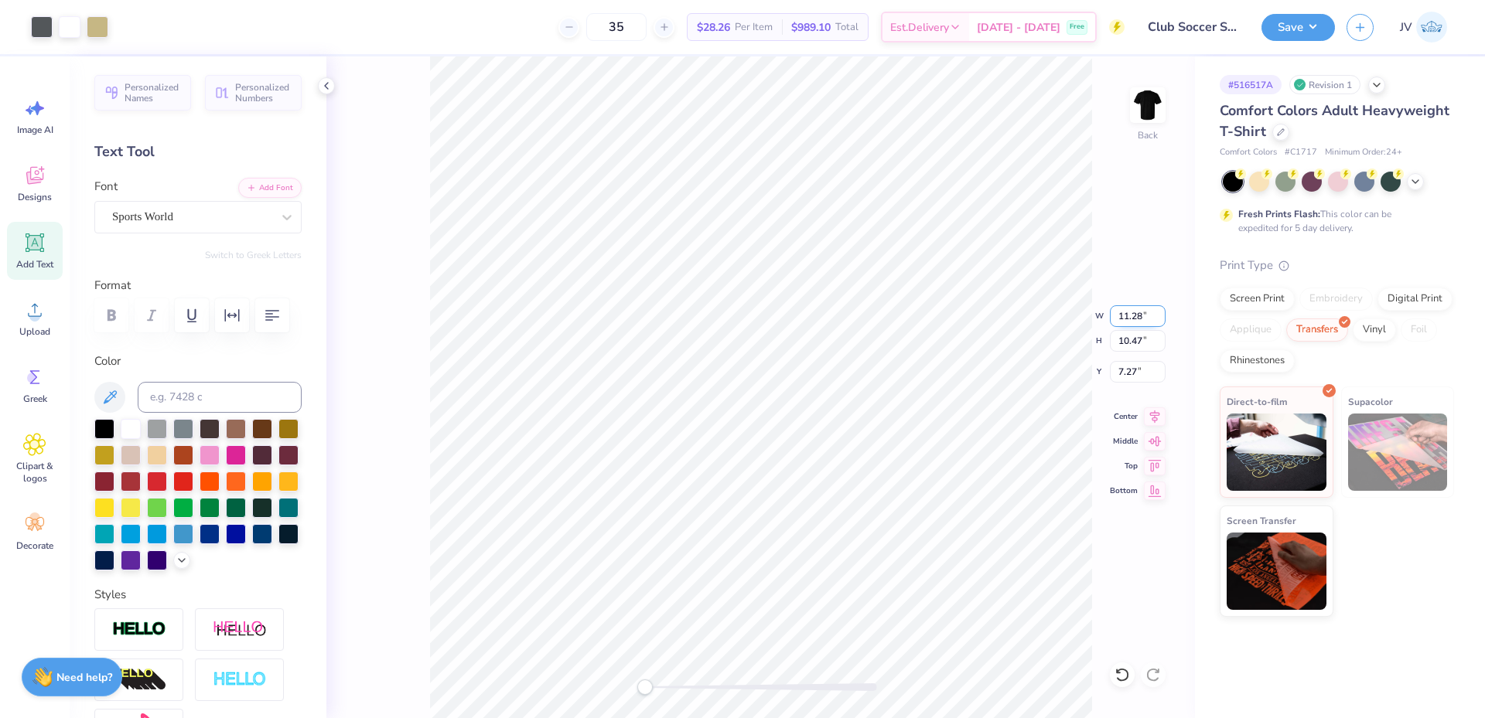
type input "11.28"
type input "8.33"
click at [1131, 377] on input "8.33" at bounding box center [1138, 372] width 56 height 22
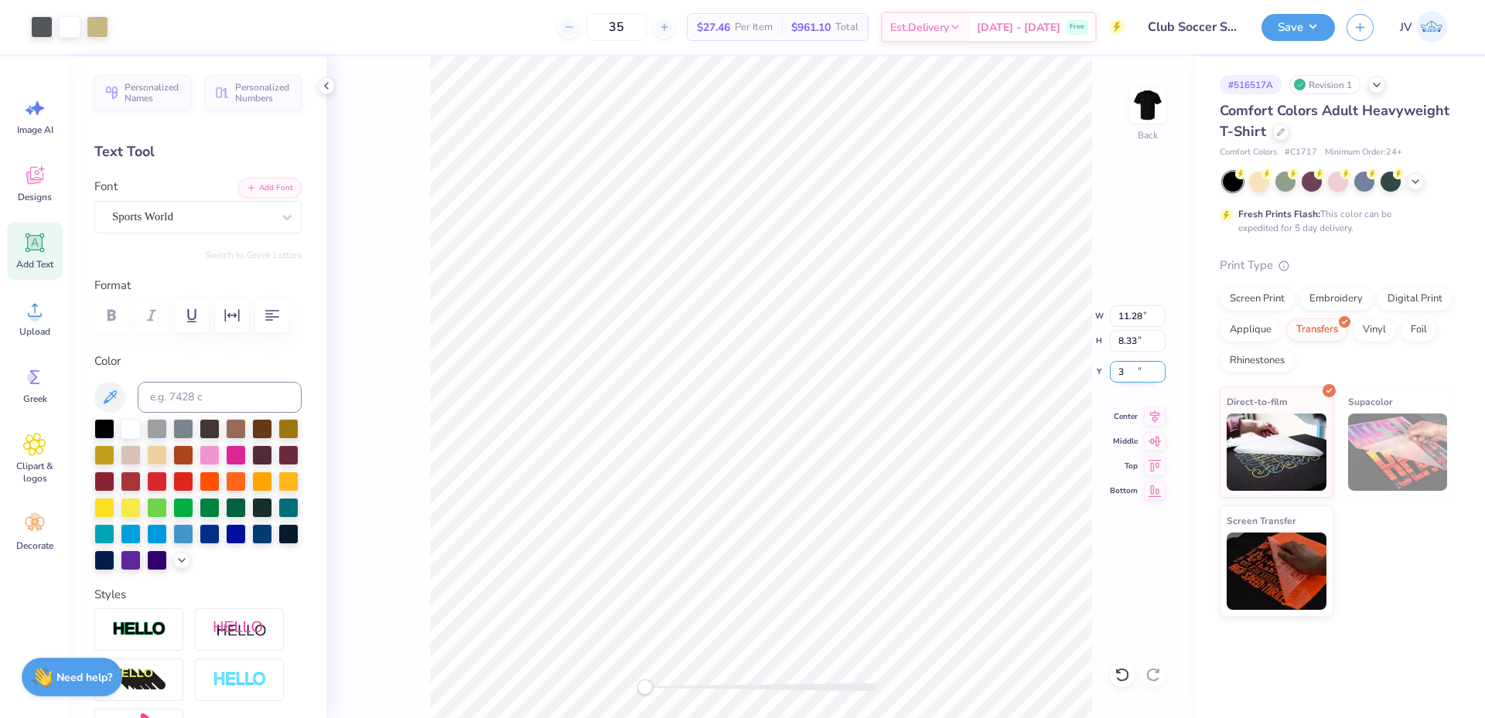
type input "3"
click at [653, 686] on div "Accessibility label" at bounding box center [653, 687] width 15 height 15
click at [41, 325] on div "Upload" at bounding box center [35, 318] width 56 height 58
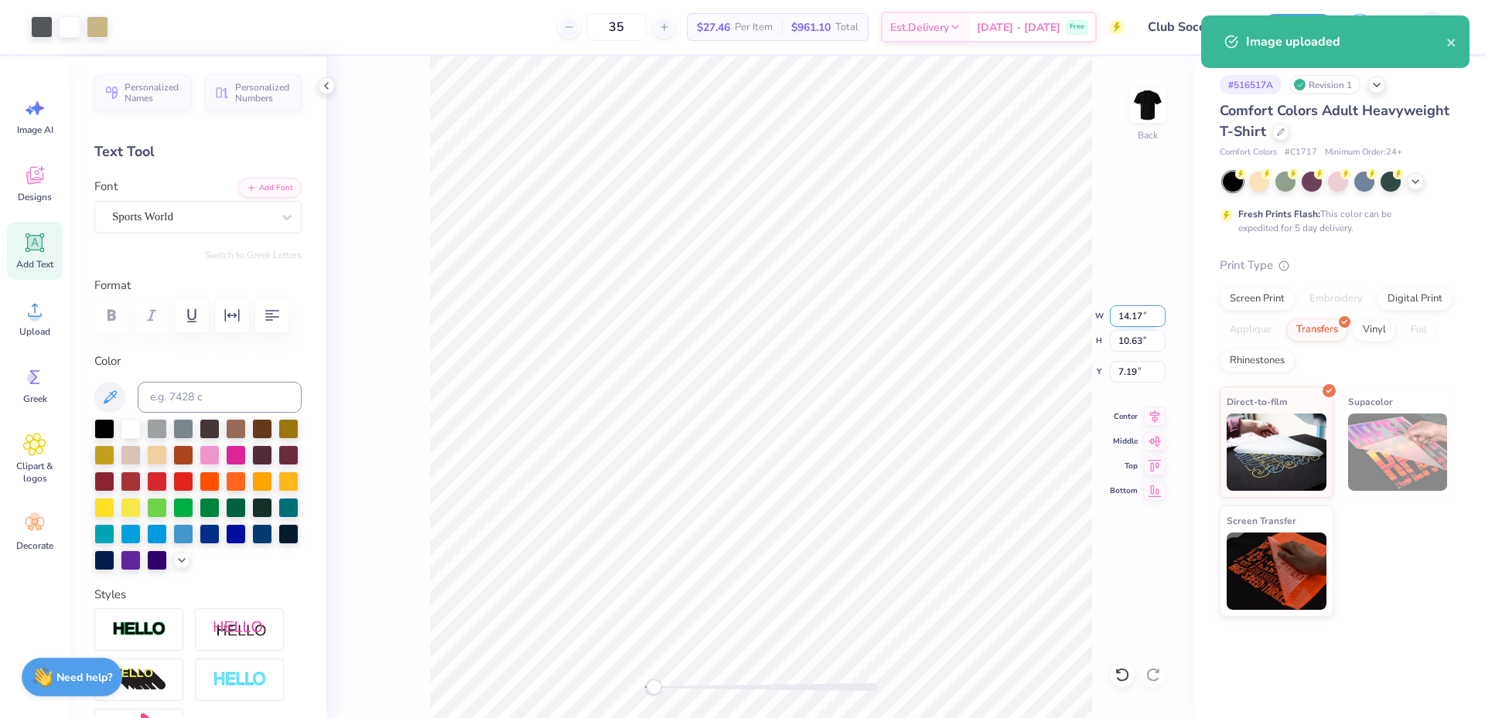
click at [1138, 322] on input "14.17" at bounding box center [1138, 316] width 56 height 22
type input "11.28"
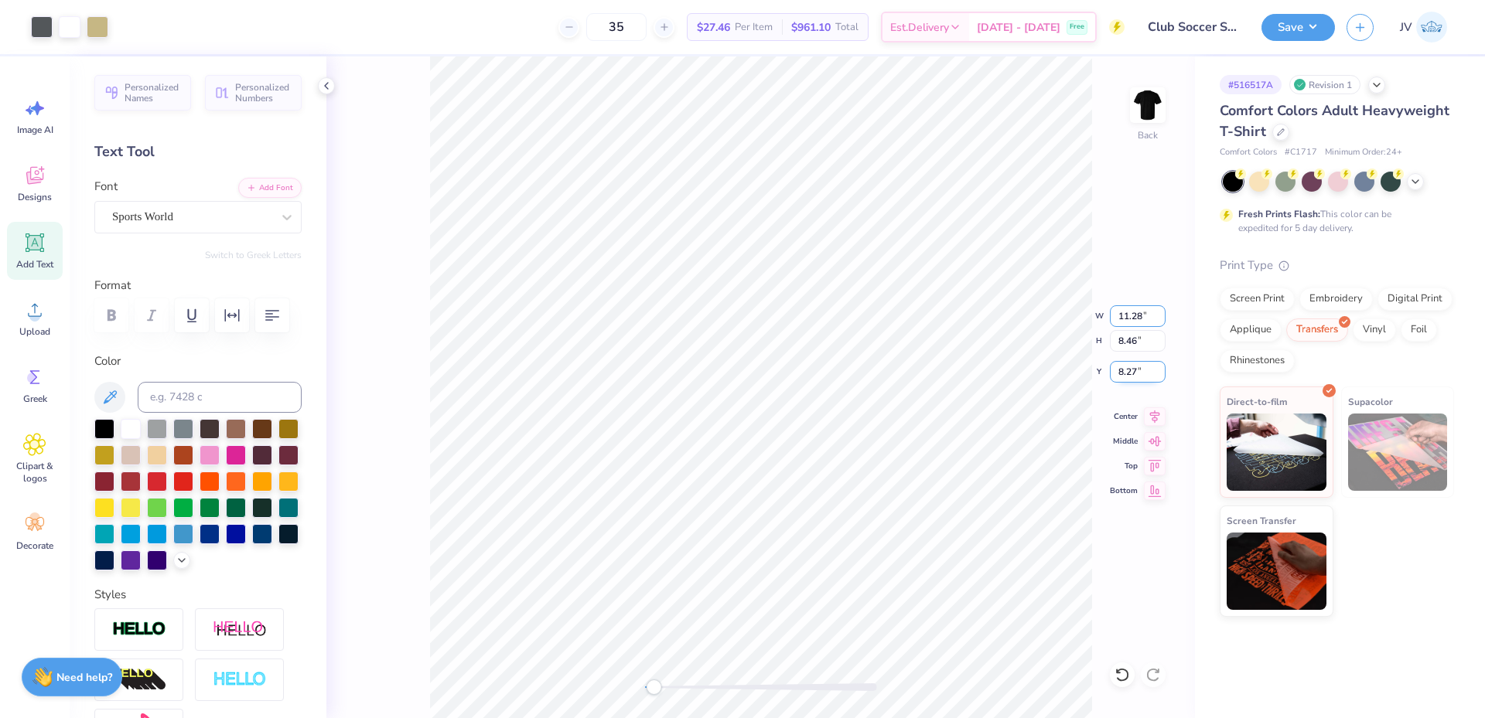
type input "8.46"
click at [1130, 373] on input "8.27" at bounding box center [1138, 372] width 56 height 22
type input "3"
click at [580, 703] on div "Back" at bounding box center [760, 387] width 868 height 662
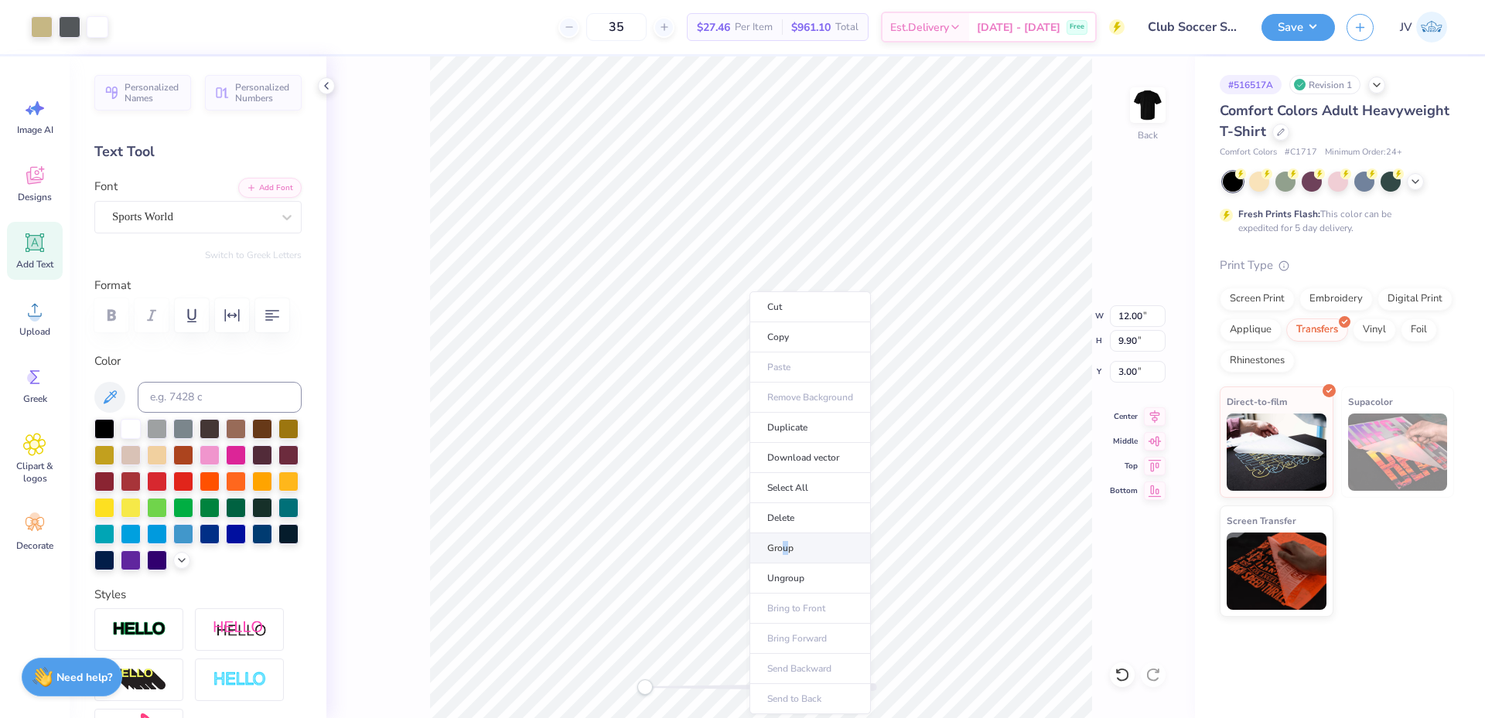
click at [786, 552] on li "Group" at bounding box center [809, 549] width 121 height 30
click at [1298, 24] on button "Save" at bounding box center [1297, 25] width 73 height 27
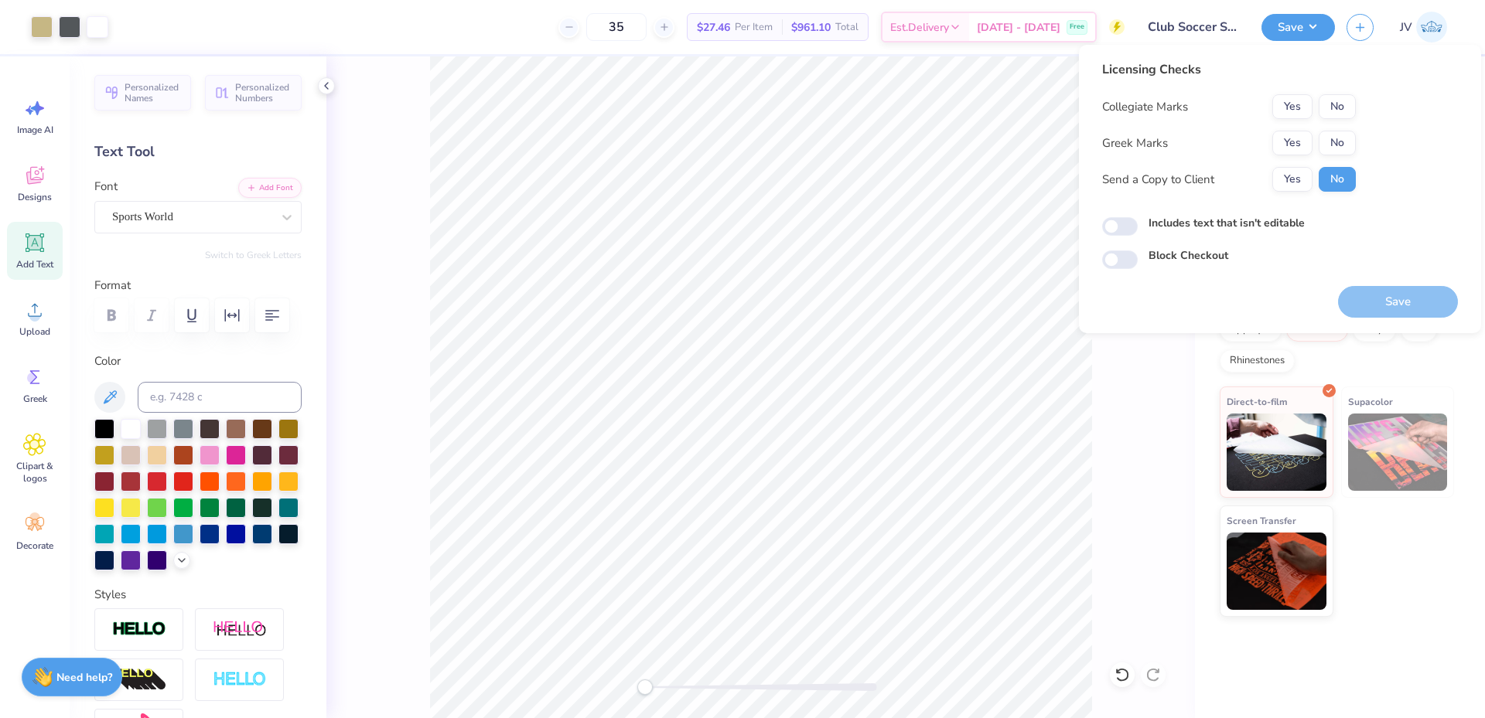
click at [643, 688] on div "Accessibility label" at bounding box center [644, 687] width 15 height 15
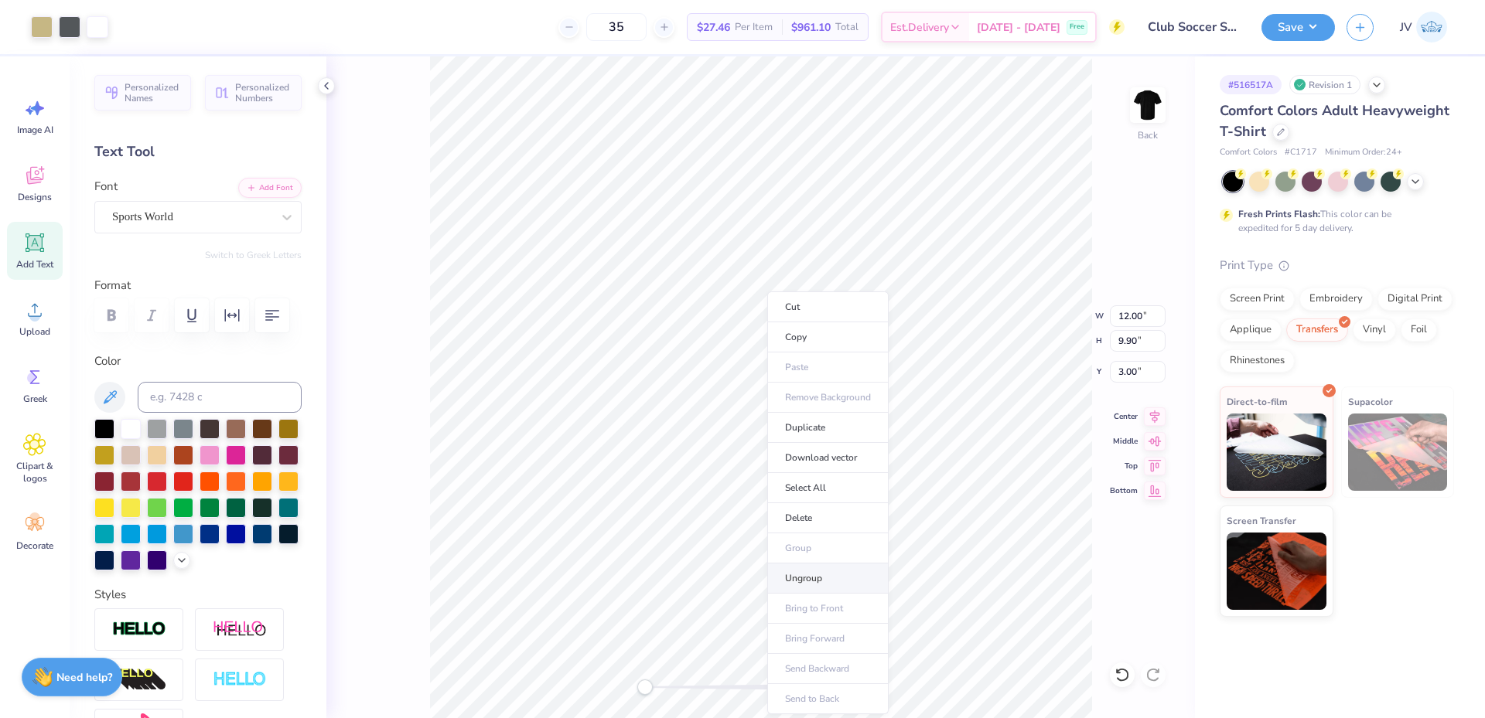
click at [790, 586] on li "Ungroup" at bounding box center [827, 579] width 121 height 30
click at [22, 336] on span "Upload" at bounding box center [34, 332] width 31 height 12
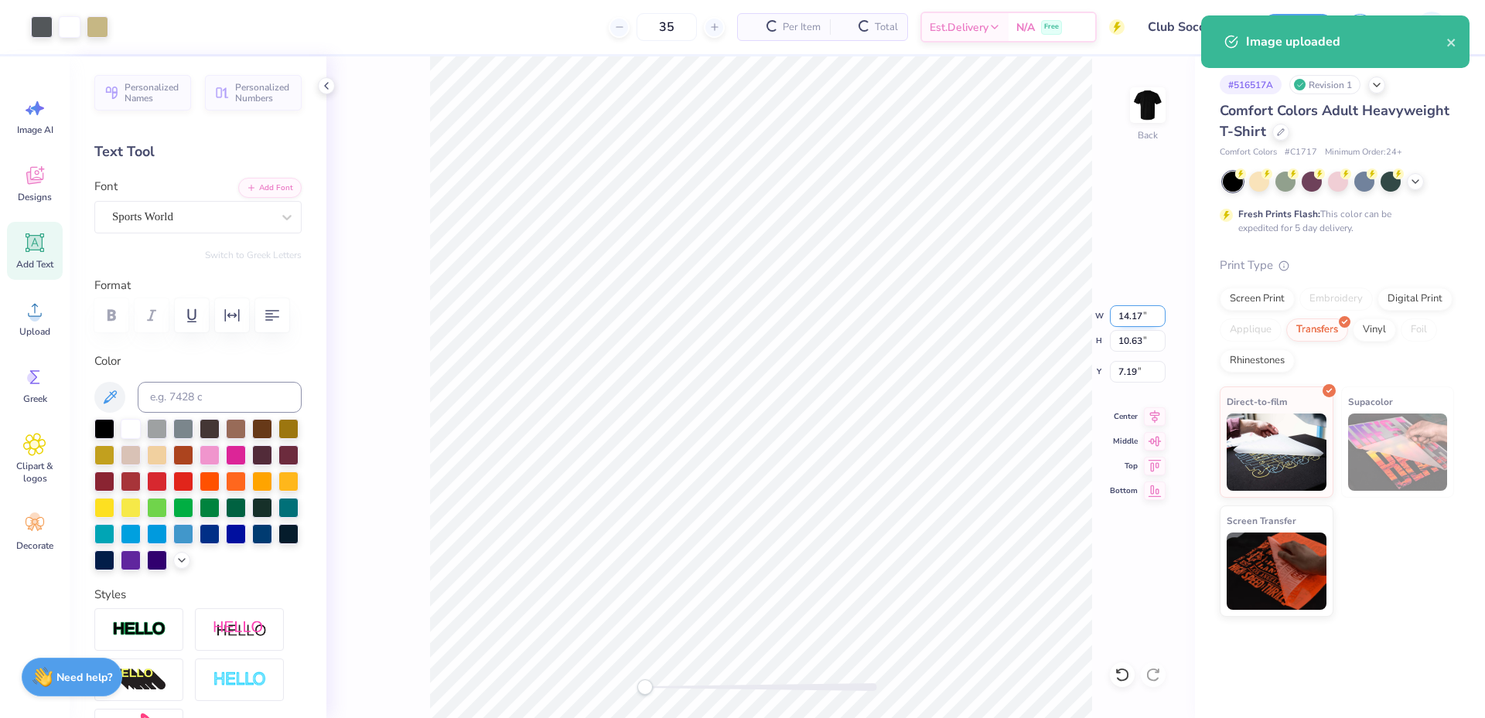
click at [1124, 313] on input "14.17" at bounding box center [1138, 316] width 56 height 22
type input "11.28"
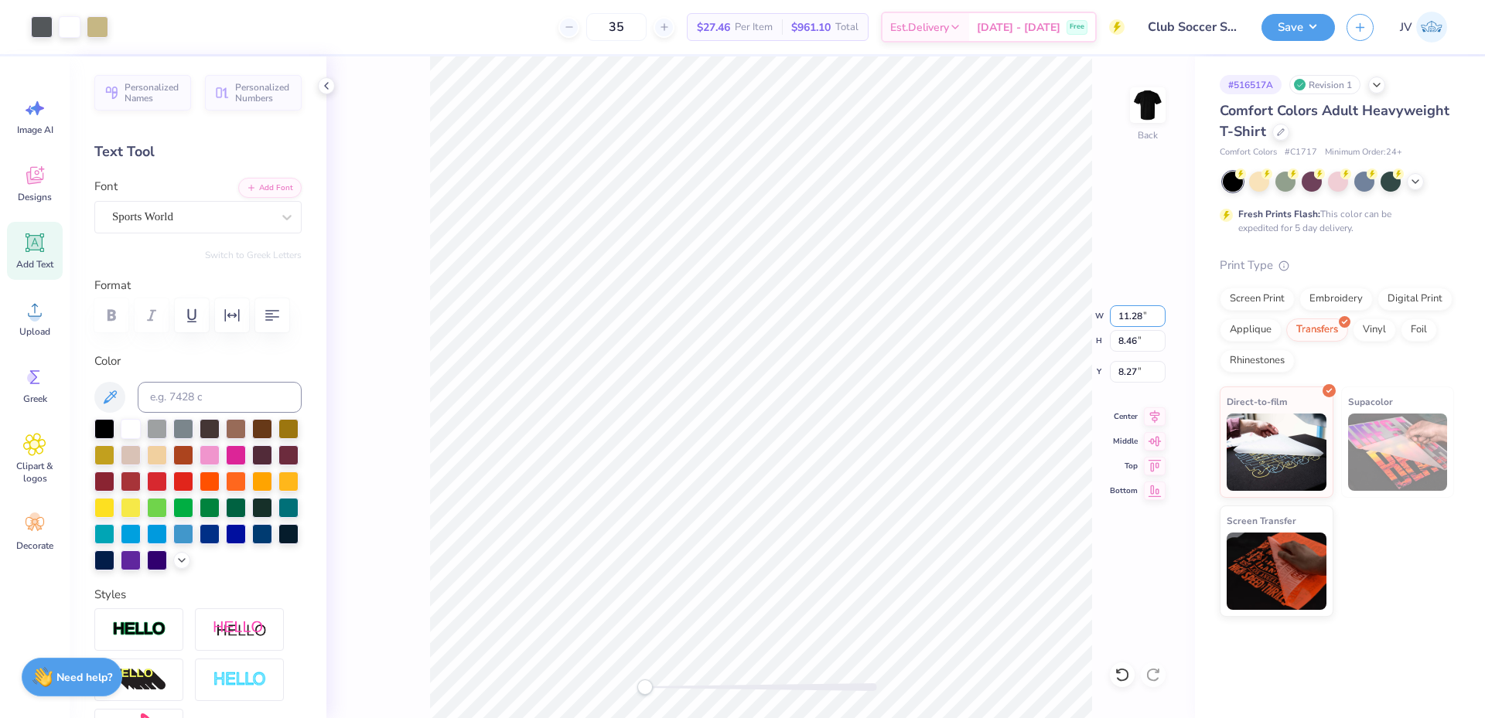
type input "8.46"
click at [1129, 377] on input "8.27" at bounding box center [1138, 372] width 56 height 22
type input "3"
click at [778, 551] on li "Group" at bounding box center [815, 547] width 121 height 30
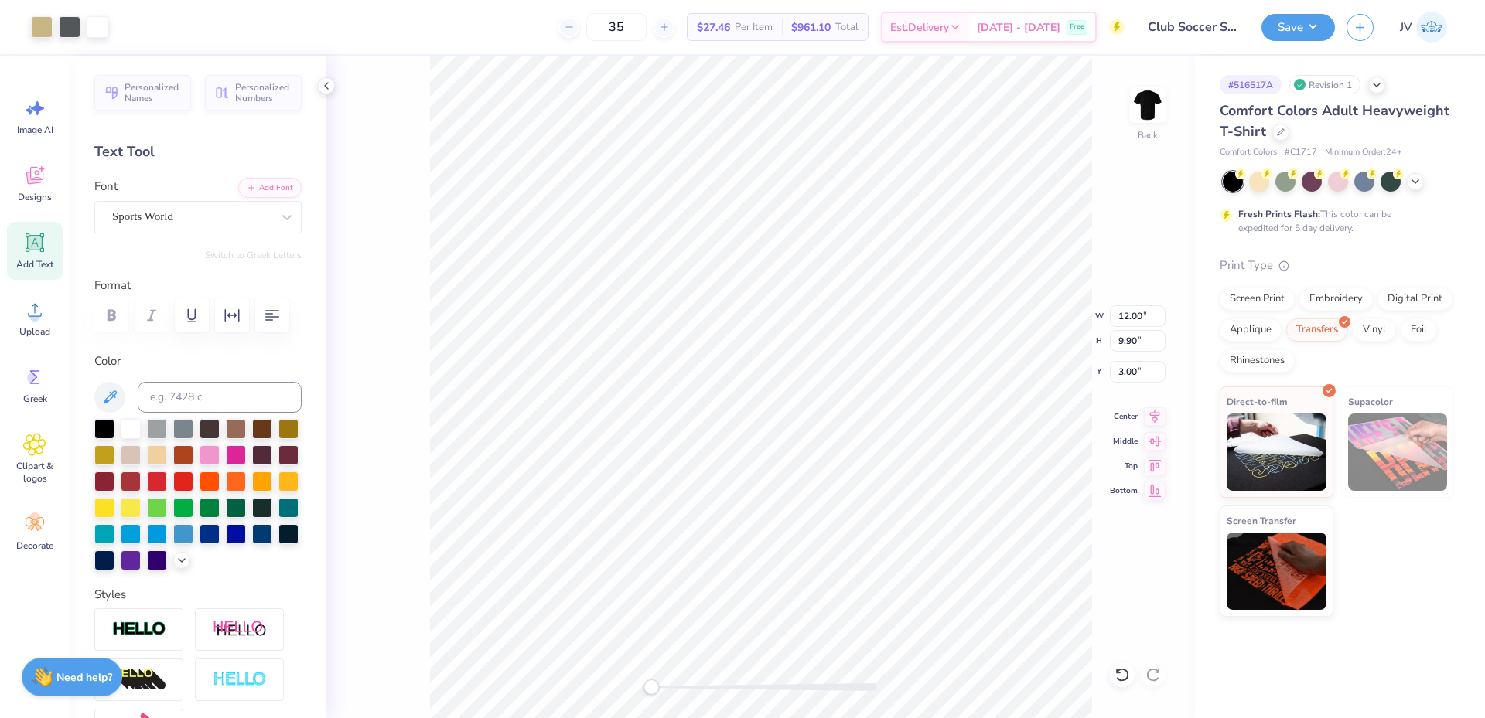
drag, startPoint x: 645, startPoint y: 690, endPoint x: 653, endPoint y: 690, distance: 8.5
click at [652, 691] on div "Accessibility label" at bounding box center [650, 687] width 15 height 15
click at [596, 680] on div "Back W 12.00 12.00 " H 9.90 9.90 " Y 3.00 3.00 " Center Middle Top Bottom" at bounding box center [760, 387] width 868 height 662
click at [1304, 30] on button "Save" at bounding box center [1297, 25] width 73 height 27
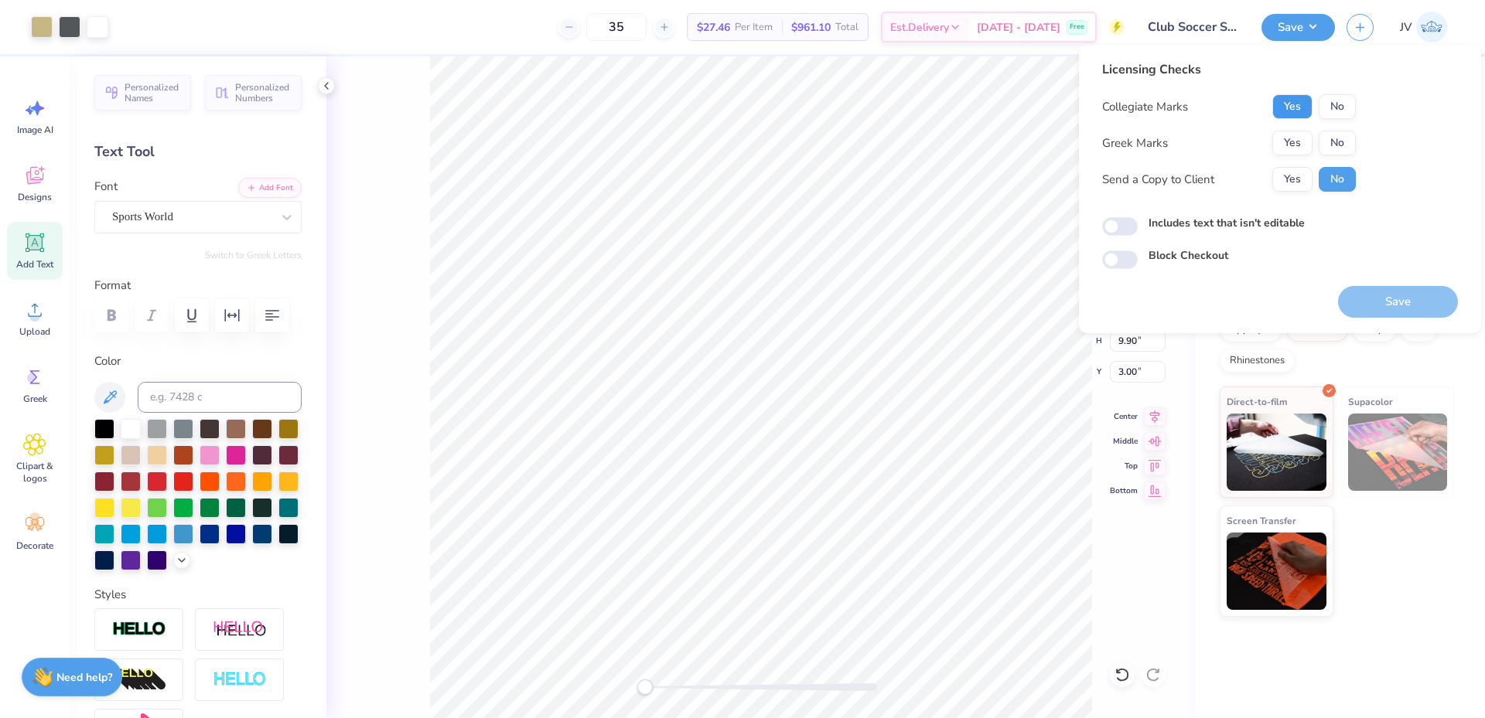
click at [1291, 102] on button "Yes" at bounding box center [1292, 106] width 40 height 25
click at [1338, 145] on button "No" at bounding box center [1336, 143] width 37 height 25
click at [1373, 315] on button "Save" at bounding box center [1398, 302] width 120 height 32
click at [329, 87] on icon at bounding box center [326, 86] width 12 height 12
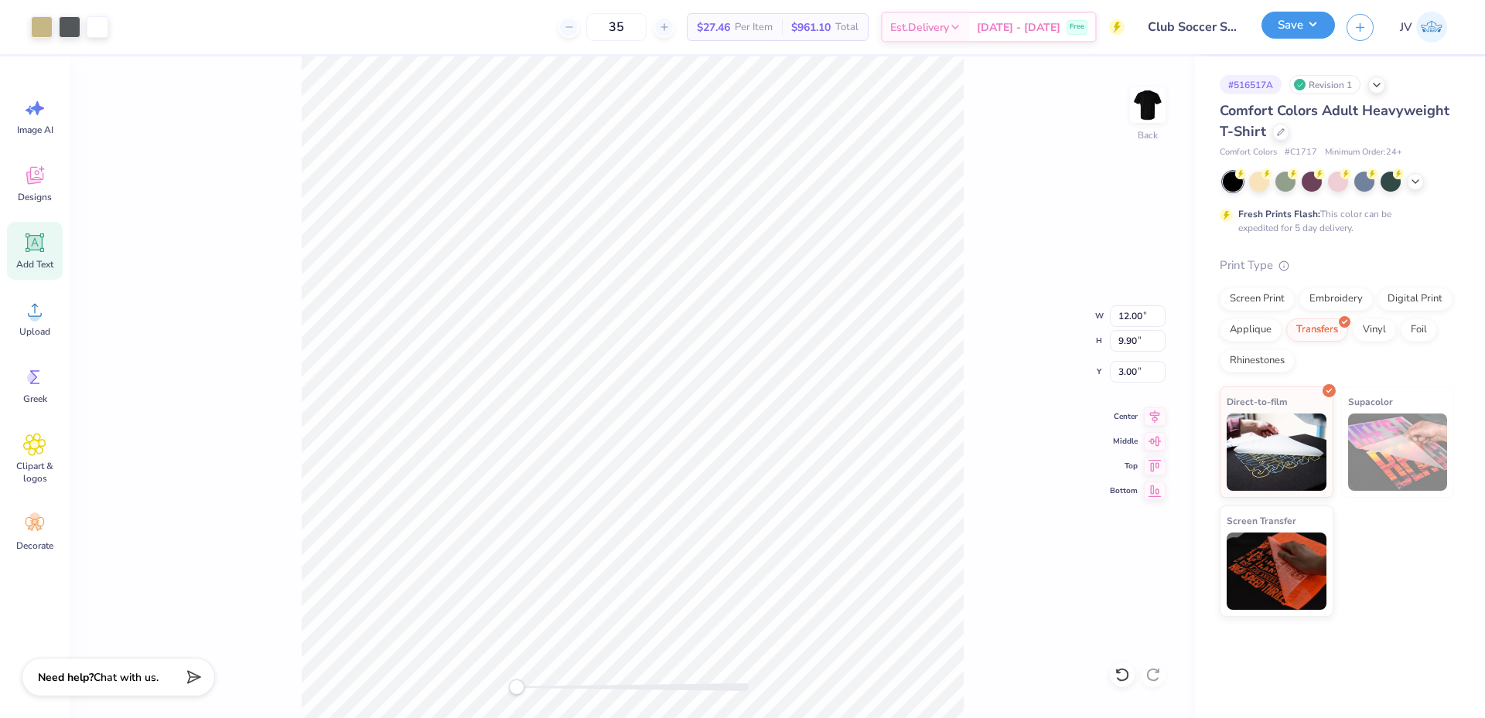
click at [1308, 25] on button "Save" at bounding box center [1297, 25] width 73 height 27
